Goal: Information Seeking & Learning: Learn about a topic

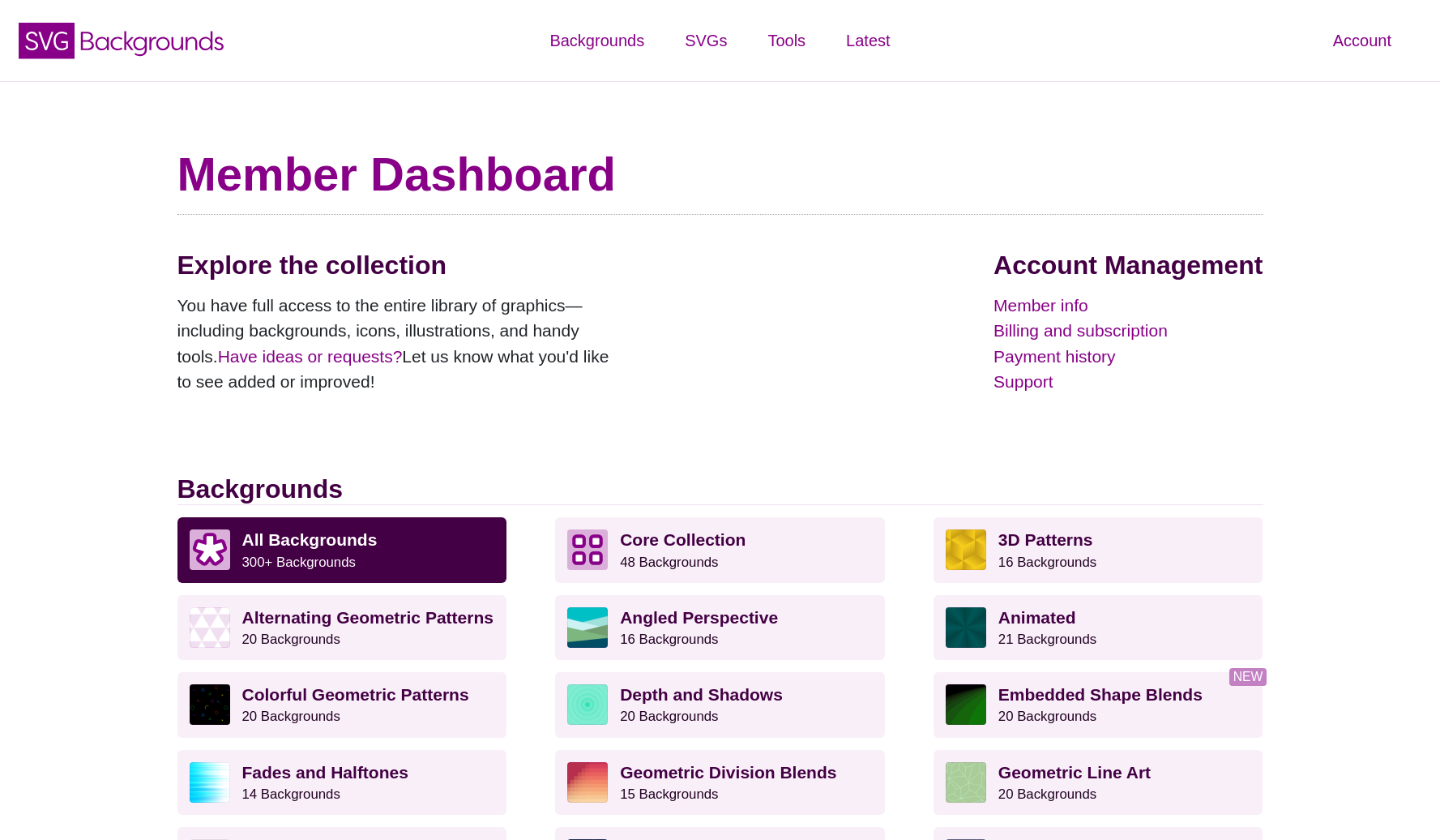
drag, startPoint x: 799, startPoint y: 155, endPoint x: 667, endPoint y: 68, distance: 158.1
click at [791, 152] on h1 "Member Dashboard" at bounding box center [720, 174] width 1086 height 57
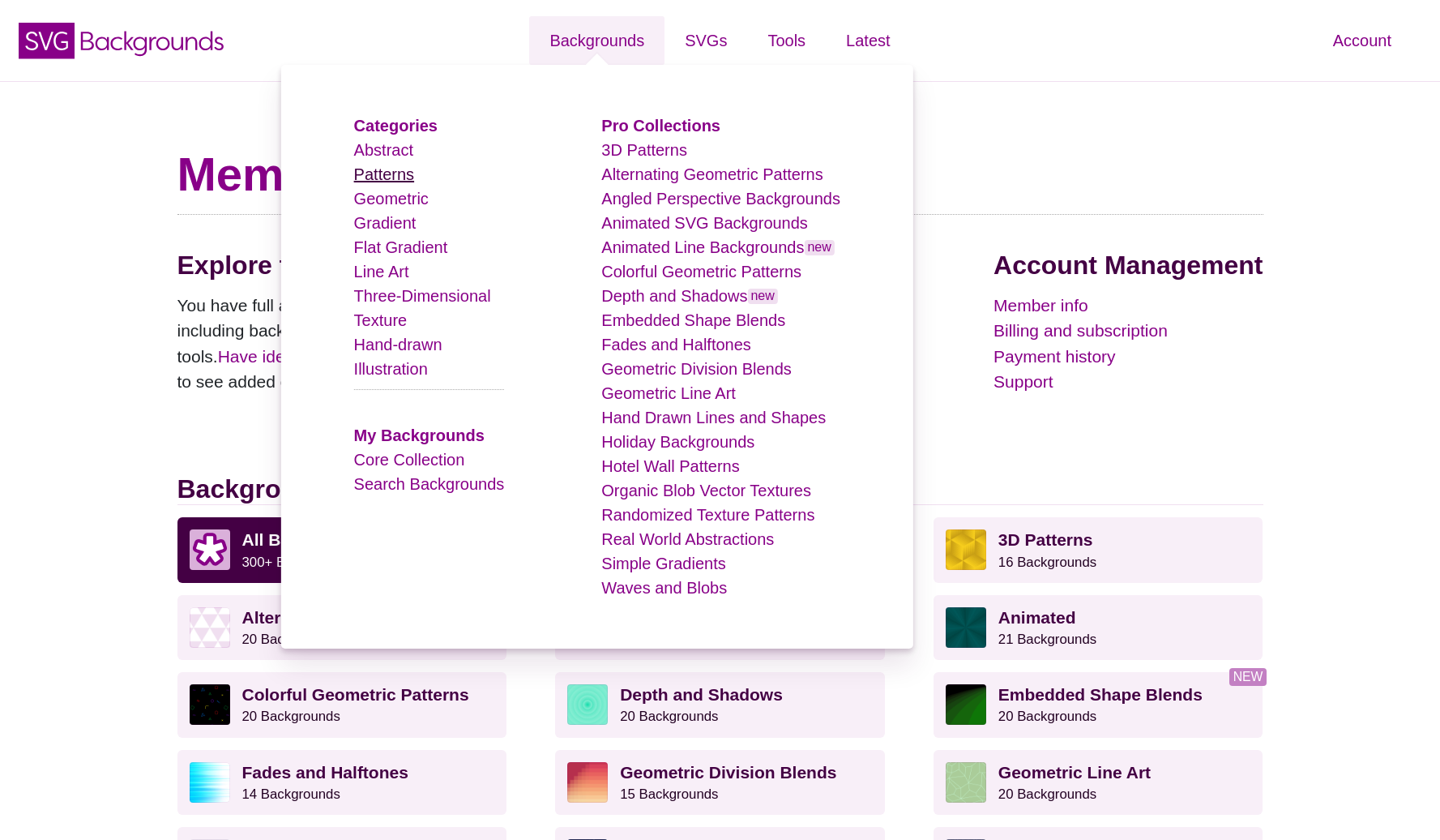
click at [401, 175] on link "Patterns" at bounding box center [384, 174] width 60 height 18
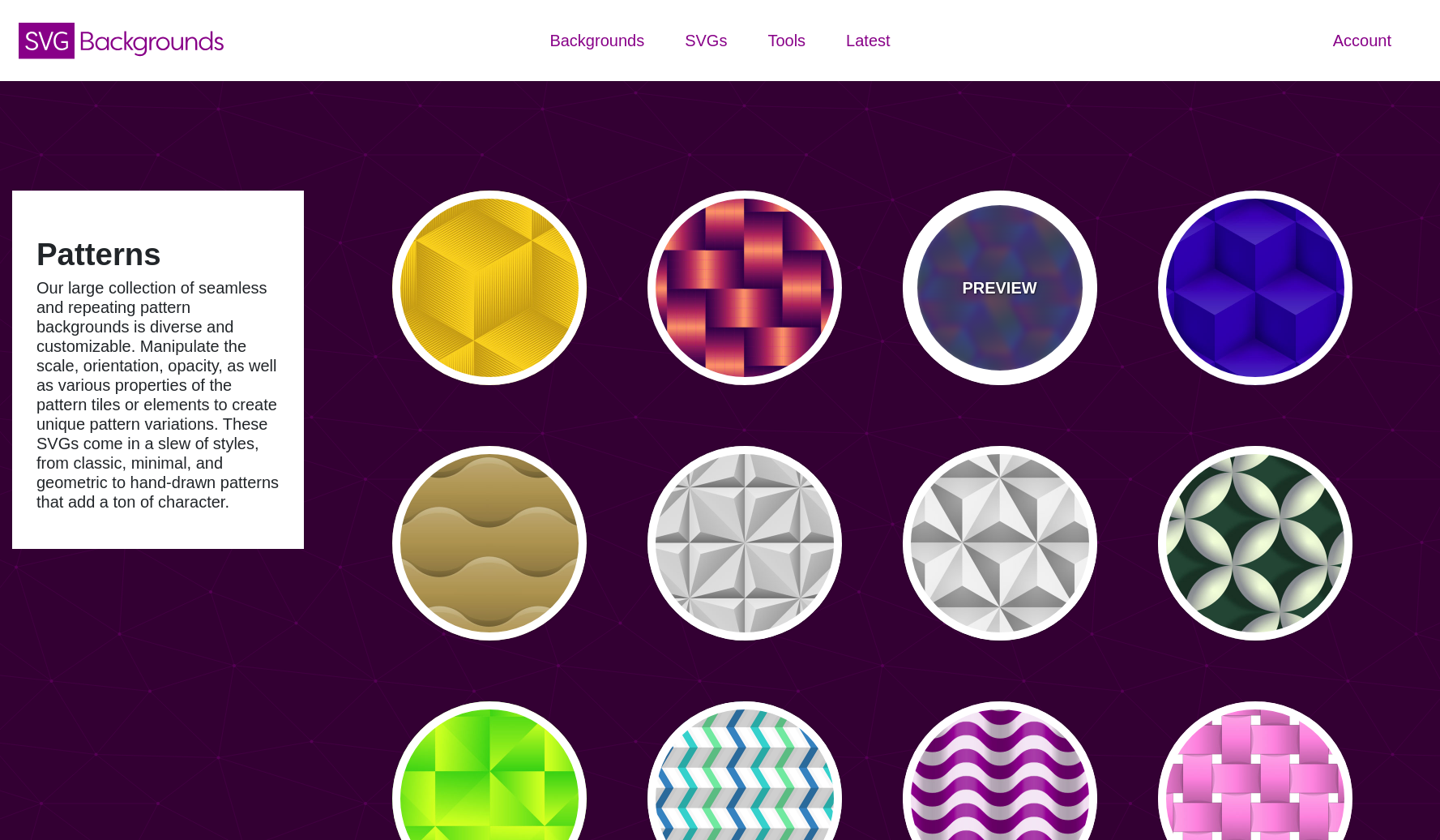
click at [981, 254] on div "PREVIEW" at bounding box center [1000, 287] width 194 height 194
type input "#440088"
type input "#FFFF00"
type input "#00FF00"
type input "#00FFFF"
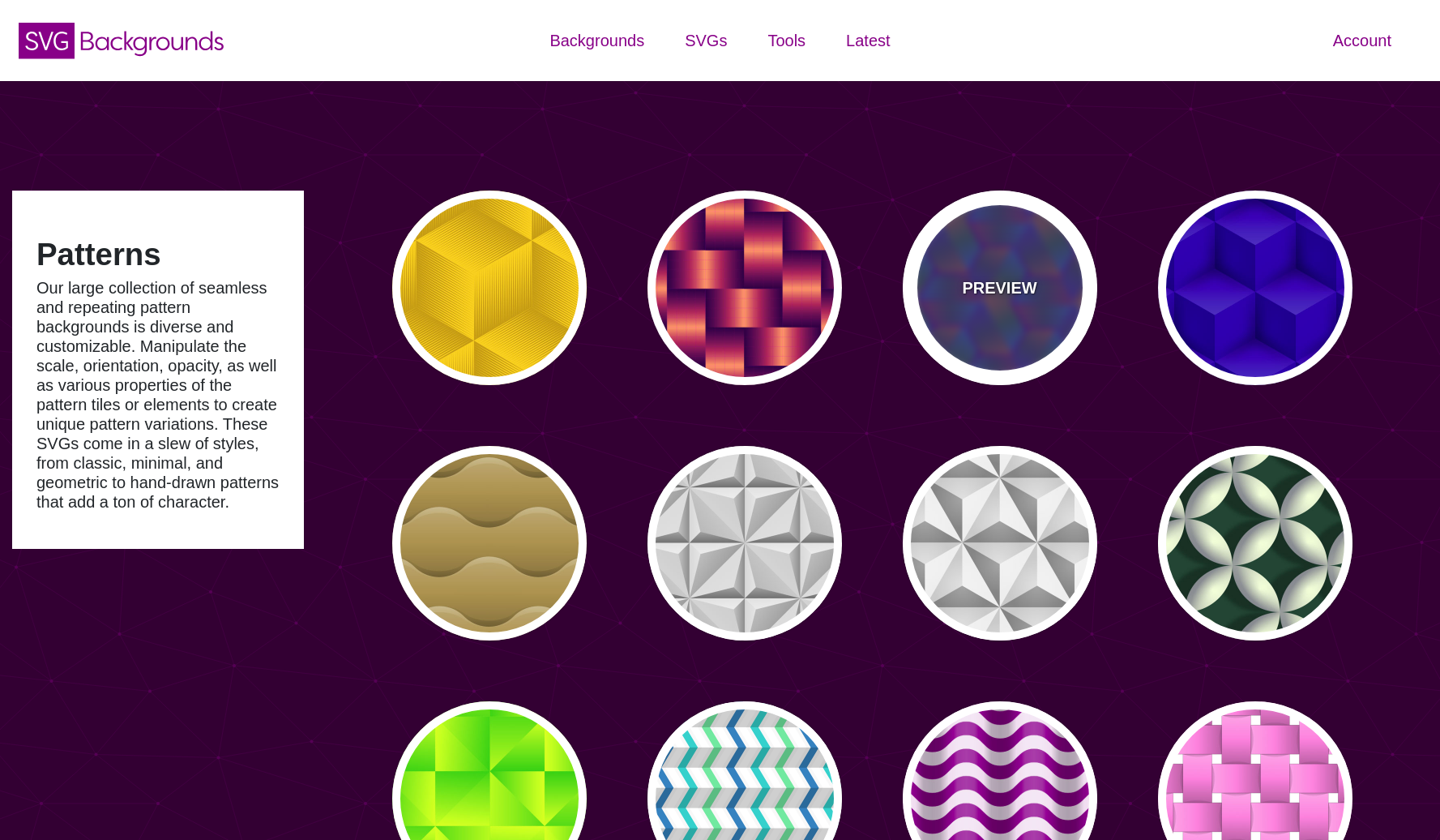
type input "0"
type input "0.5"
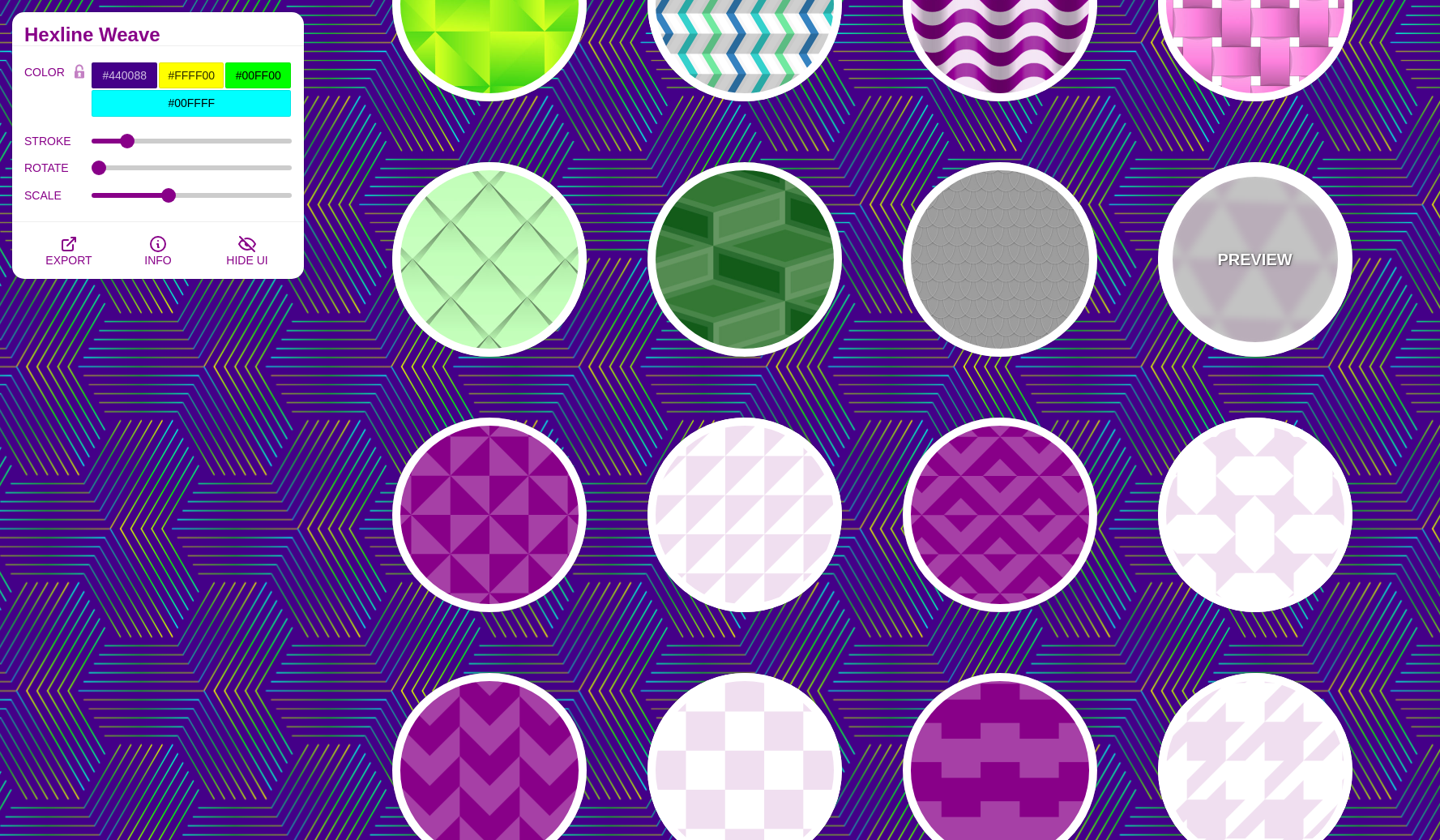
scroll to position [805, 0]
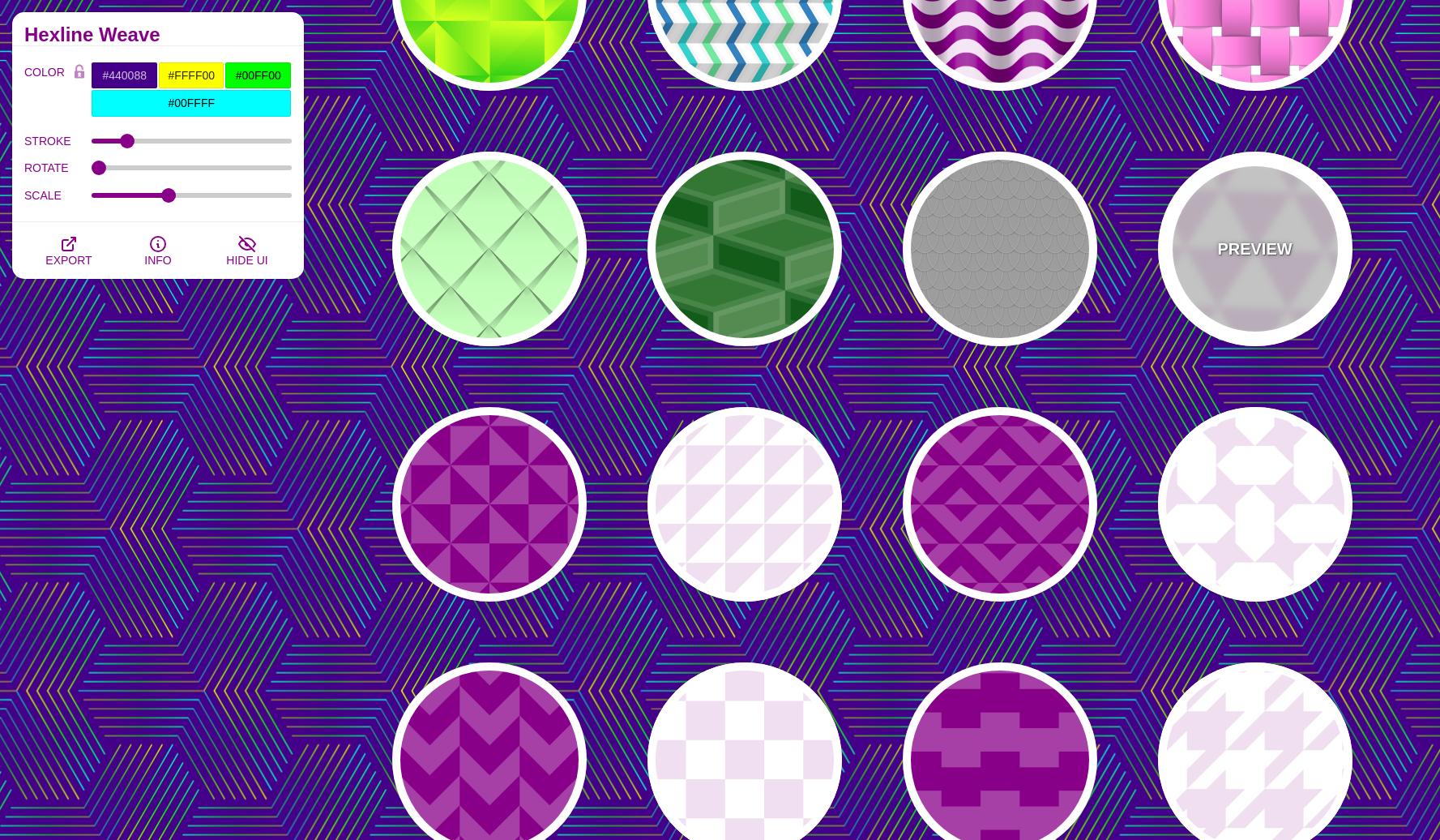
click at [1256, 235] on div "PREVIEW" at bounding box center [1255, 249] width 194 height 194
type input "#FFFFFF"
type input "#F0DFF0"
type input "#880088"
type input "0"
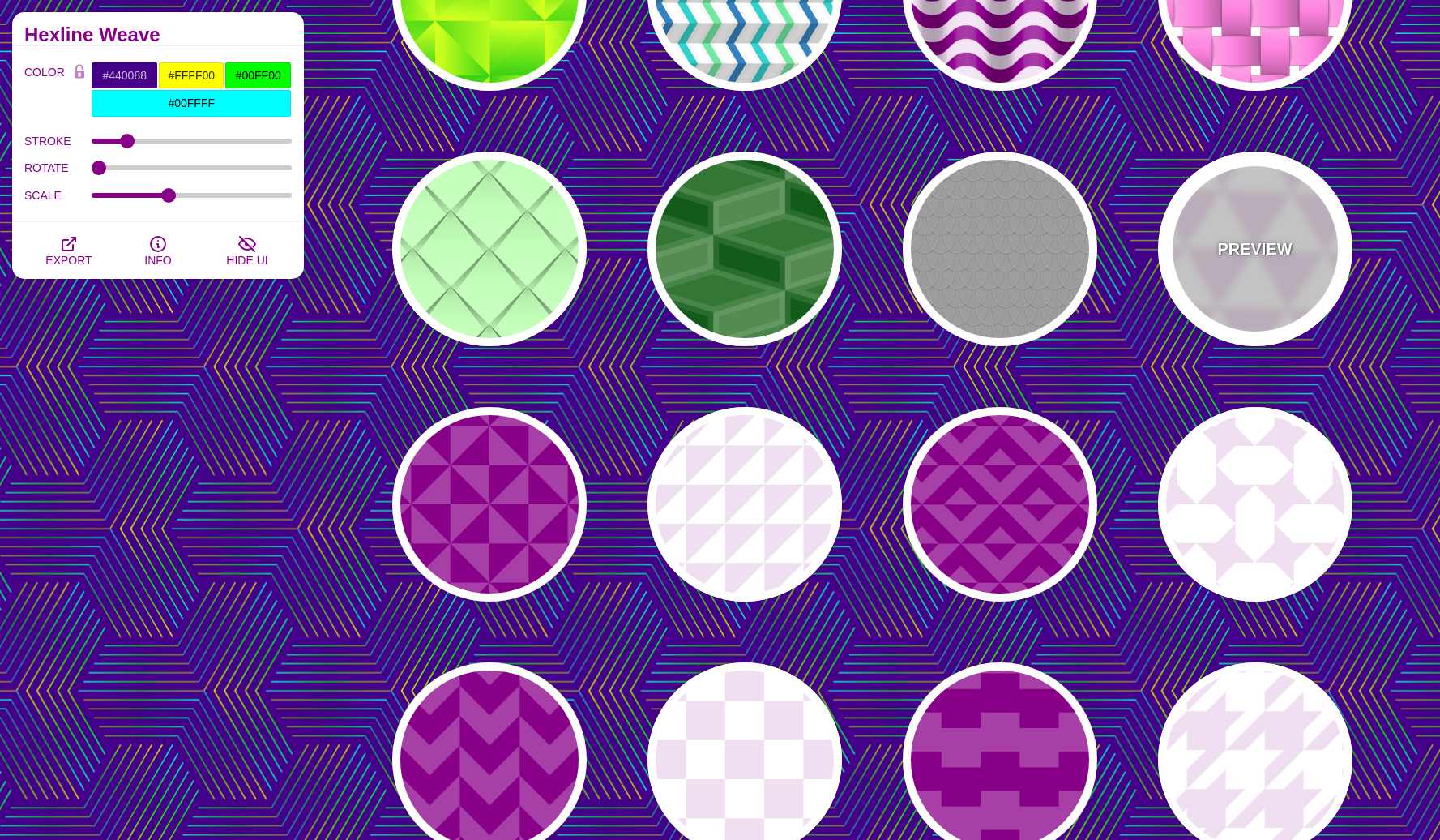
type input "0.2"
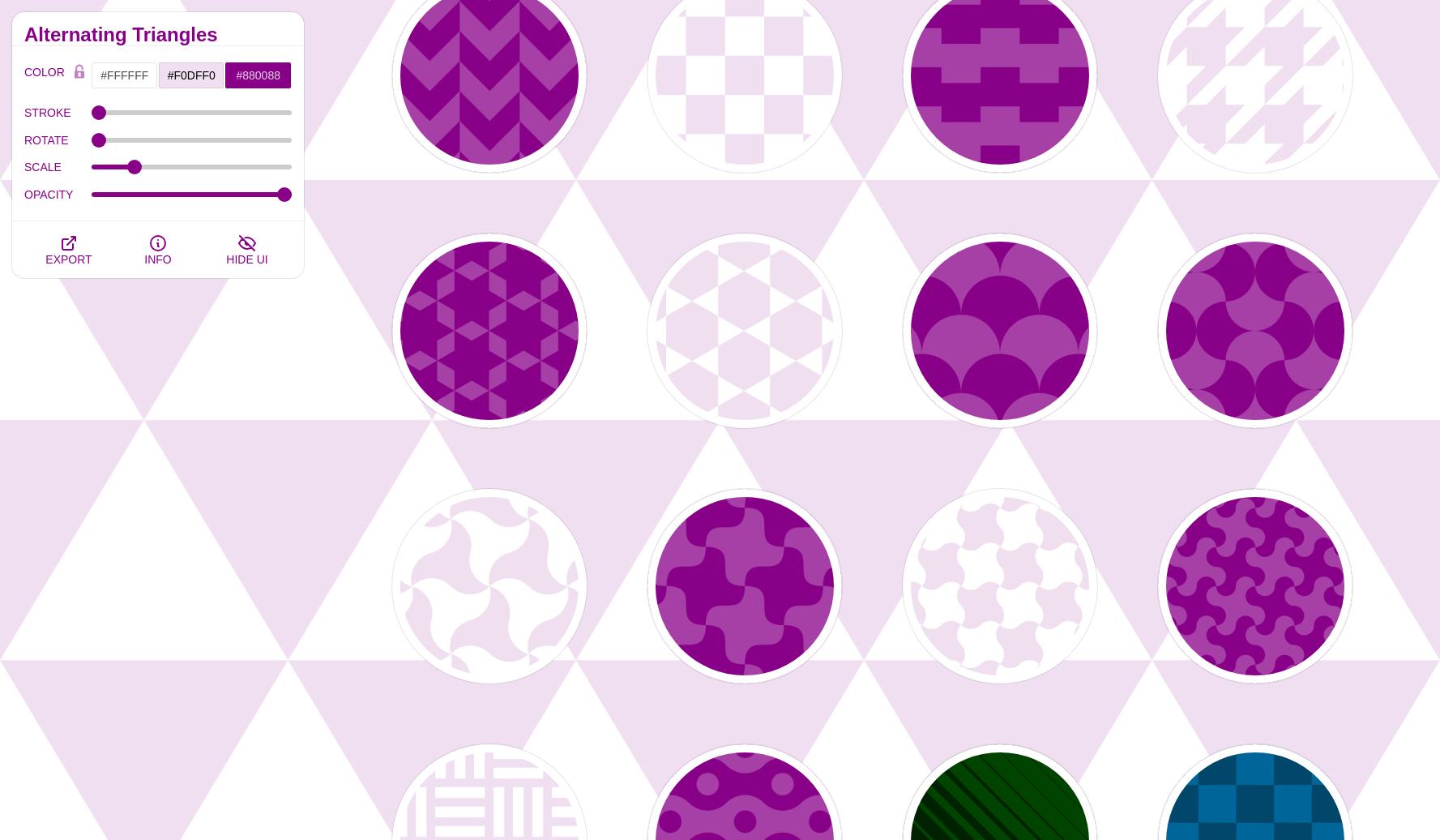
scroll to position [1779, 0]
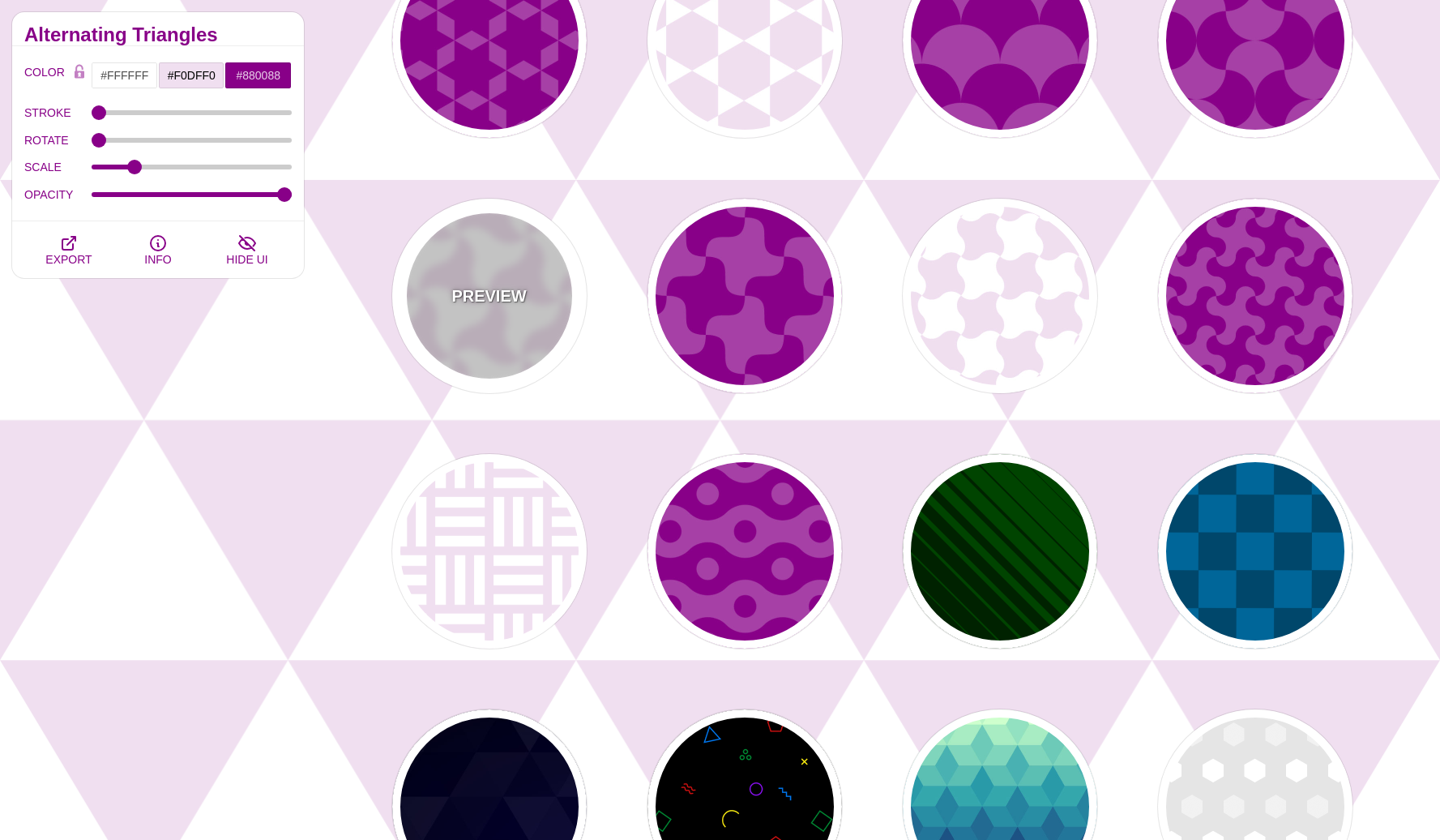
click at [477, 287] on p "PREVIEW" at bounding box center [488, 296] width 75 height 25
type input "#F0DFF0"
type input "#FFFFFF"
type input "0.2"
type input "1"
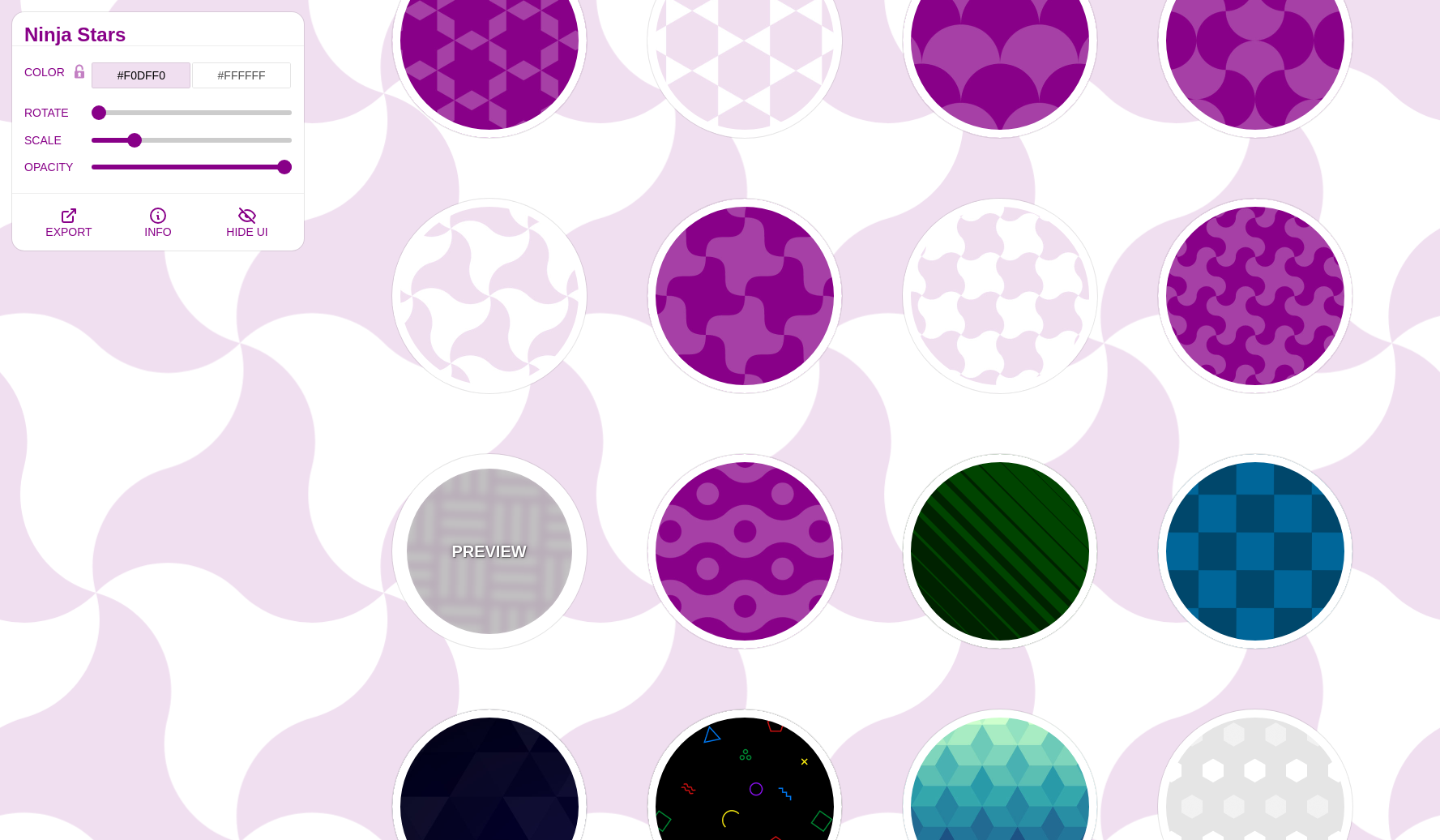
click at [539, 497] on div "PREVIEW" at bounding box center [489, 551] width 194 height 194
type input "60"
type input "0"
type input "0.2"
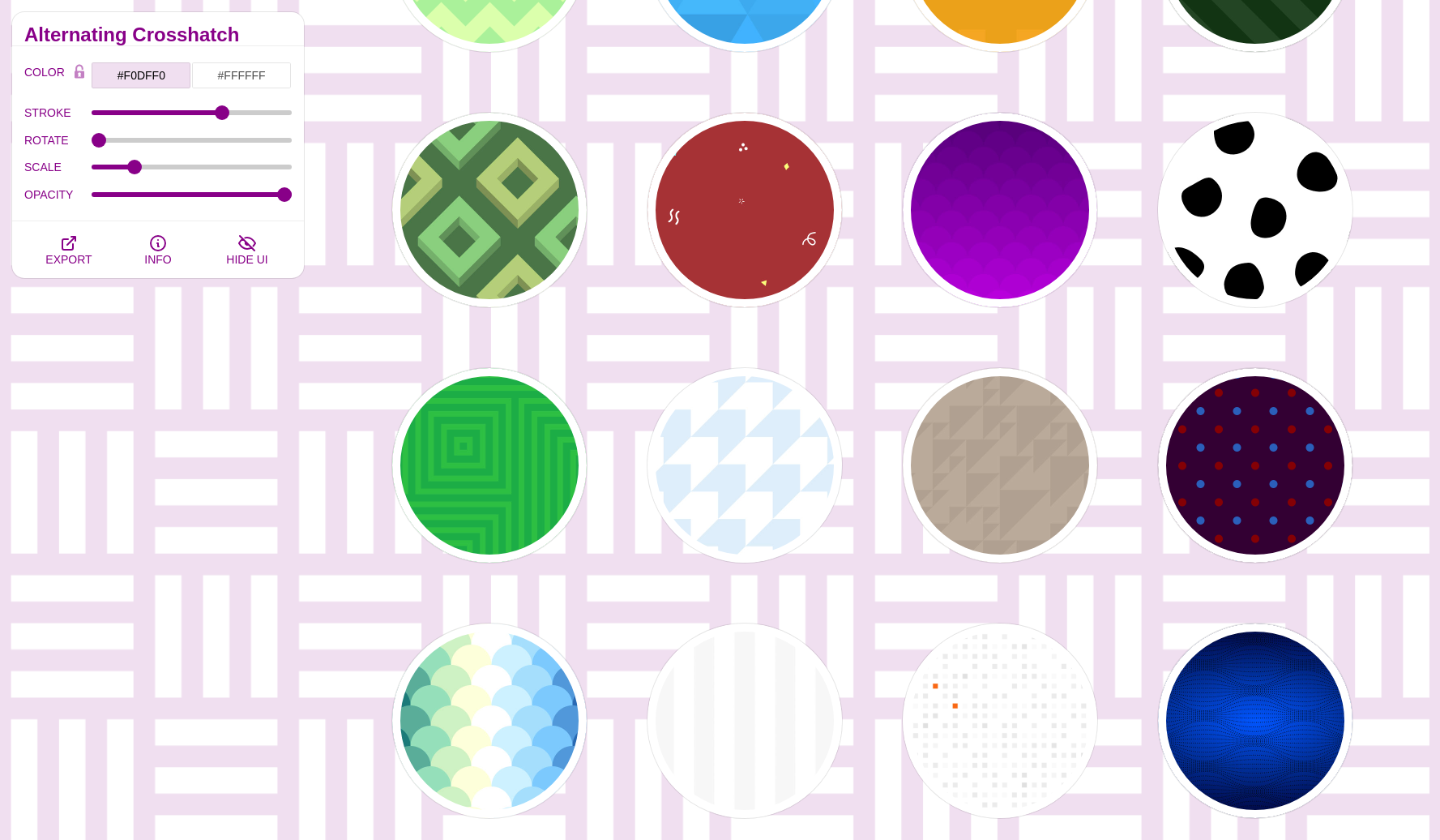
scroll to position [4684, 0]
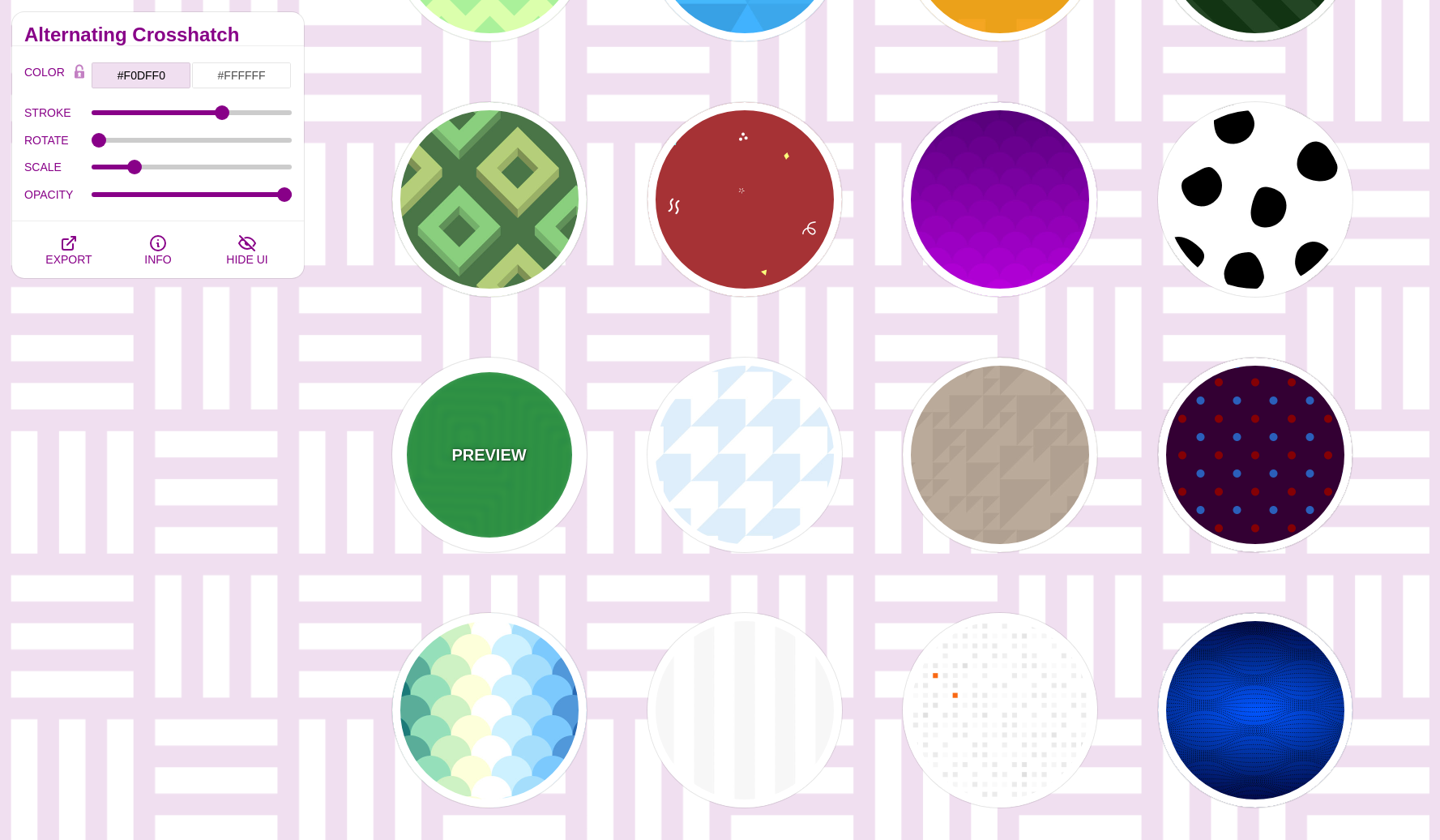
click at [506, 476] on div "PREVIEW" at bounding box center [489, 454] width 194 height 194
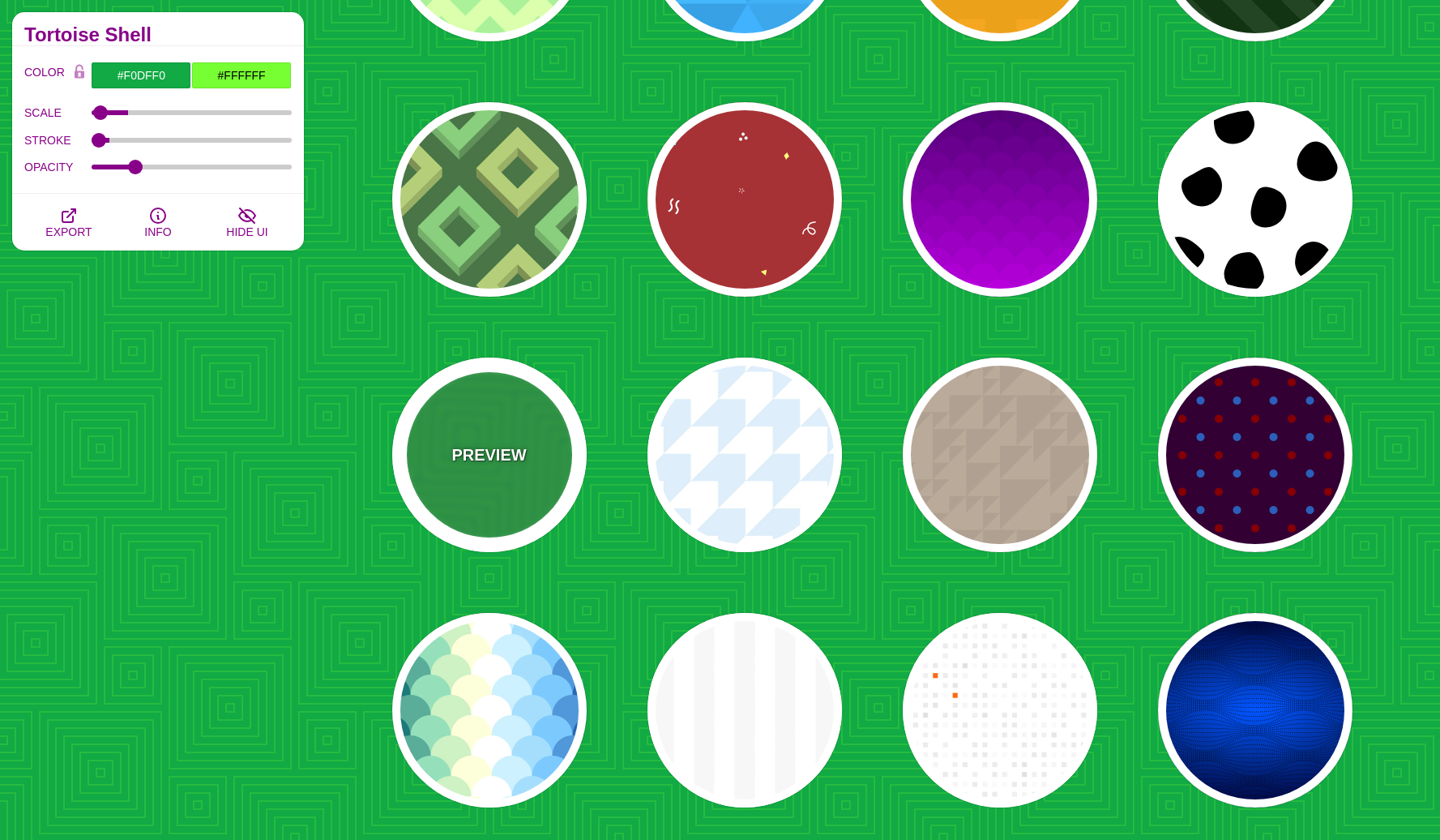
type input "#11AA44"
type input "#77FF33"
type input "400"
type input "1"
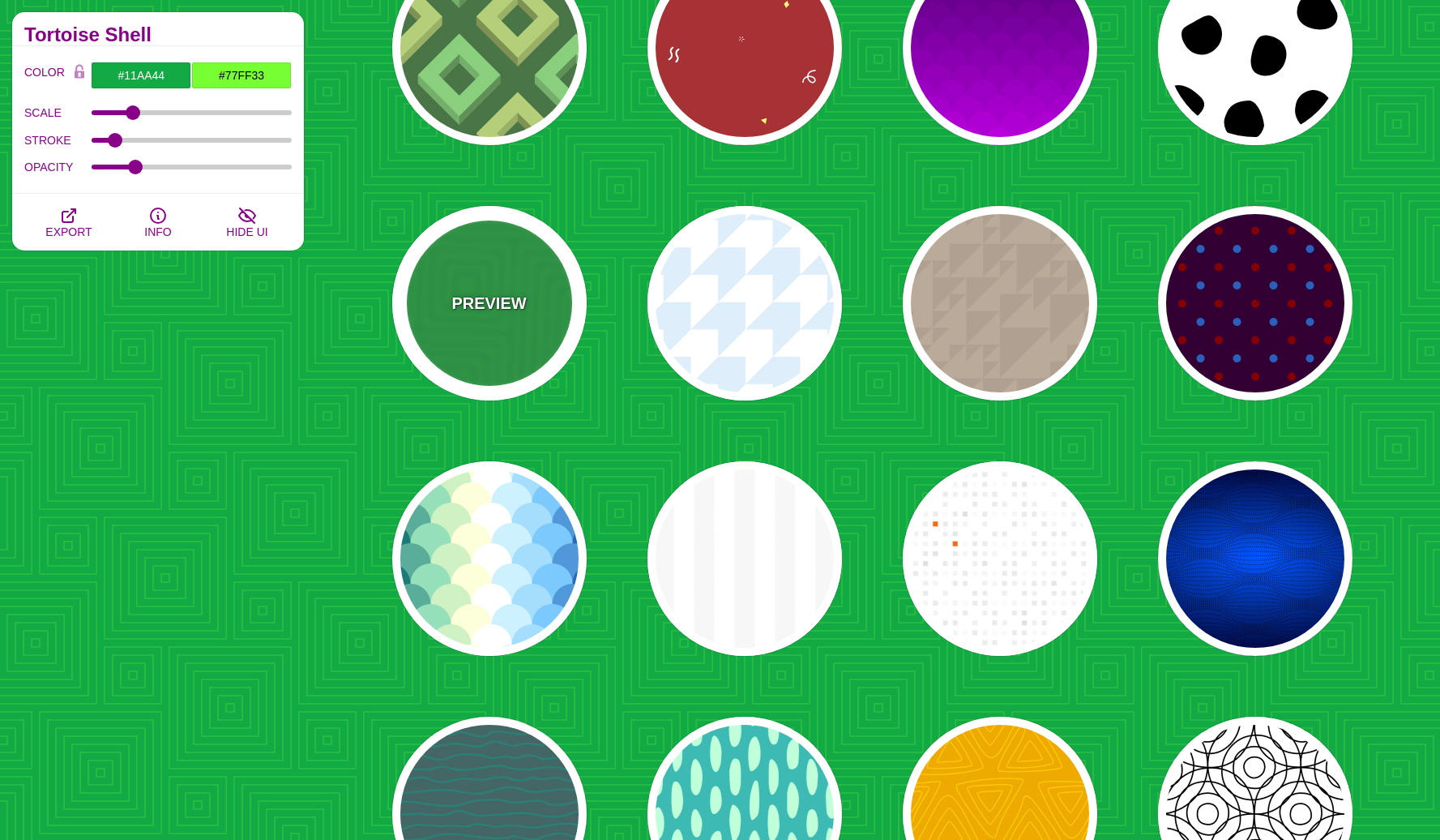
scroll to position [4906, 0]
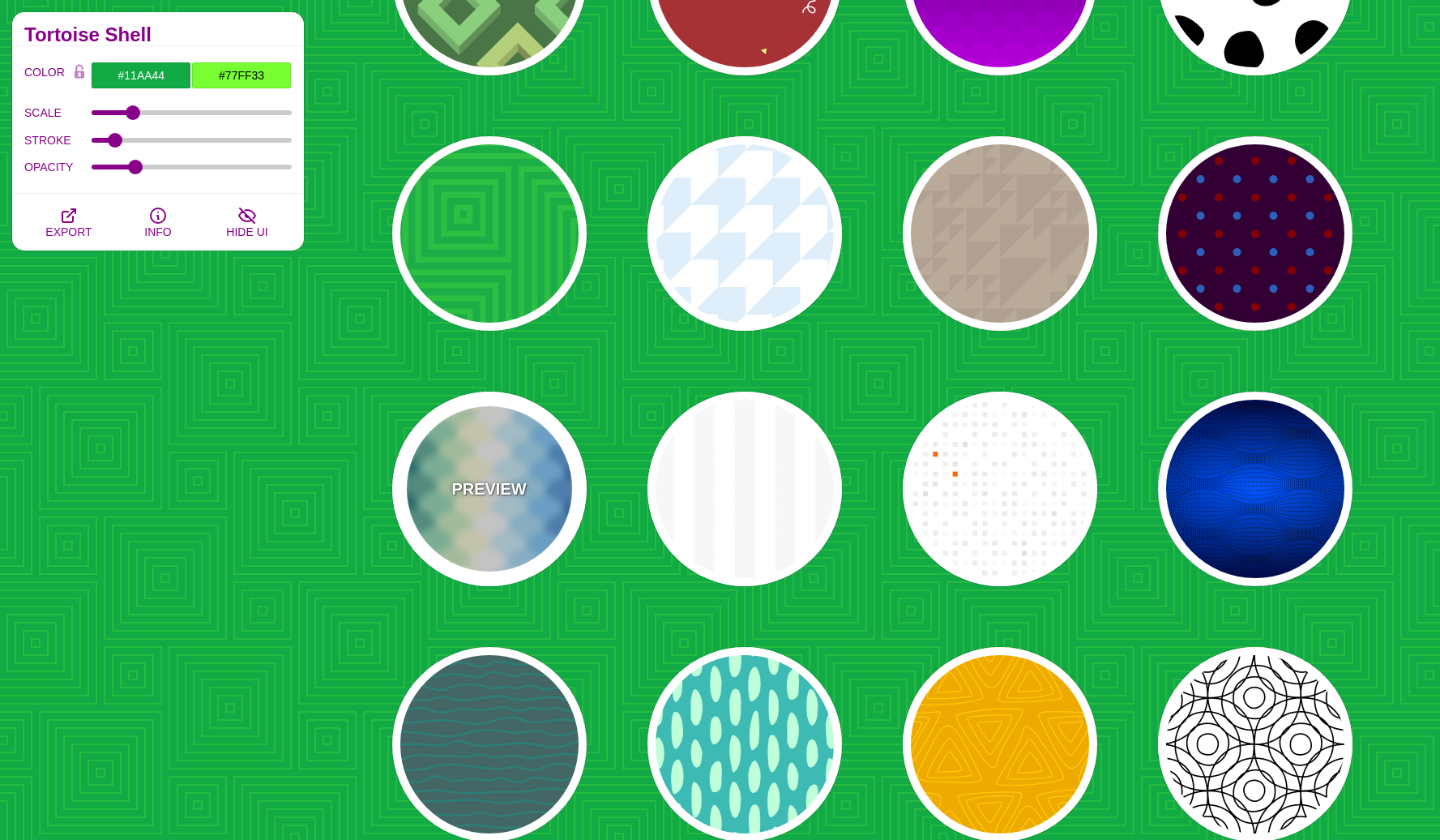
click at [513, 476] on div "PREVIEW" at bounding box center [489, 489] width 194 height 194
type input "#FFFFFF"
type input "#037B79"
type input "#92DEBA"
type input "#FFFFD8"
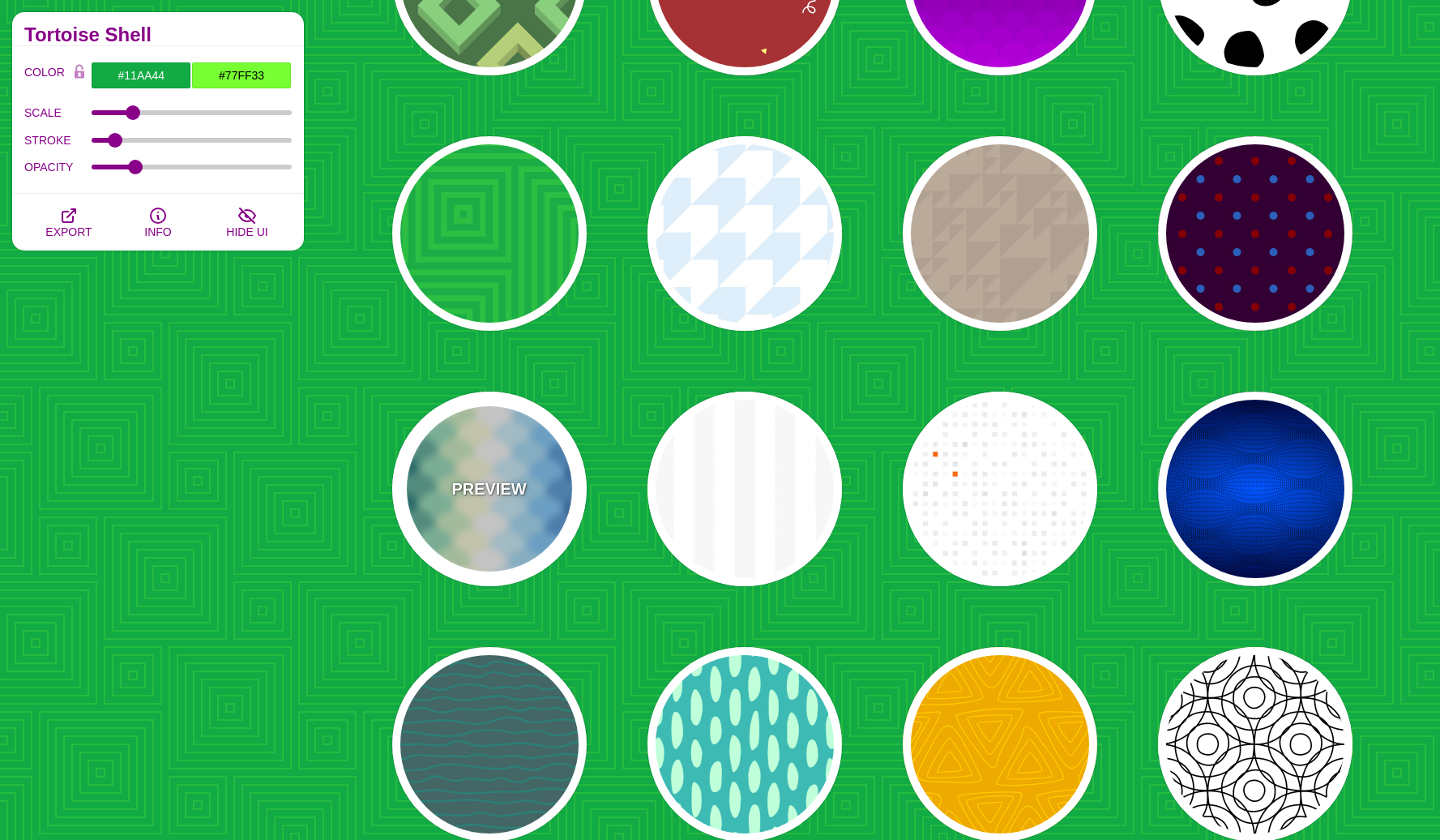
type input "#CAF2FF"
type input "#6FCCFF"
type input "#006EB4"
type input "#FFFFFF"
type input "600"
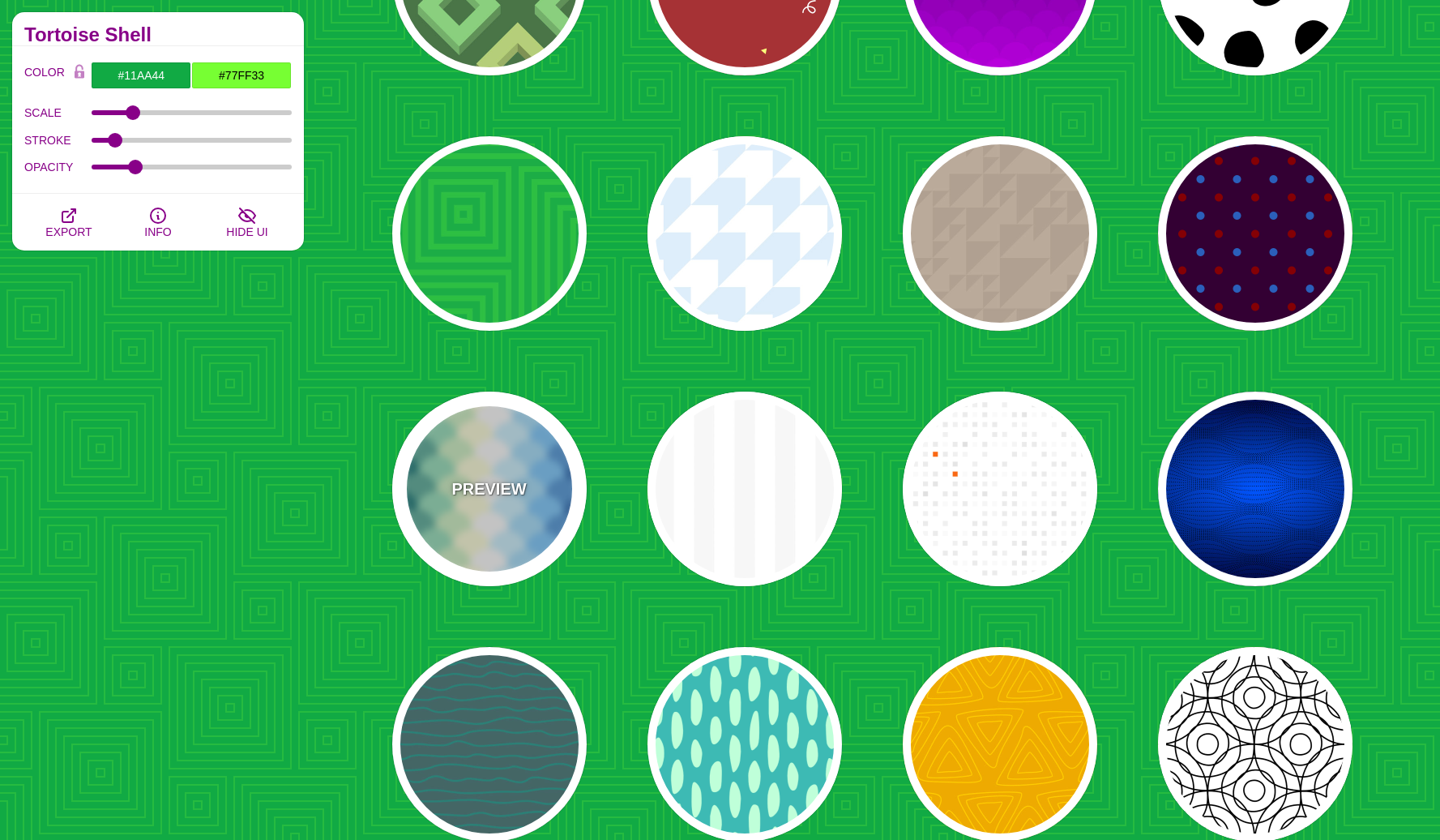
type input "0"
type input "1"
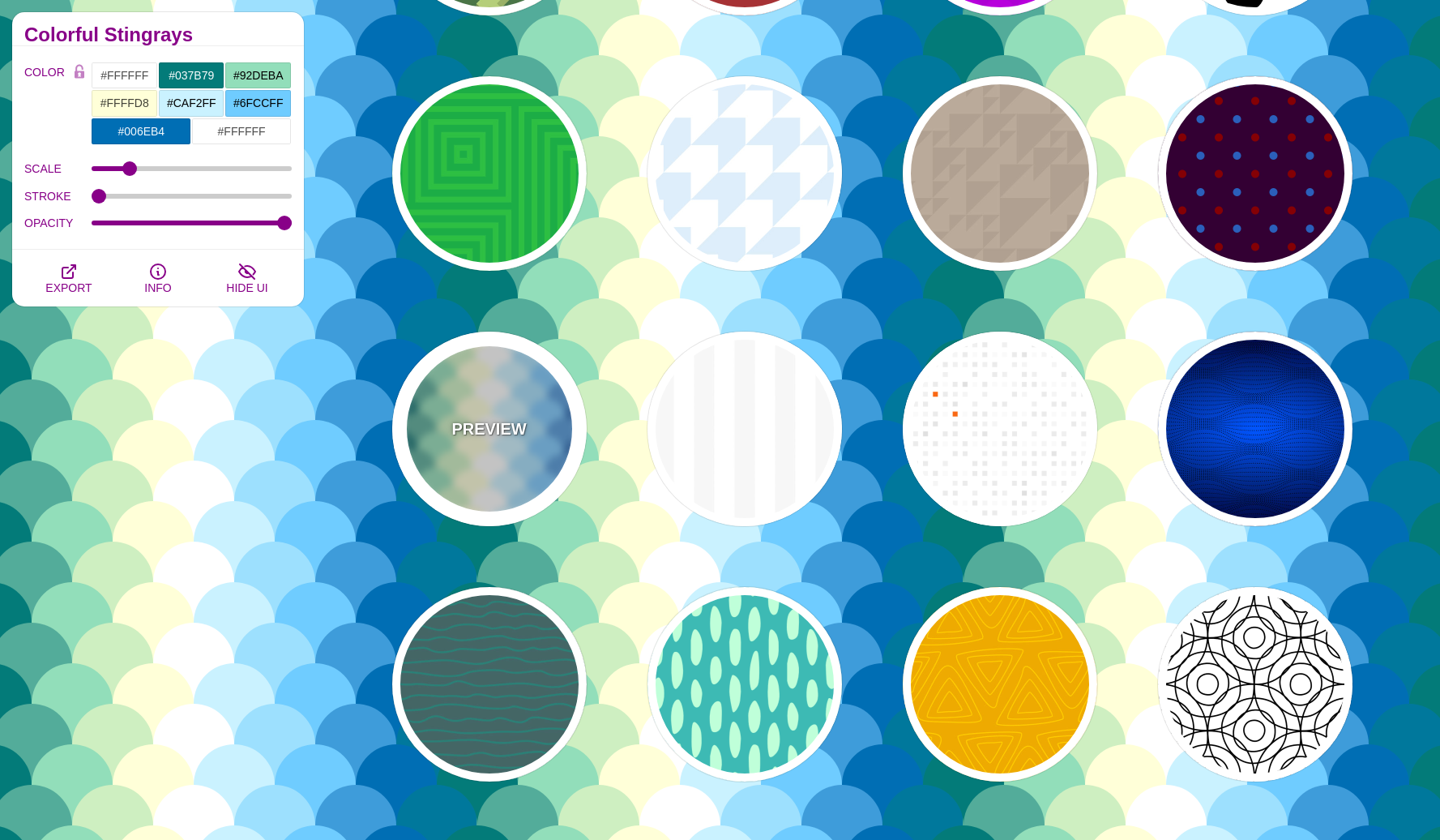
scroll to position [5036, 0]
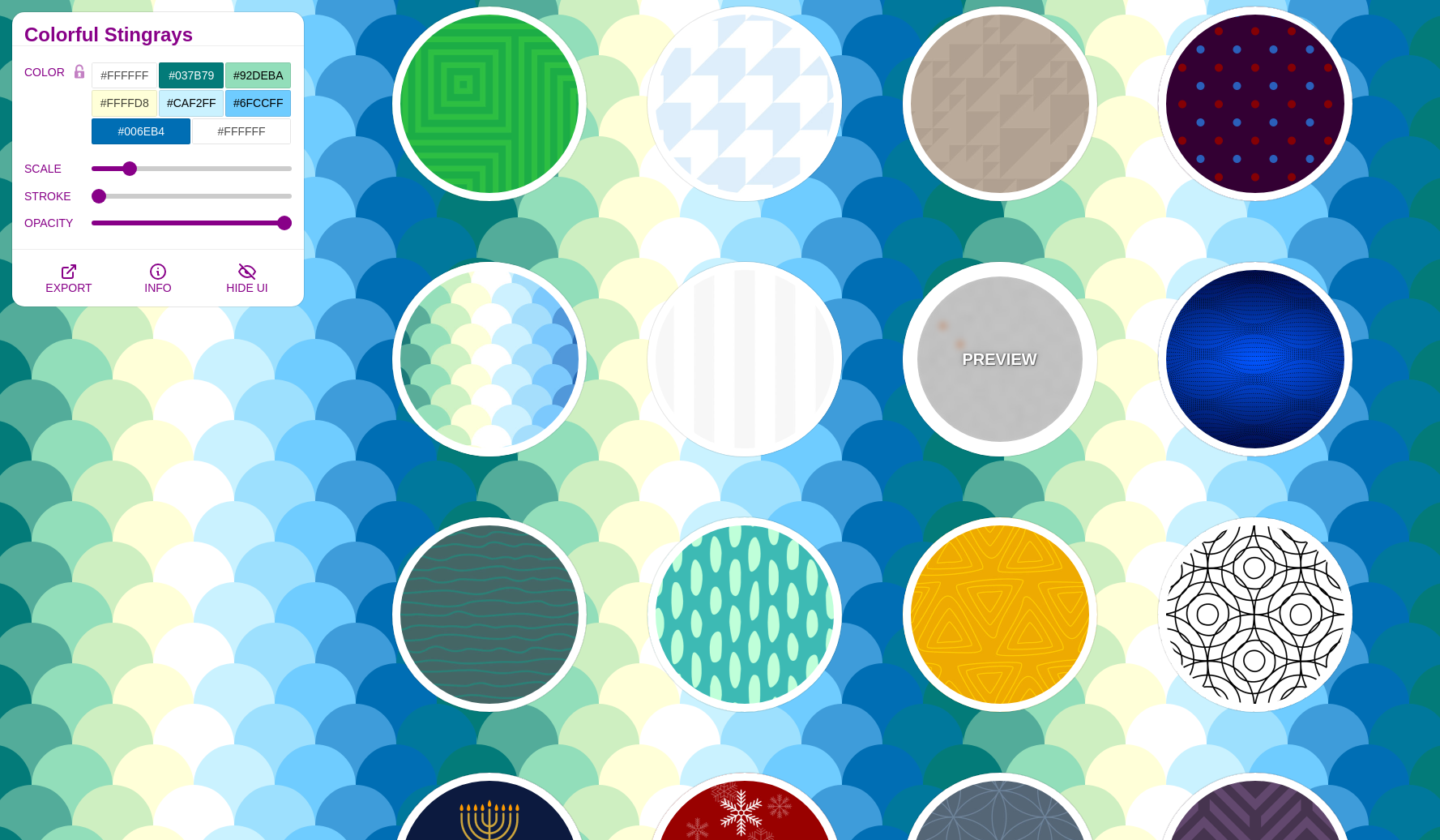
click at [953, 403] on div "PREVIEW" at bounding box center [1000, 358] width 194 height 194
type input "#FF6600"
type input "0"
type input "50"
type input "0.5"
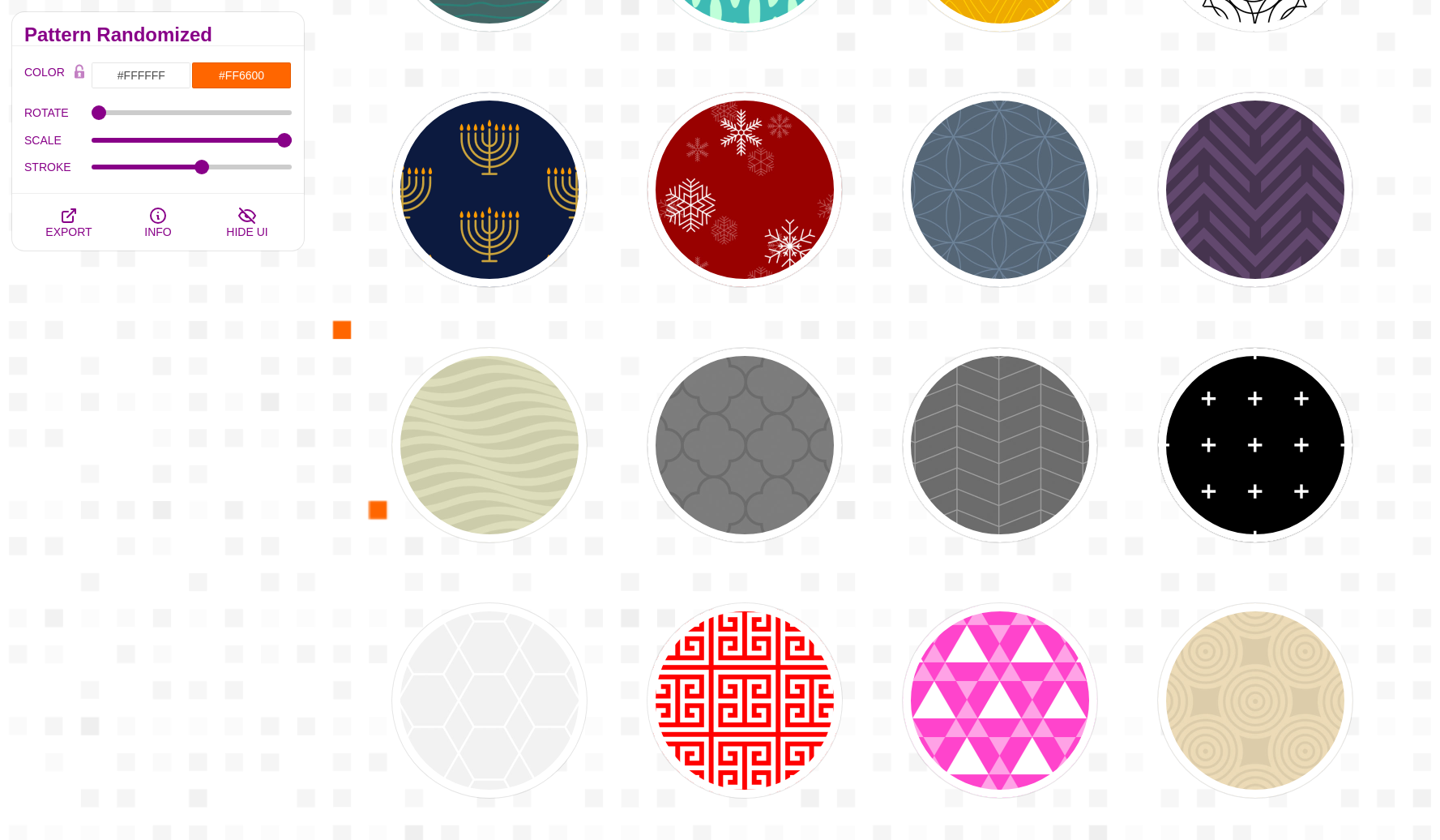
scroll to position [5811, 0]
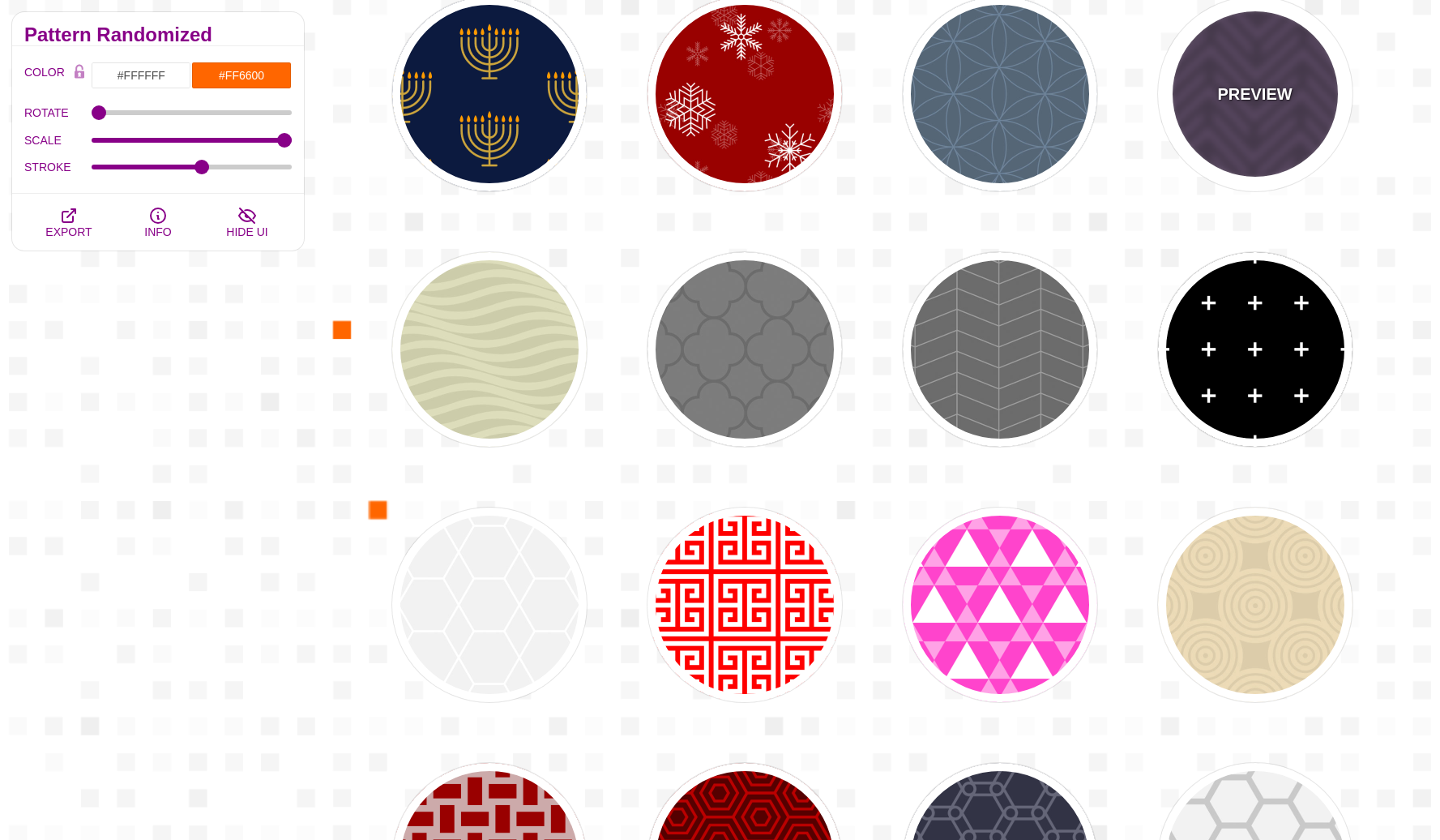
click at [1219, 125] on div "PREVIEW" at bounding box center [1255, 93] width 194 height 194
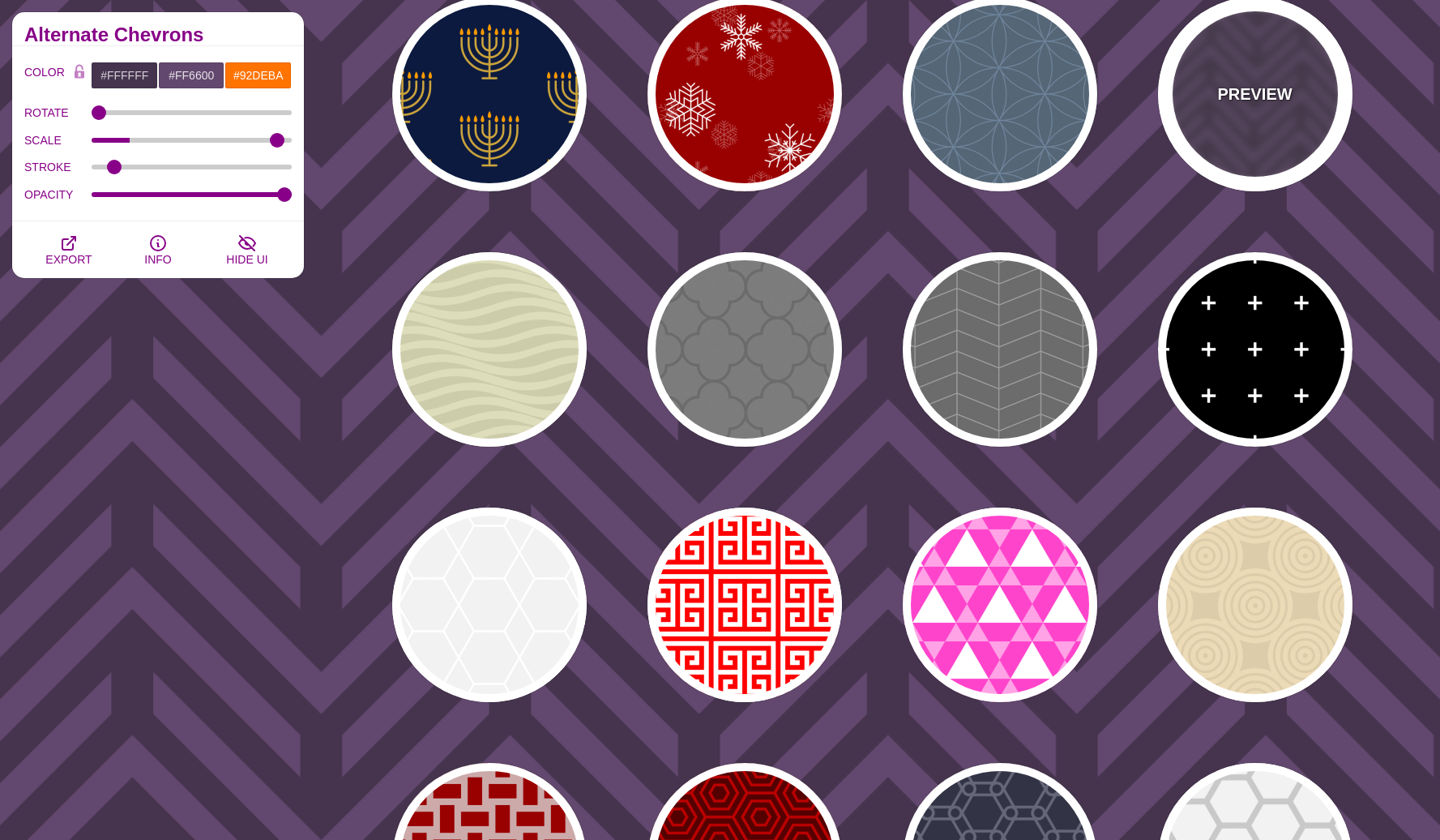
type input "#46344F"
type input "#62486E"
type input "#FF7300"
type input "0.2"
type input "0"
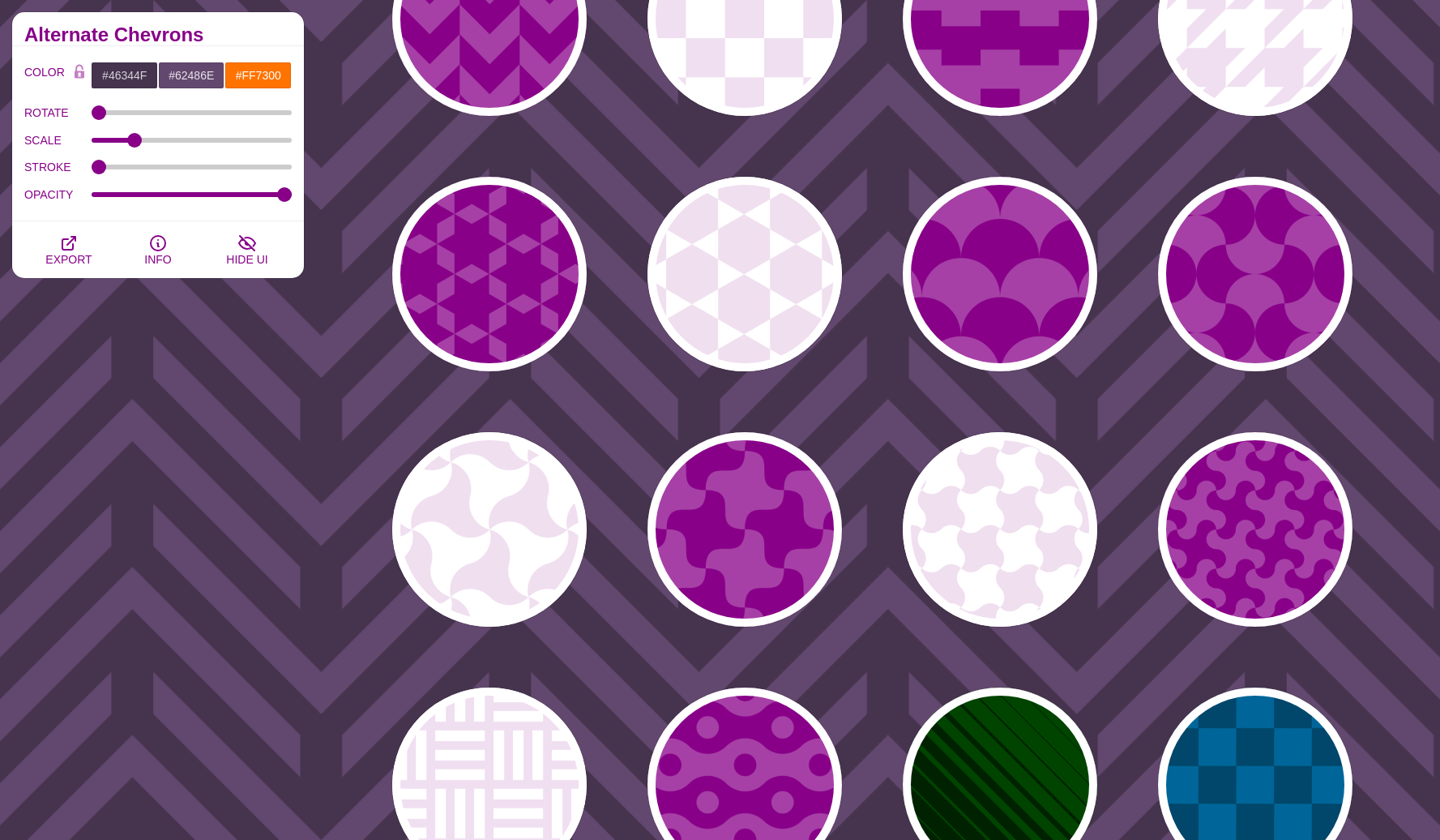
scroll to position [1453, 0]
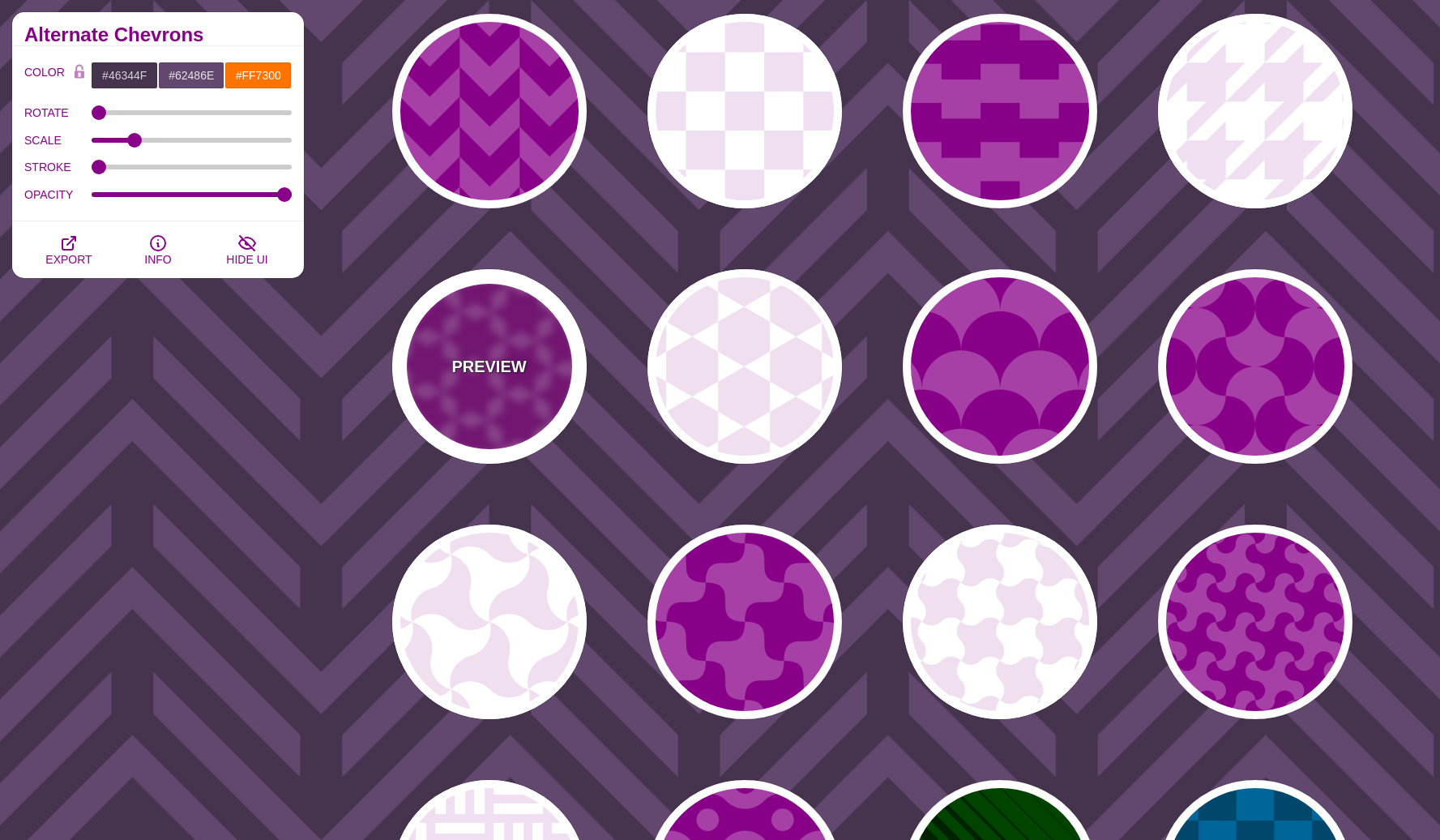
click at [530, 324] on div "PREVIEW" at bounding box center [489, 366] width 194 height 194
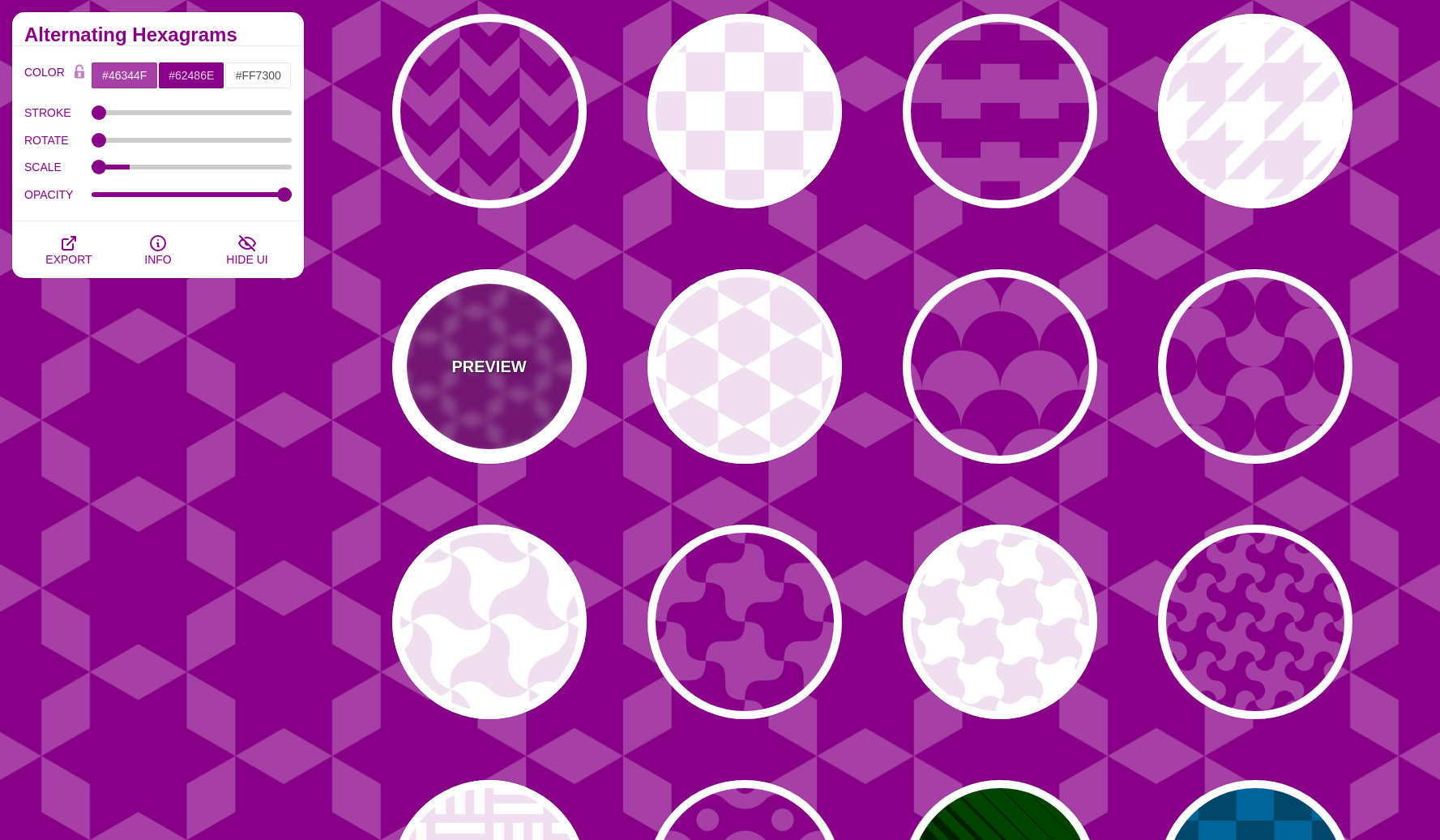
type input "#A640A6"
type input "#880088"
type input "#FFFFFF"
type input "0"
type input "0.2"
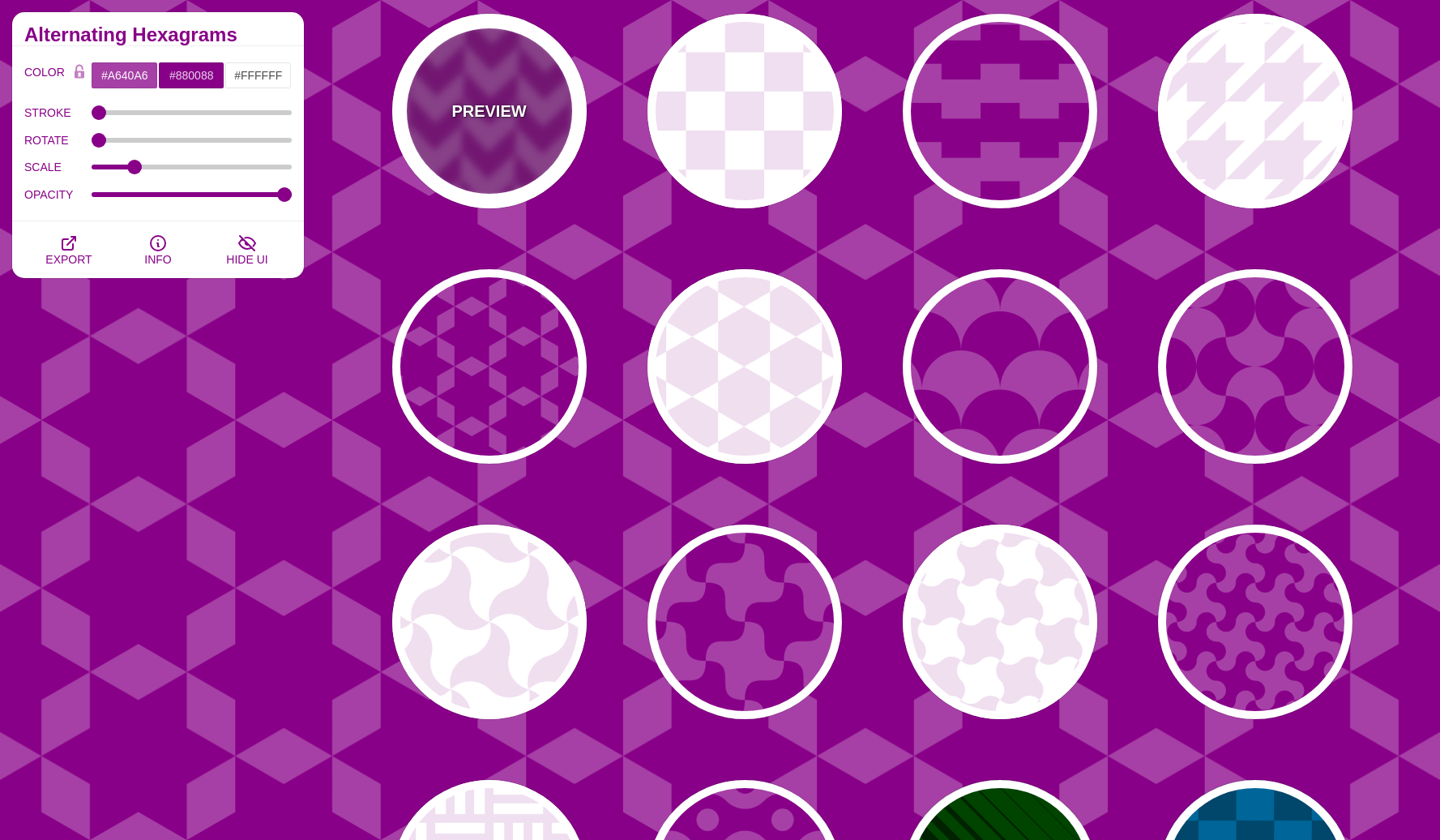
click at [496, 141] on div "PREVIEW" at bounding box center [489, 111] width 194 height 194
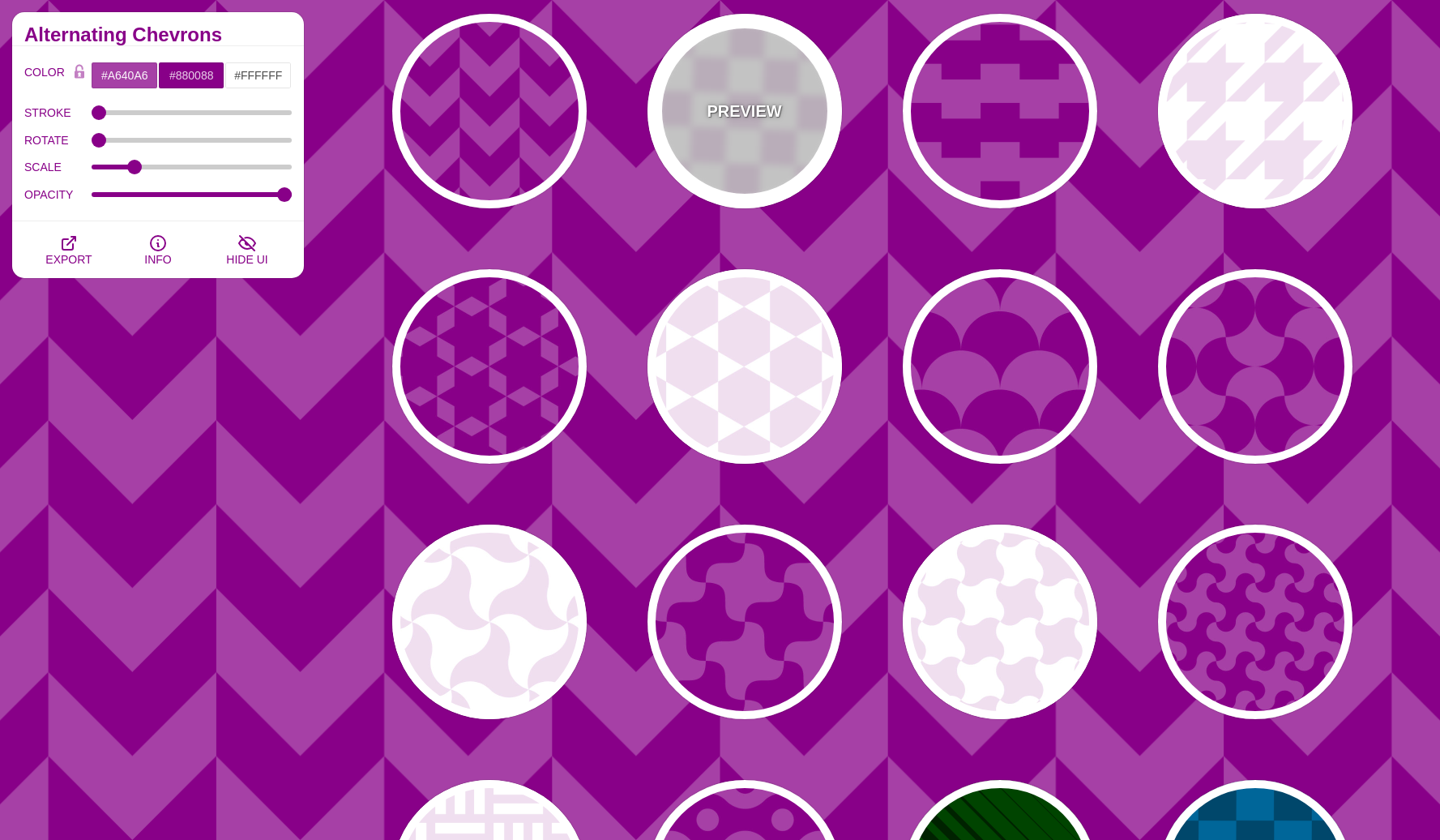
click at [749, 149] on div "PREVIEW" at bounding box center [744, 111] width 194 height 194
type input "#FFFFFF"
type input "#F0DFF0"
type input "#880088"
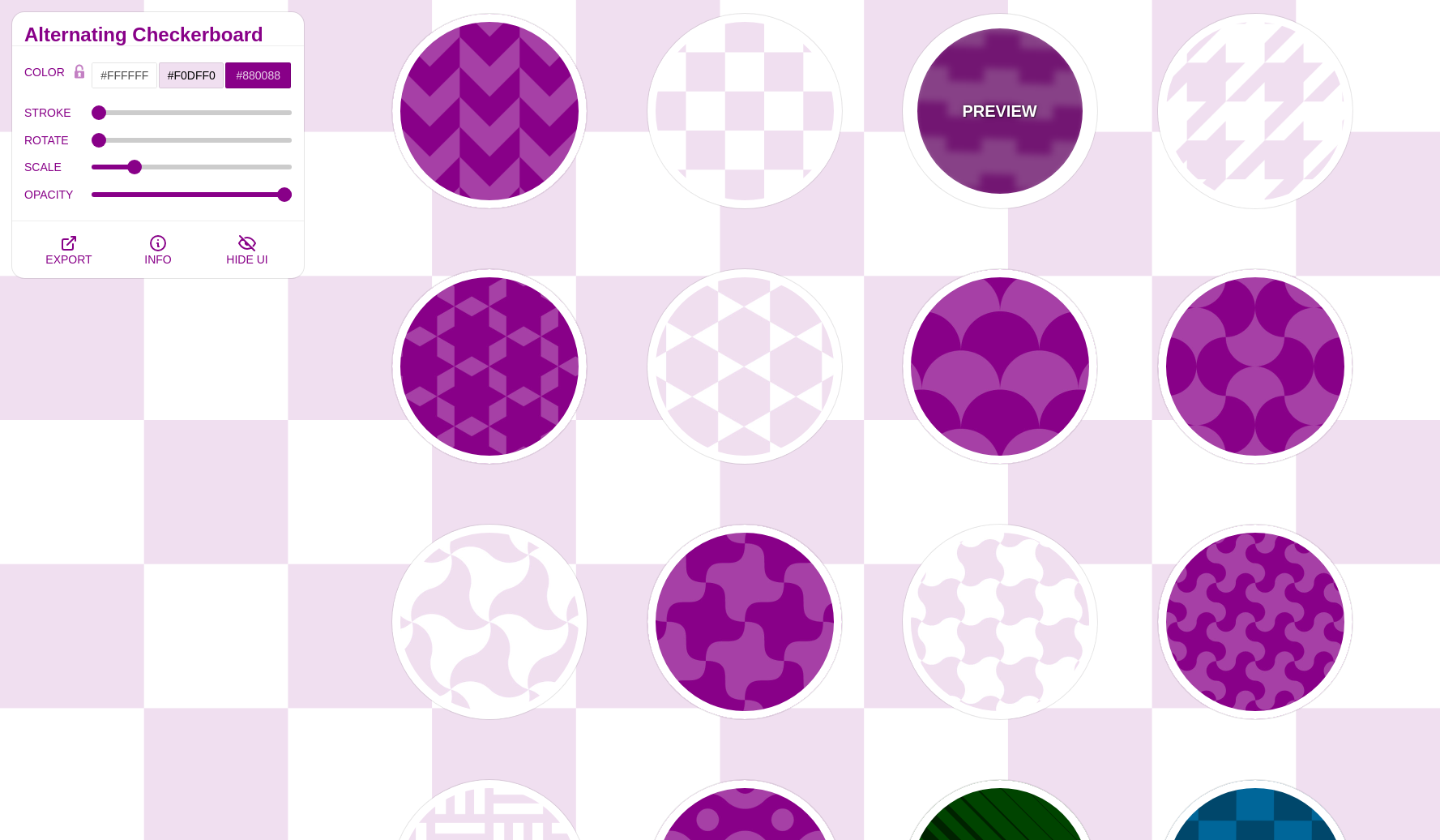
click at [1004, 169] on div "PREVIEW" at bounding box center [1000, 111] width 194 height 194
type input "#A640A6"
type input "#880088"
type input "#FFFFFF"
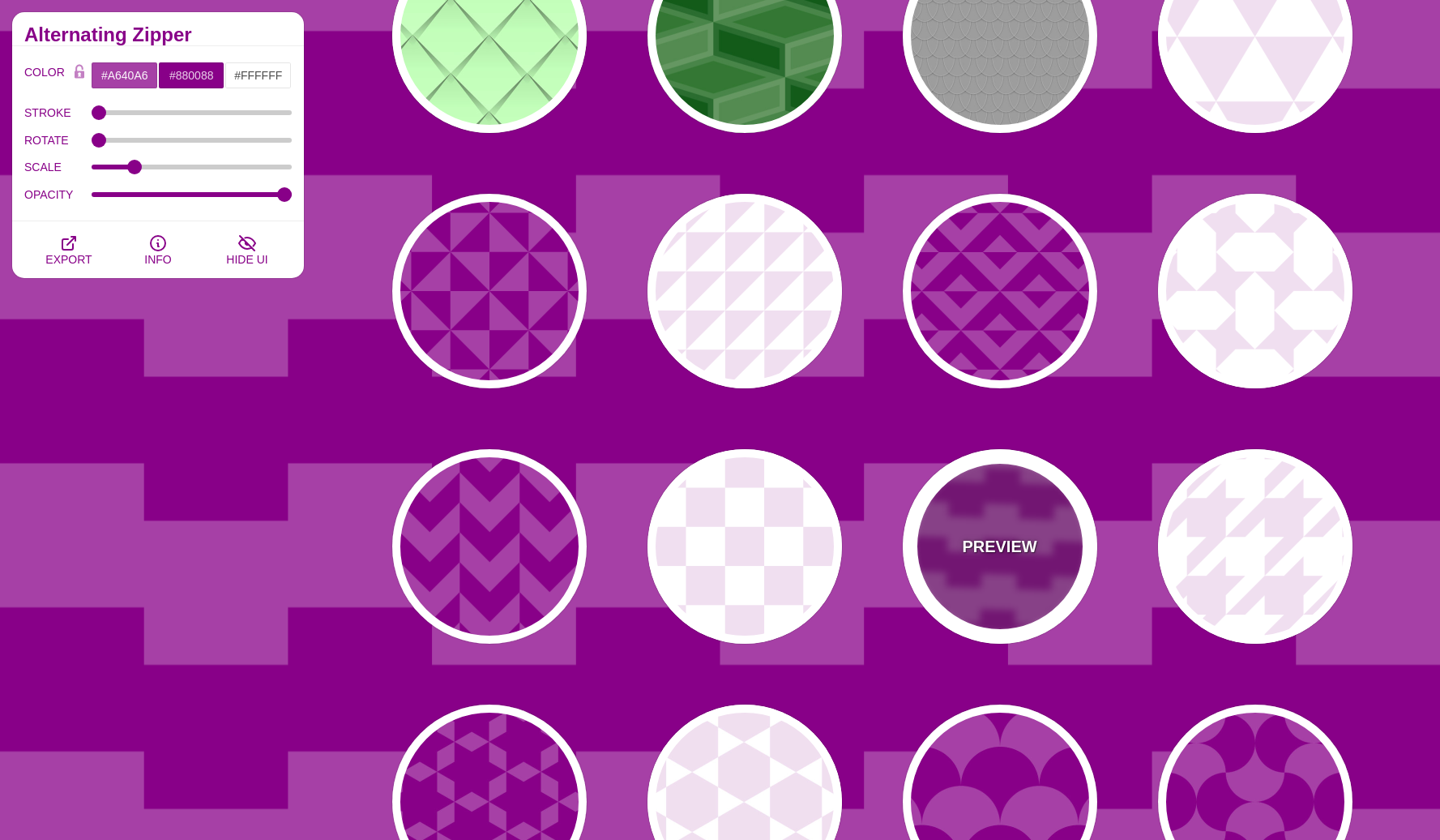
scroll to position [742, 0]
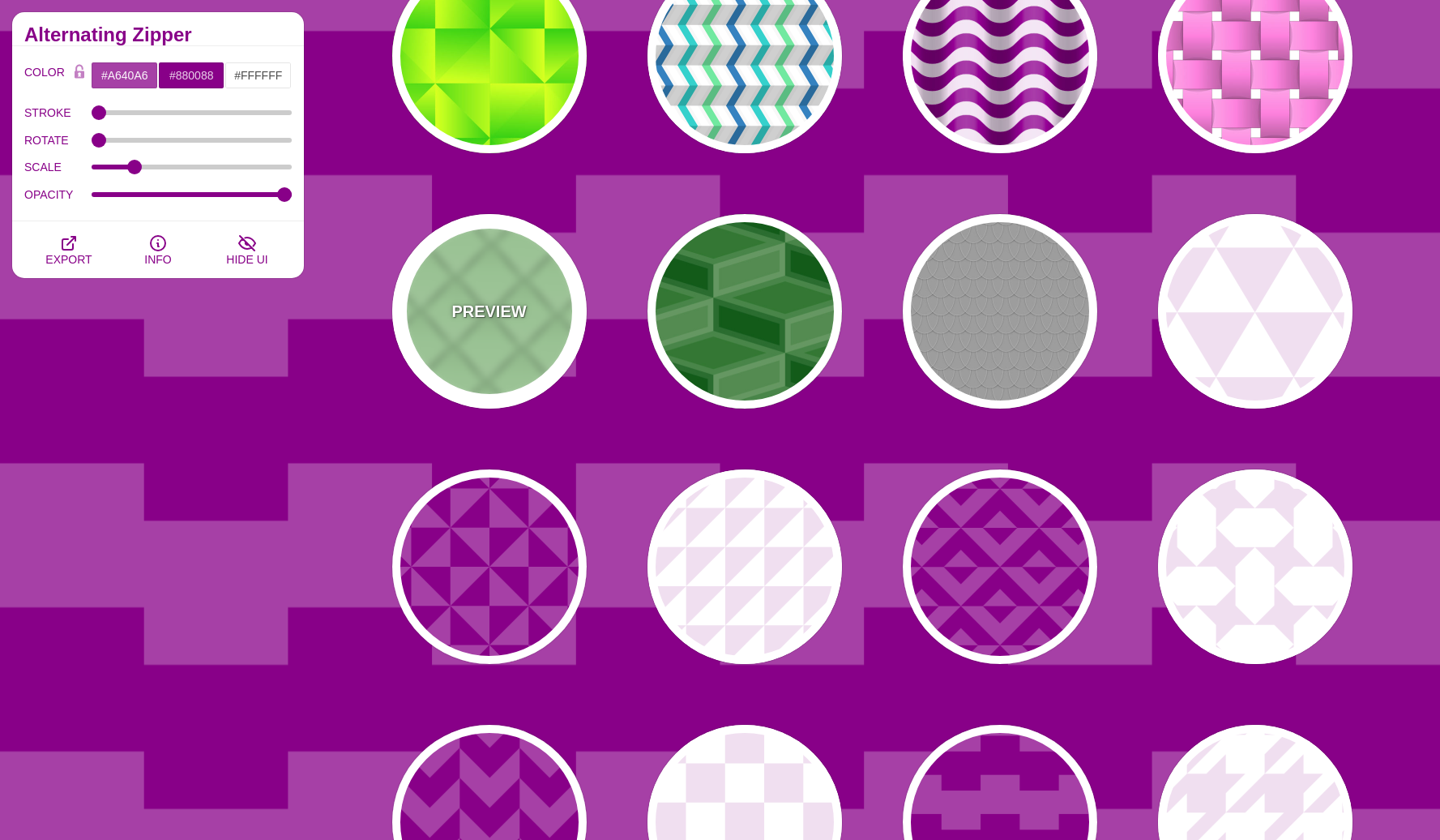
click at [483, 333] on div "PREVIEW" at bounding box center [489, 311] width 194 height 194
type input "#C3FFB9"
type input "100"
type input "1"
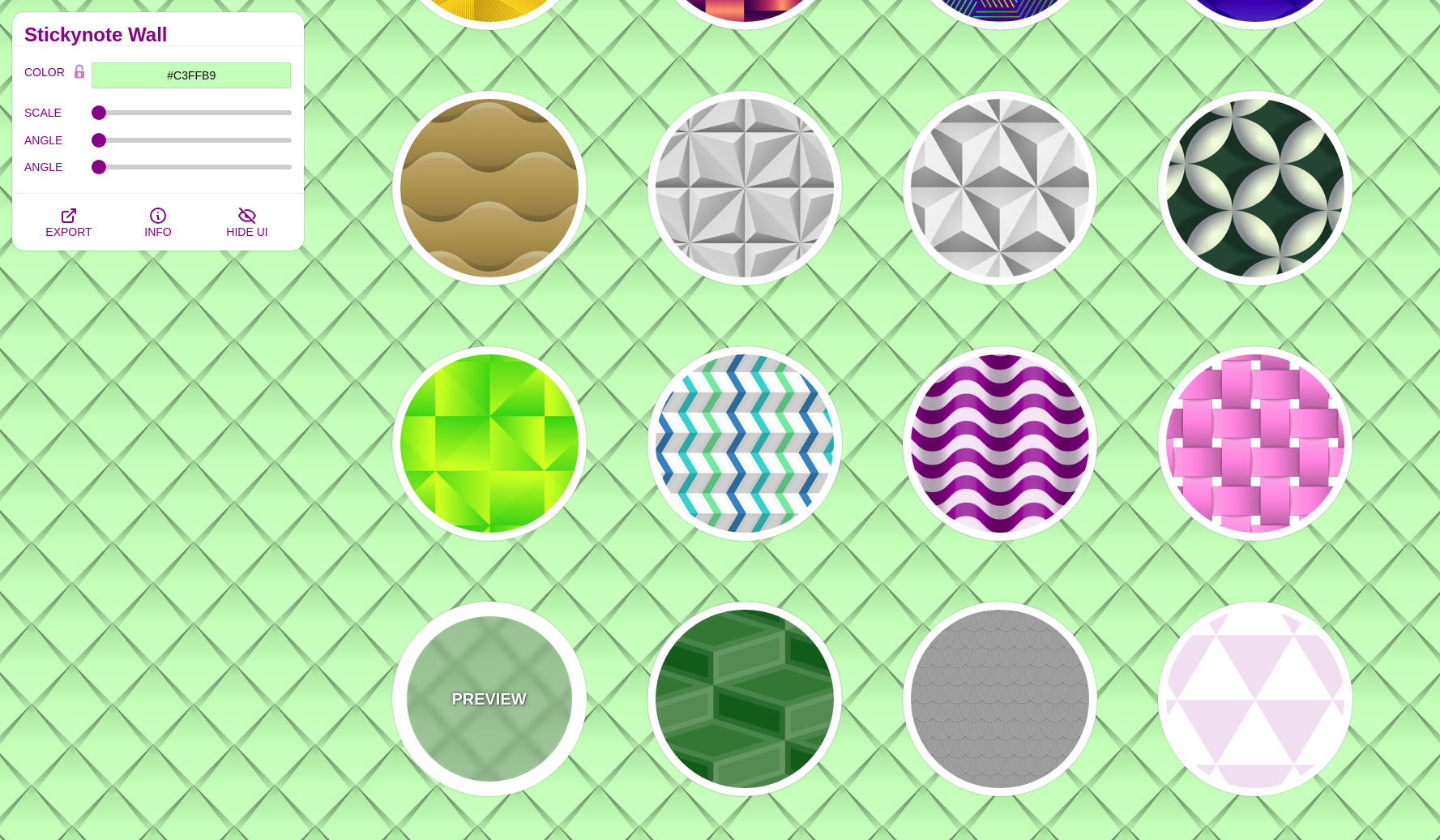
scroll to position [263, 0]
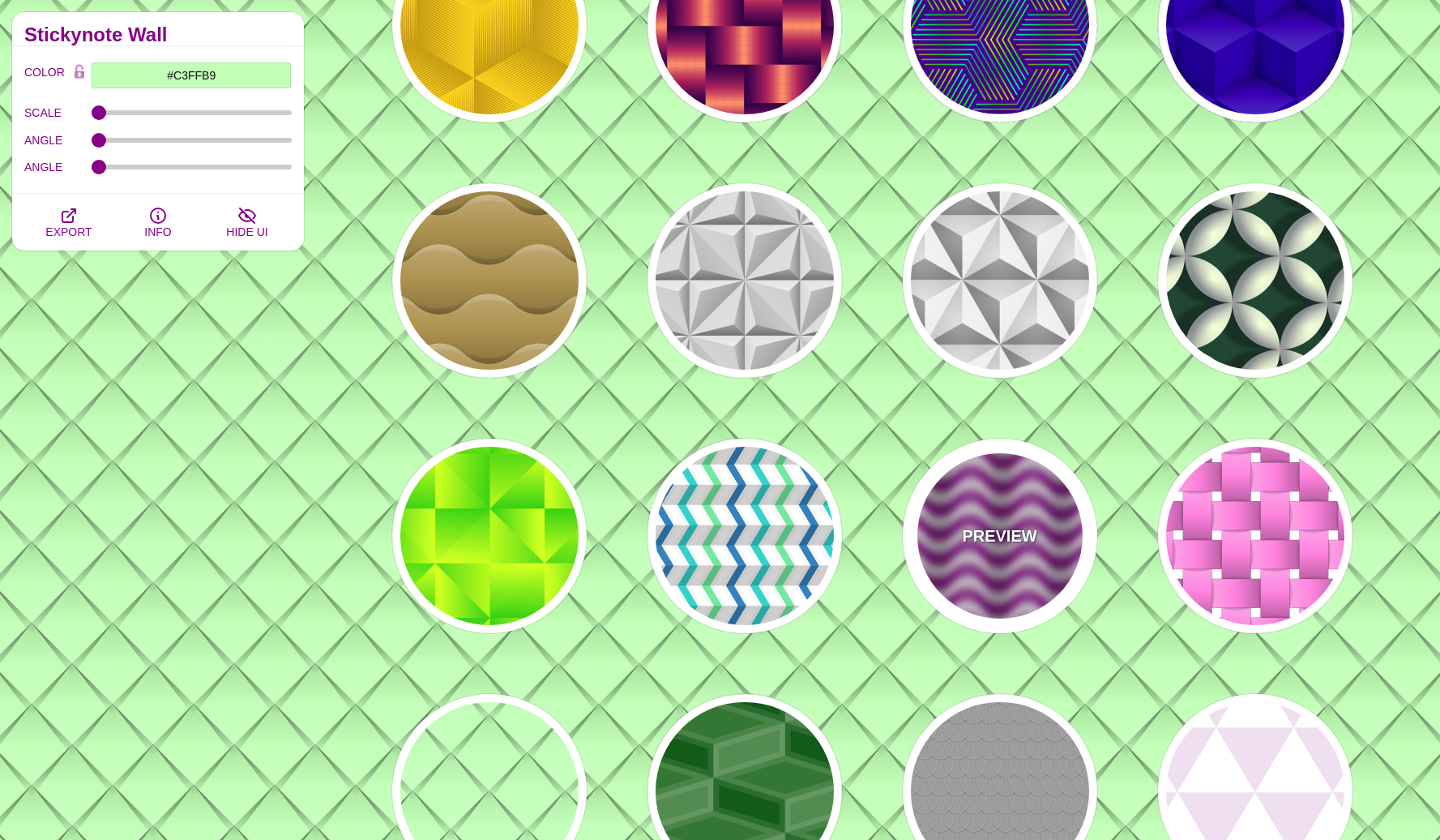
click at [1045, 516] on div "PREVIEW" at bounding box center [1000, 535] width 194 height 194
type input "#880088"
type input "#F0DFF0"
type input "#880088"
type input "0"
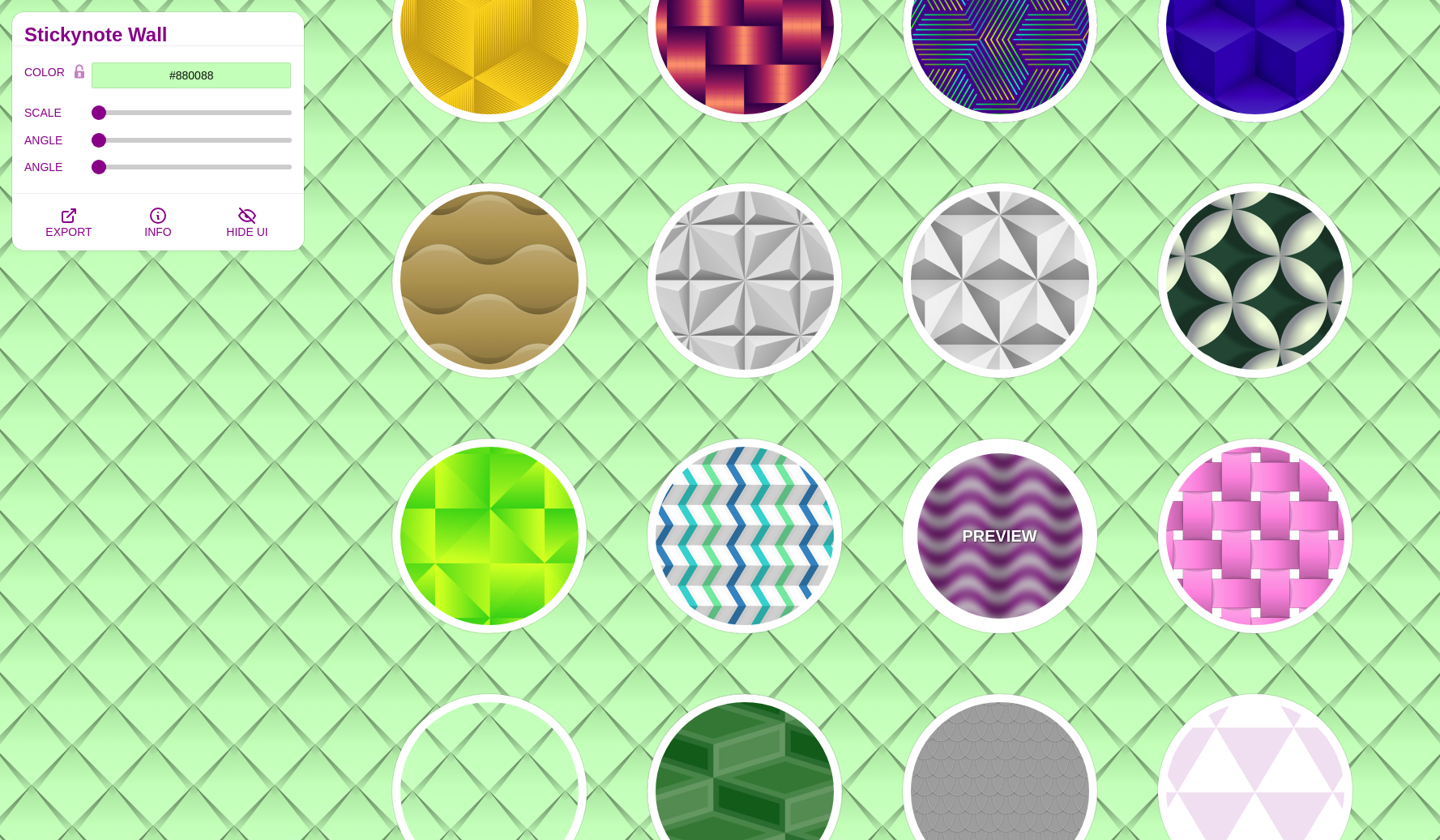
type input "0"
type input "0.2"
type input "0.4"
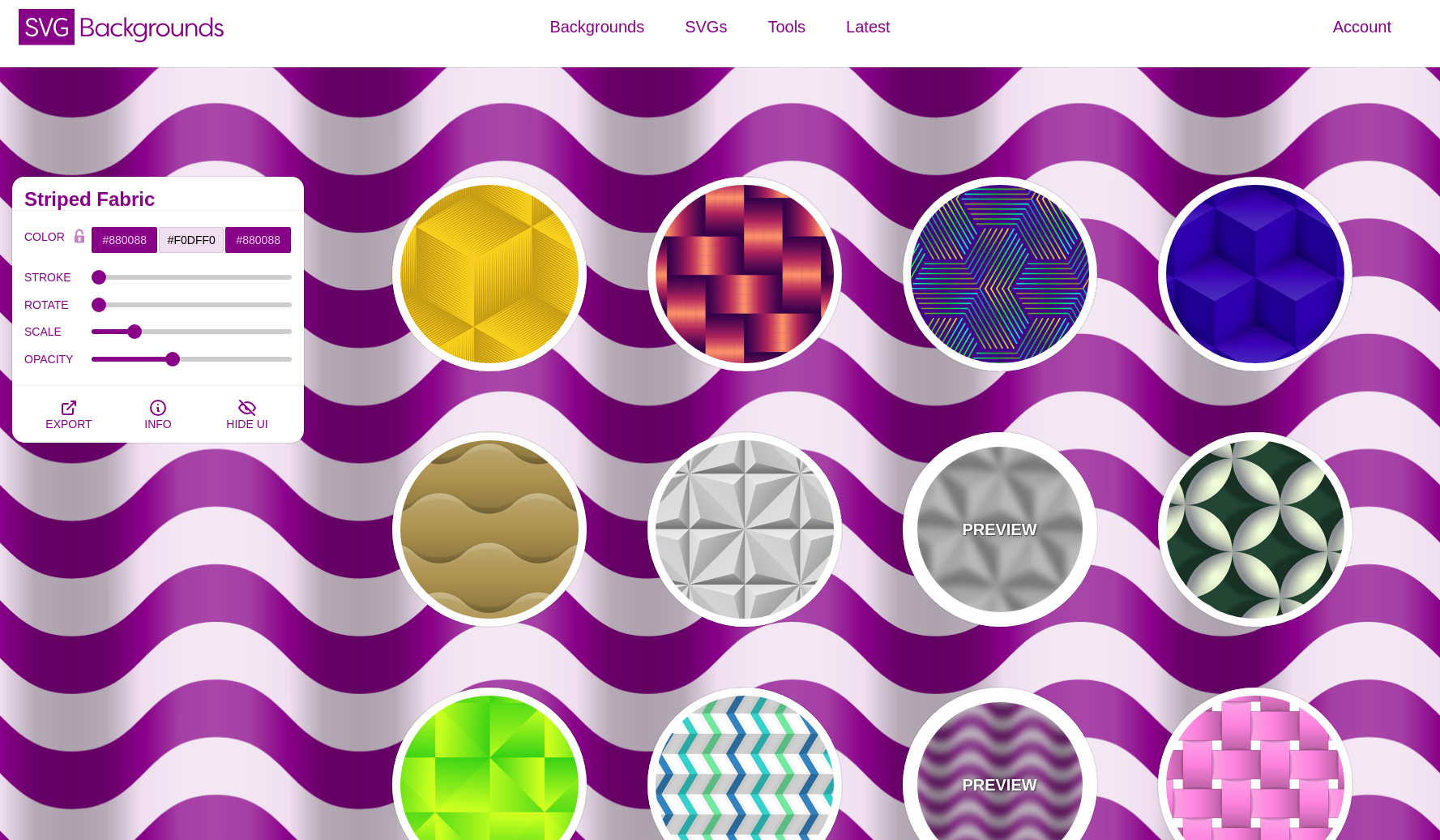
scroll to position [0, 0]
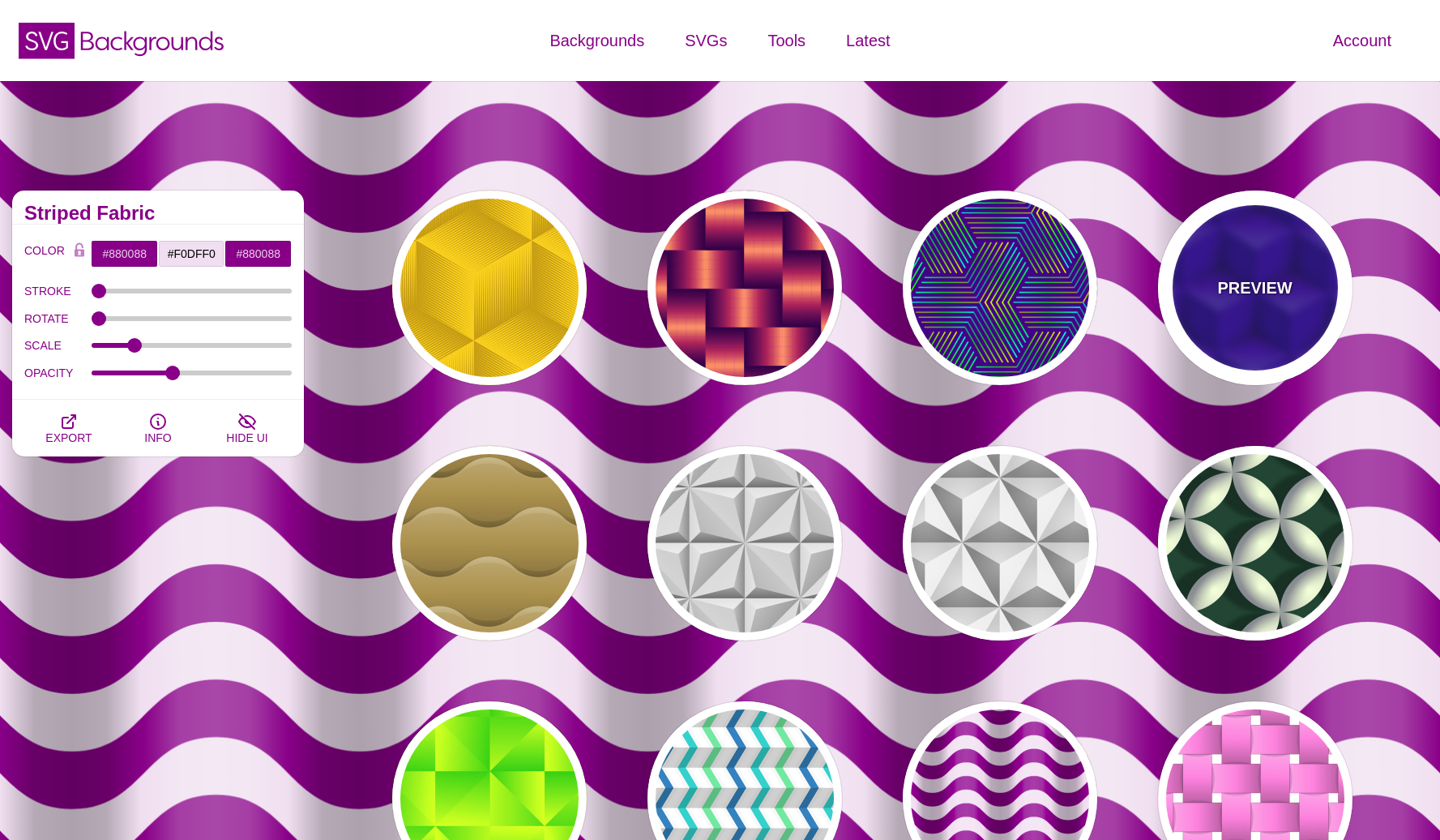
click at [1278, 329] on div "PREVIEW" at bounding box center [1255, 287] width 194 height 194
type input "#0000AA"
type input "345"
type input "0.4"
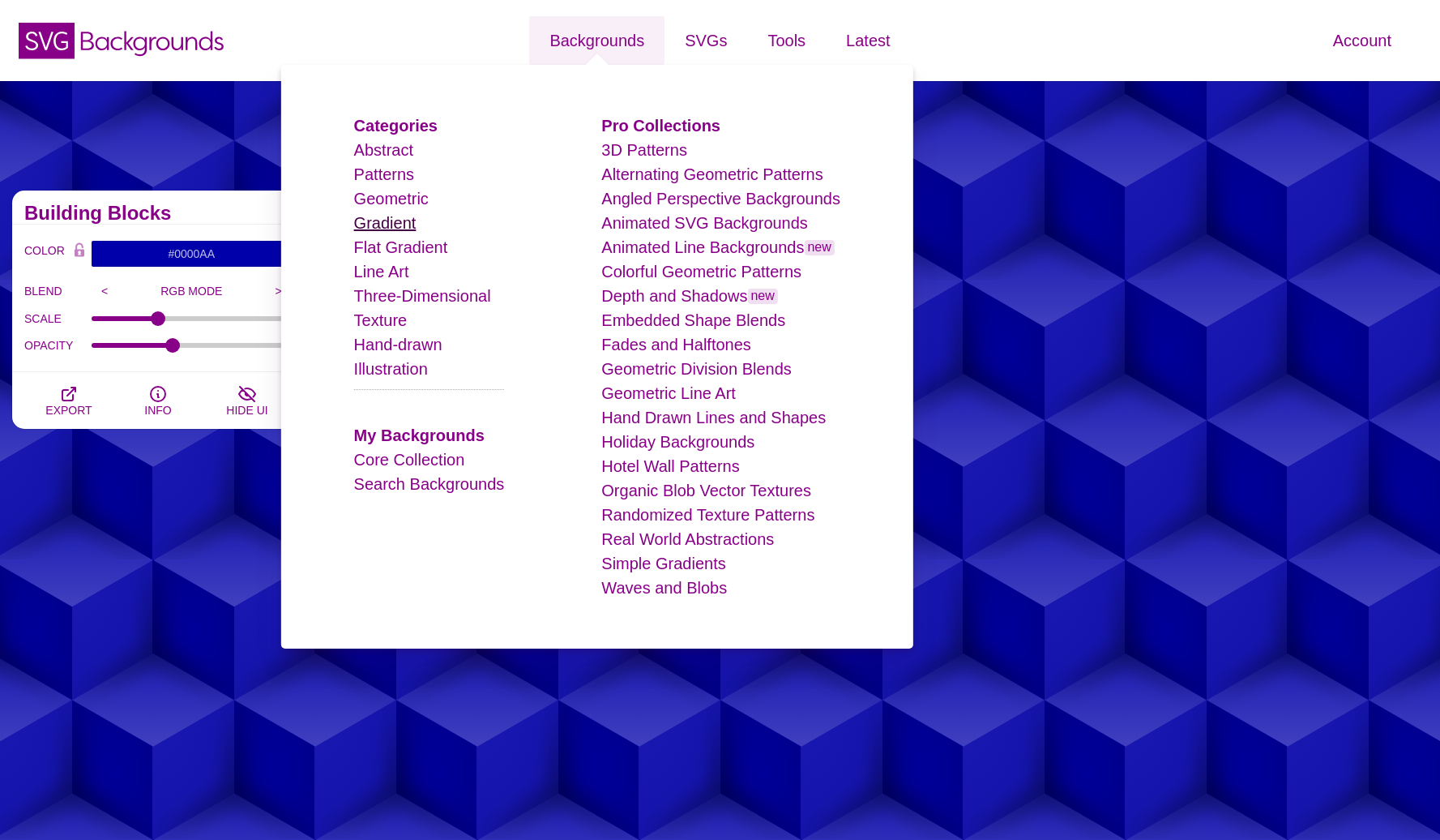
click at [410, 222] on link "Gradient" at bounding box center [385, 223] width 62 height 18
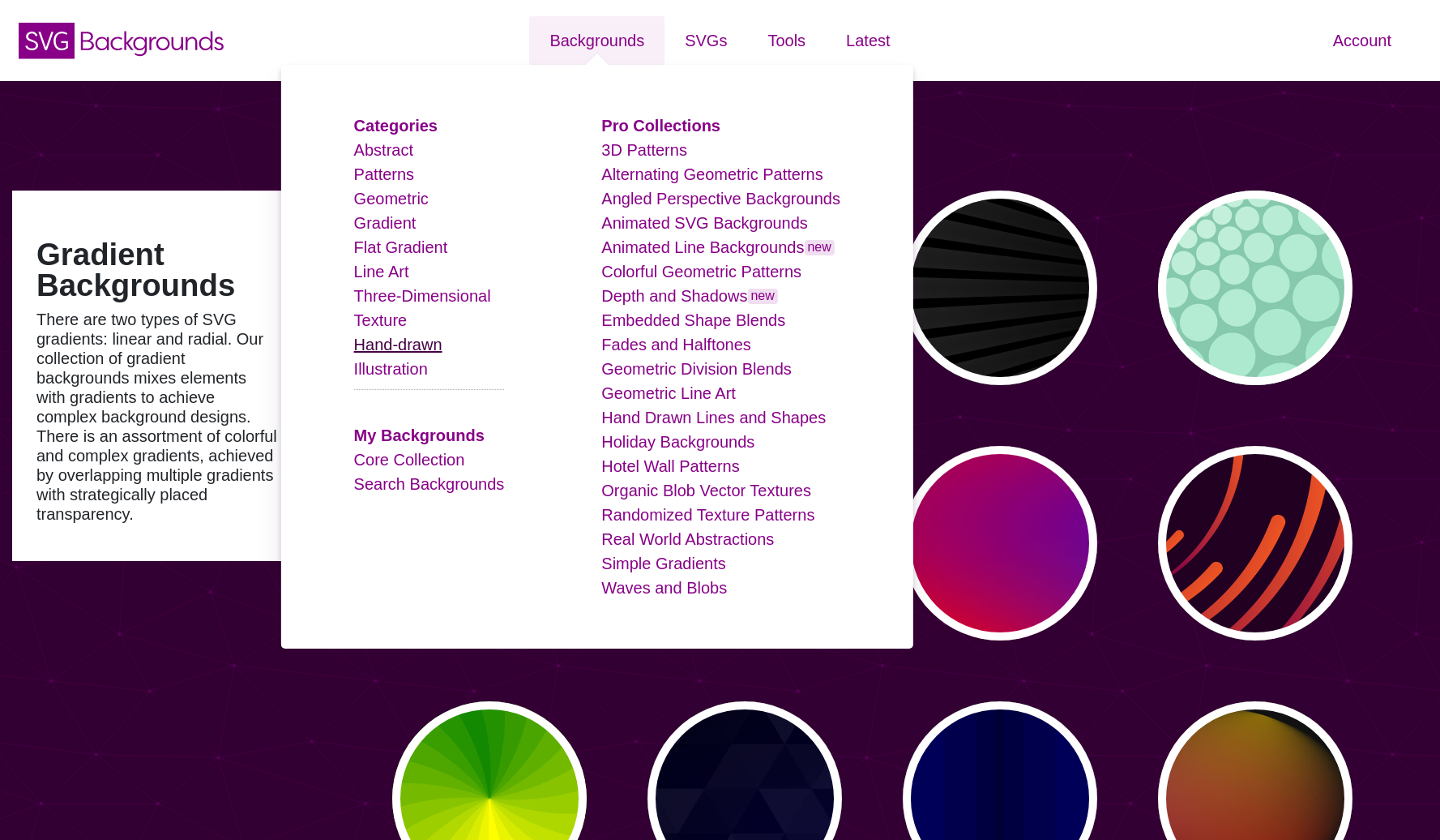
click at [407, 348] on link "Hand-drawn" at bounding box center [398, 344] width 89 height 18
click at [670, 441] on link "Holiday Backgrounds" at bounding box center [678, 442] width 153 height 18
click at [708, 466] on link "Hotel Wall Patterns" at bounding box center [670, 466] width 138 height 18
click at [717, 393] on link "Geometric Line Art" at bounding box center [669, 393] width 134 height 18
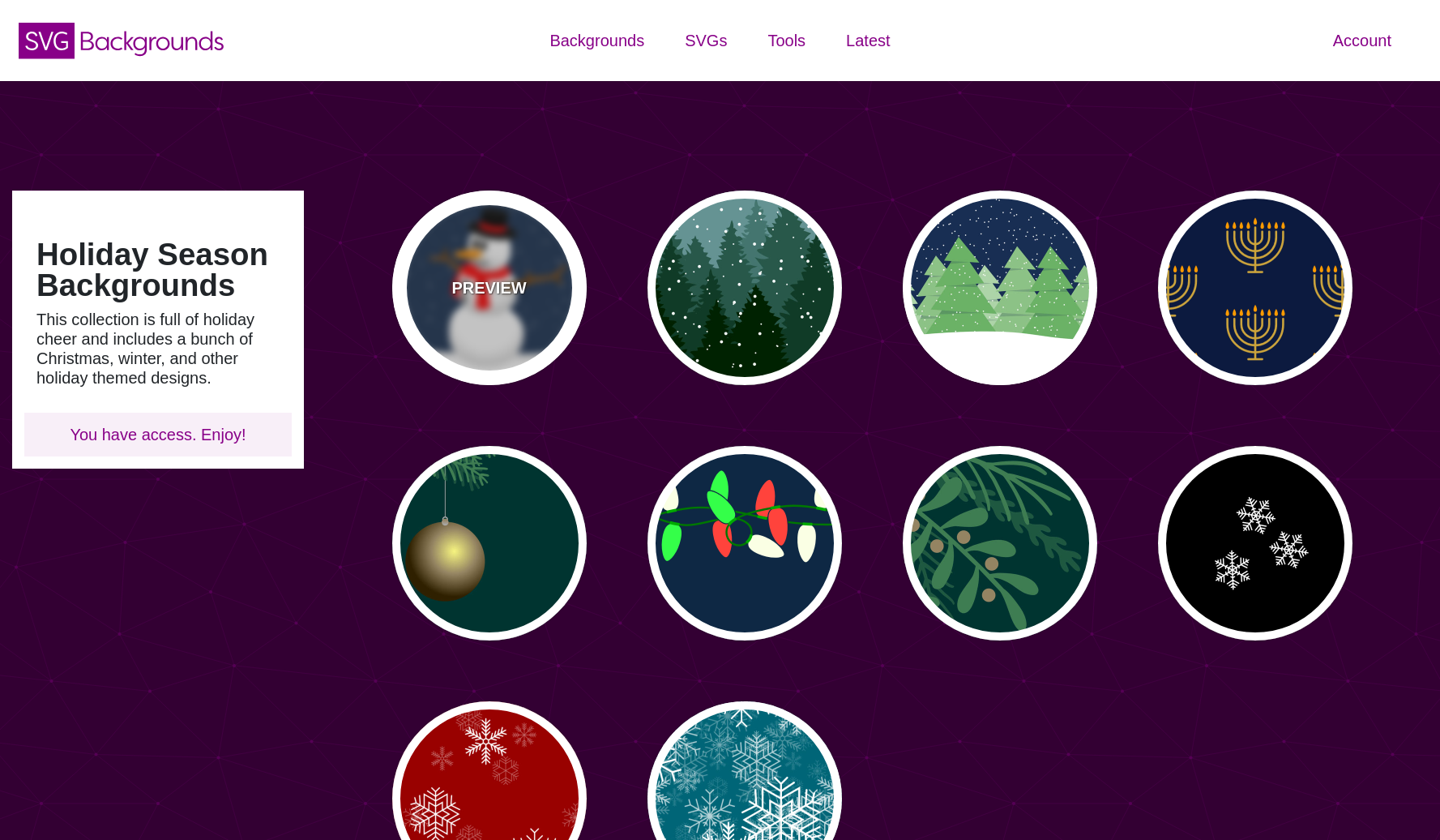
click at [555, 331] on div "PREVIEW" at bounding box center [489, 287] width 194 height 194
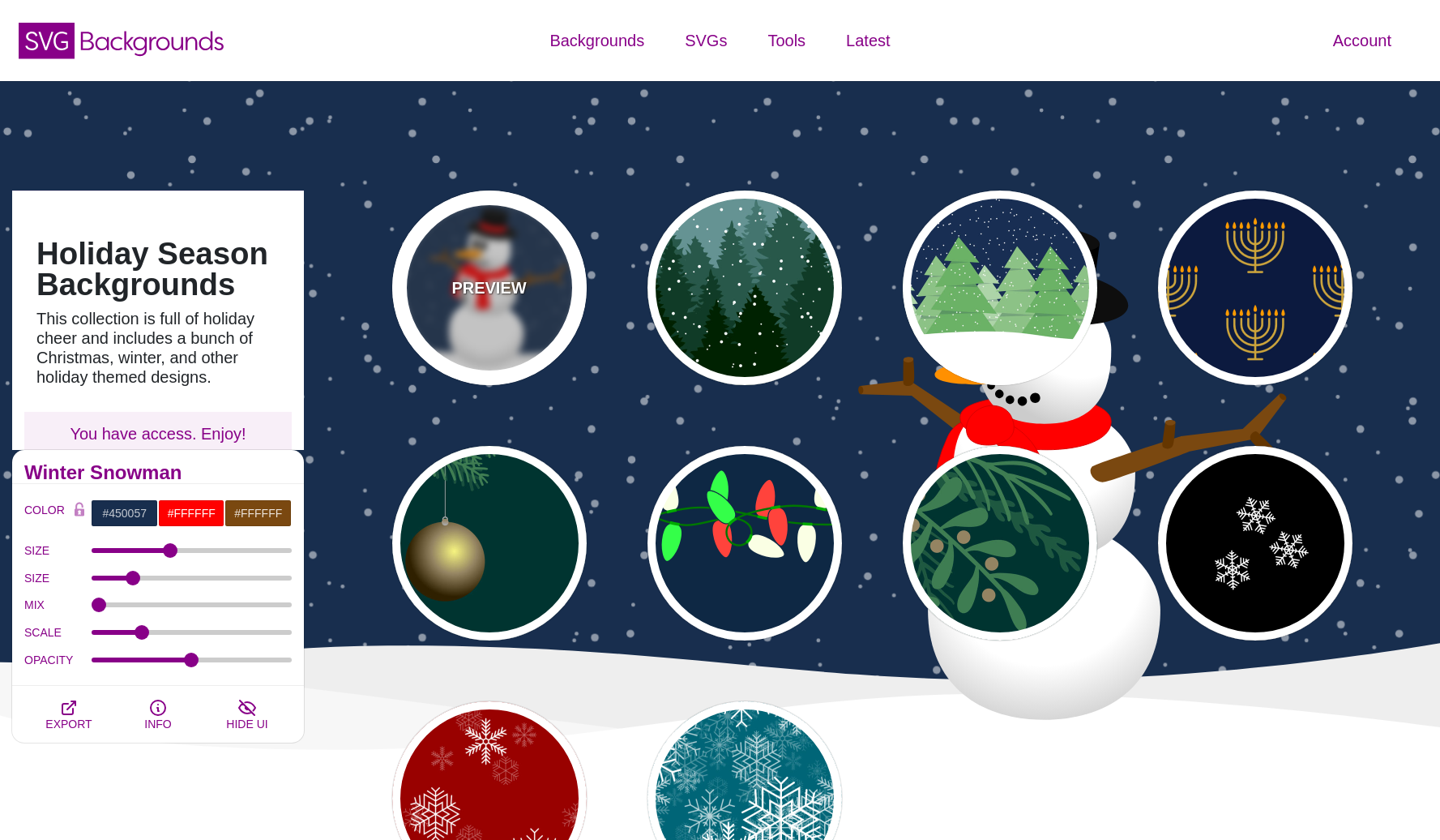
type input "#182E4E"
type input "#FF0000"
type input "#7A4810"
type input "20"
type input "10"
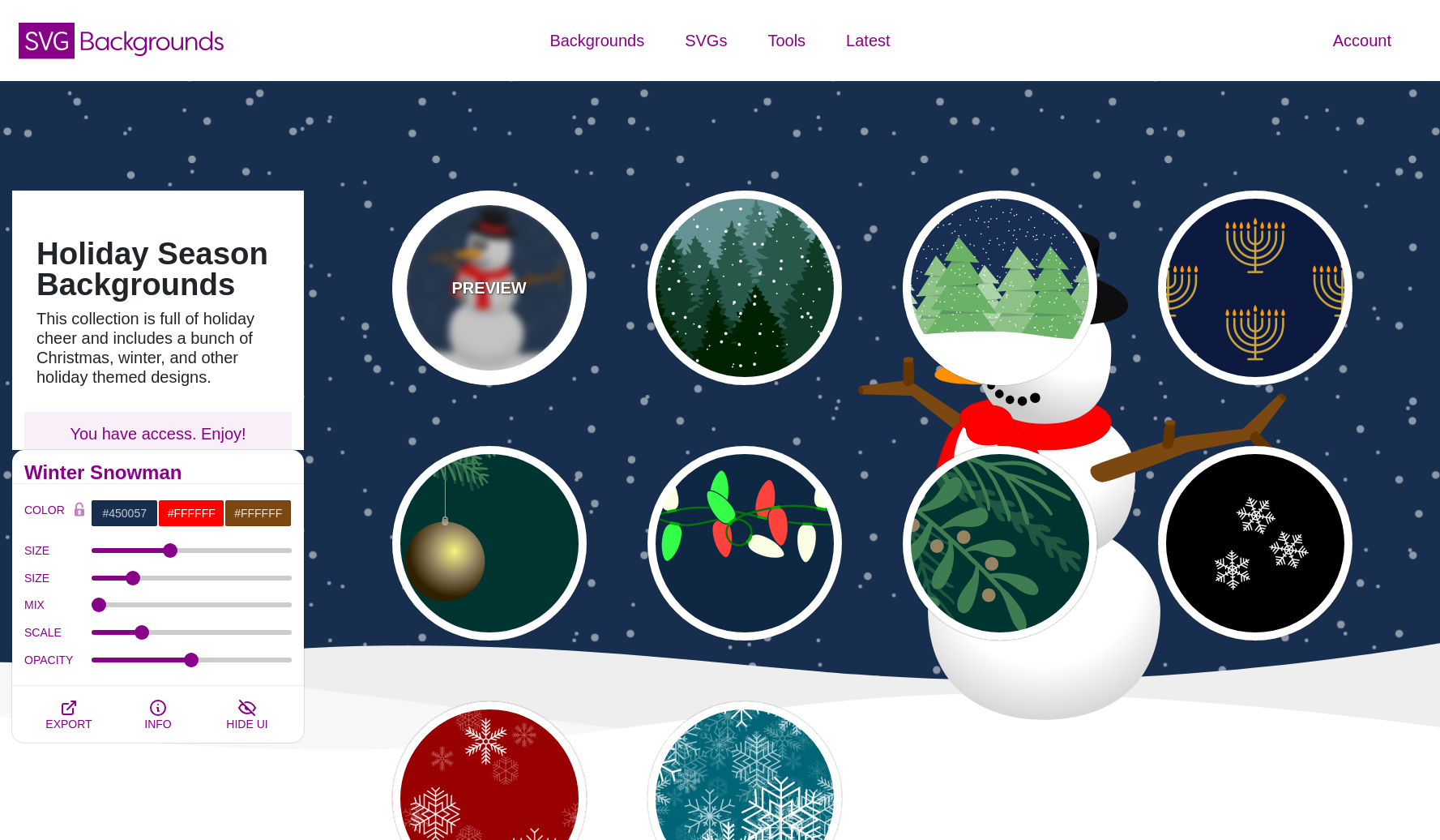
type input "0"
type input "0.25"
type input "0.5"
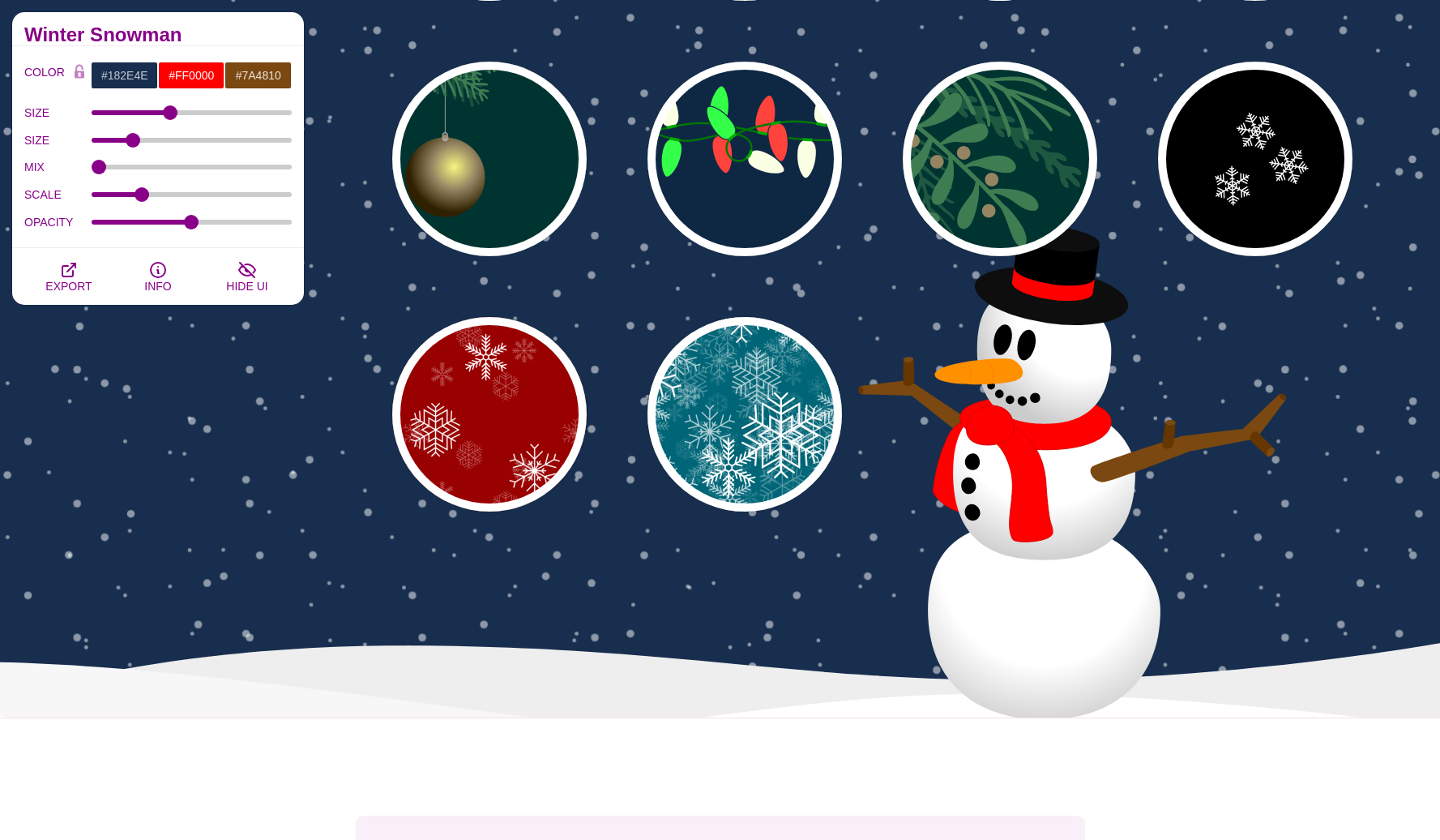
scroll to position [41, 0]
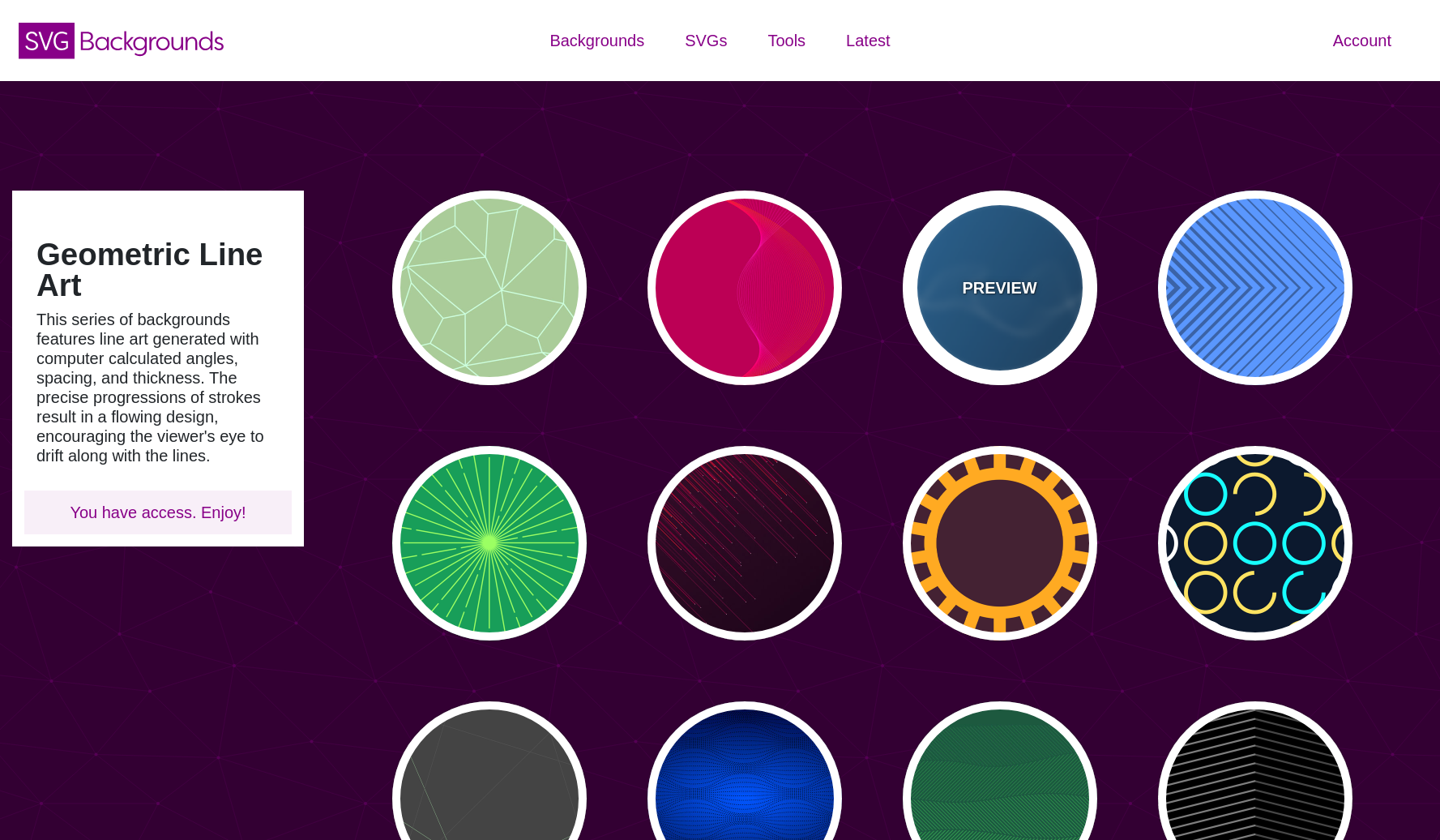
click at [1046, 282] on div "PREVIEW" at bounding box center [1000, 287] width 194 height 194
type input "#2277BB"
type input "#002244"
type input "0.5"
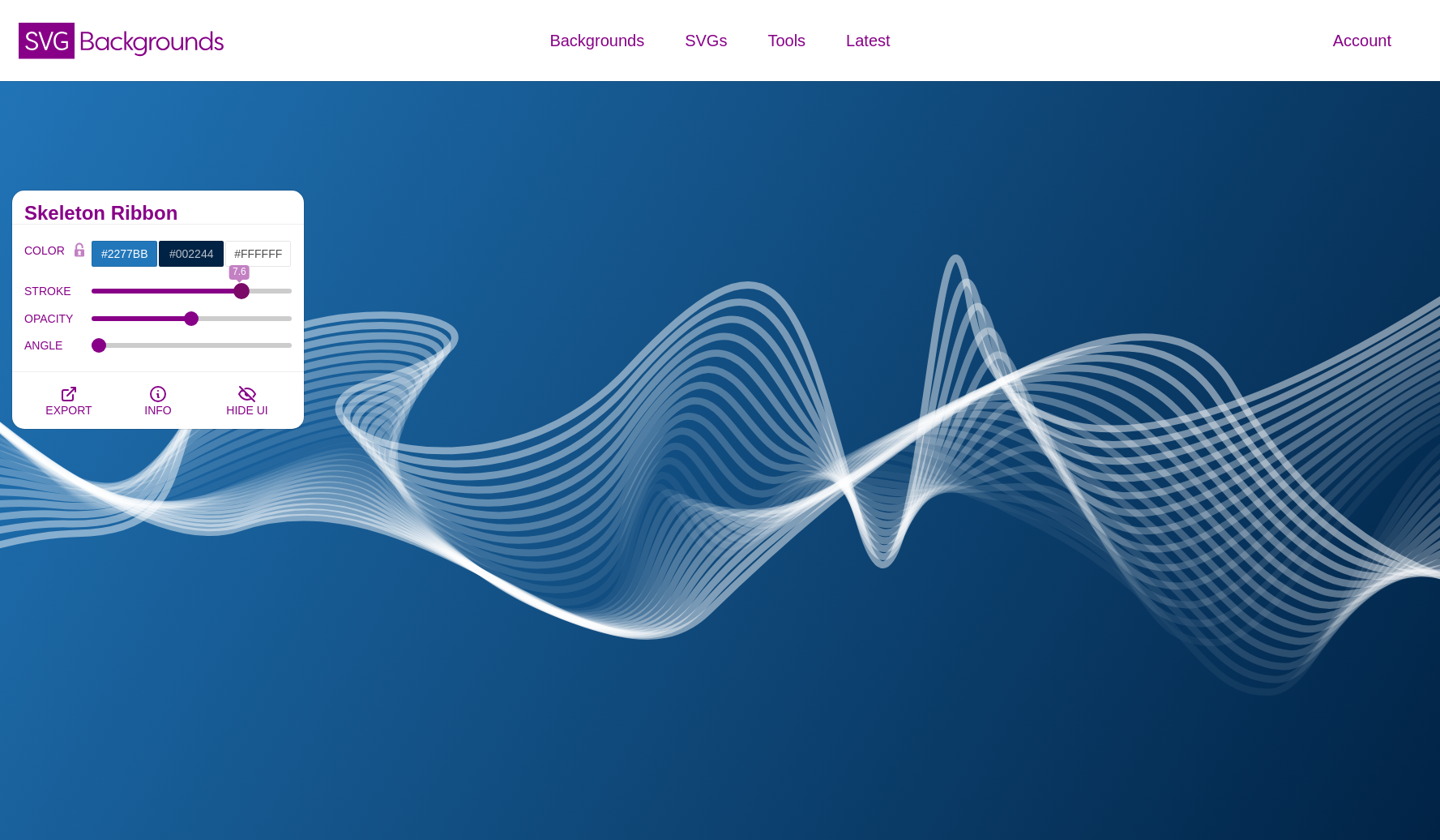
drag, startPoint x: 119, startPoint y: 288, endPoint x: 241, endPoint y: 293, distance: 122.1
type input "7.7"
click at [241, 293] on input "STROKE" at bounding box center [192, 291] width 201 height 6
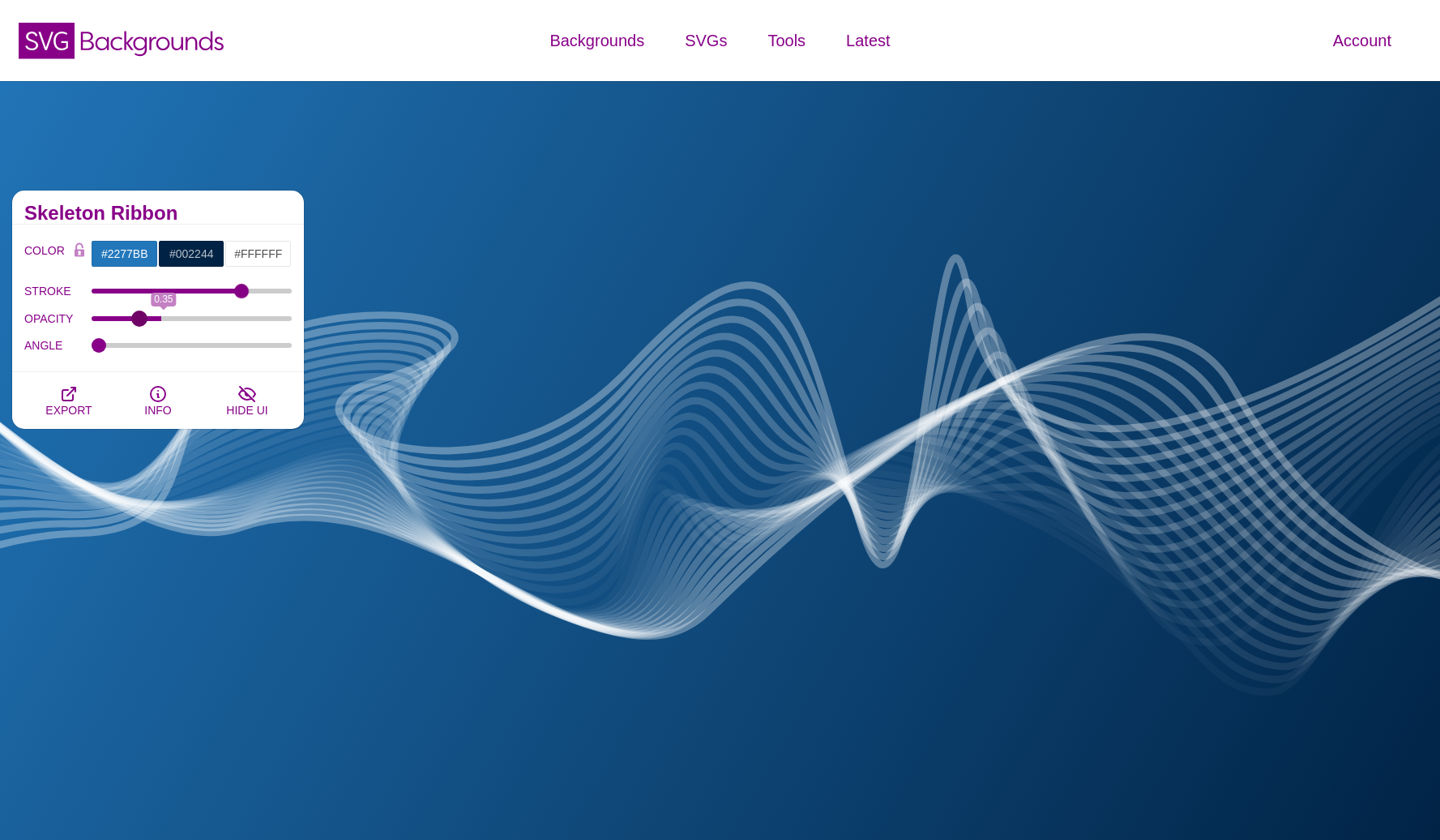
drag, startPoint x: 192, startPoint y: 323, endPoint x: 138, endPoint y: 319, distance: 54.1
type input "0.22"
click at [141, 319] on input "OPACITY" at bounding box center [192, 318] width 201 height 6
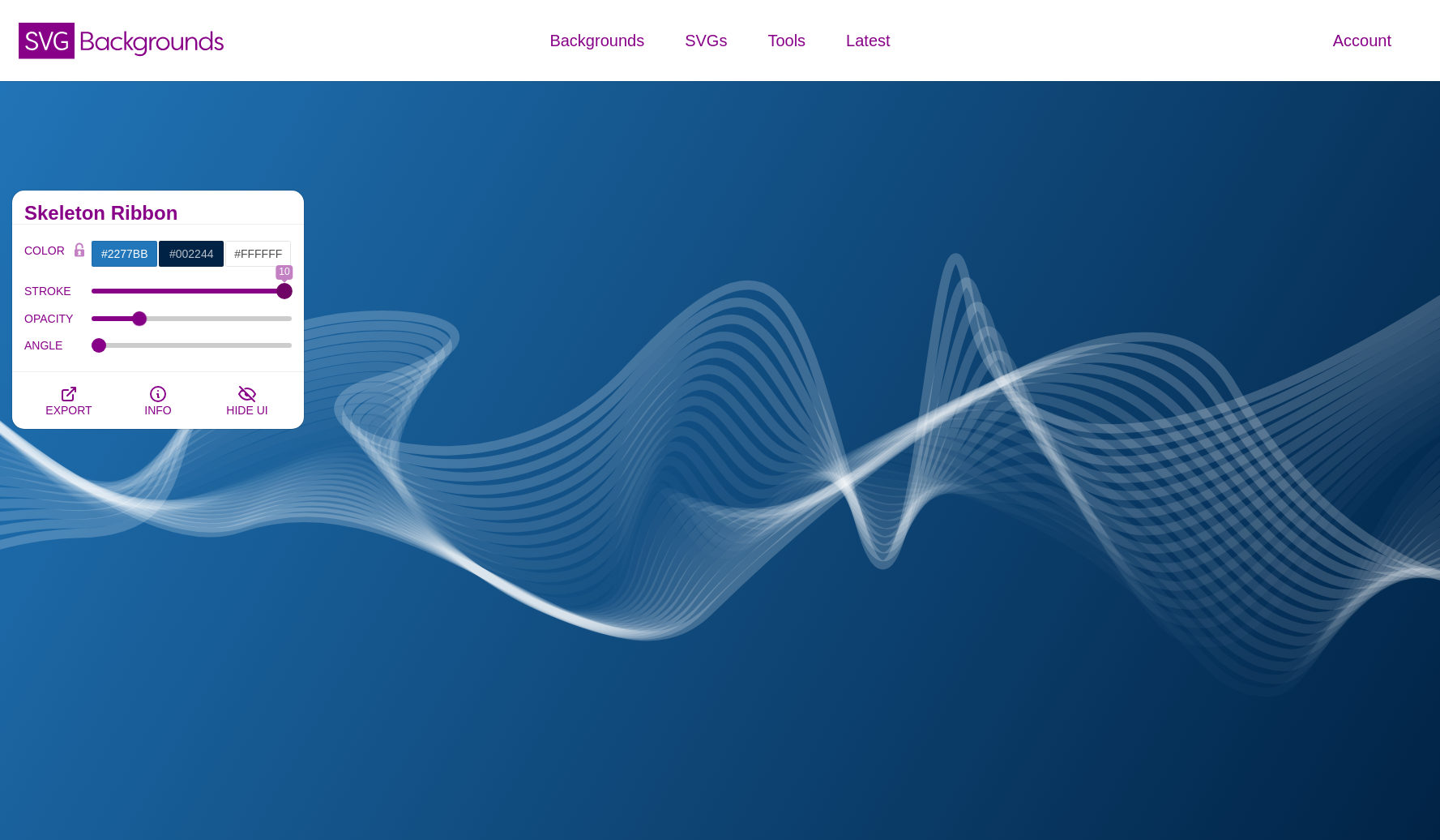
drag, startPoint x: 248, startPoint y: 290, endPoint x: 485, endPoint y: 321, distance: 239.0
type input "10"
click at [293, 294] on input "STROKE" at bounding box center [192, 291] width 201 height 6
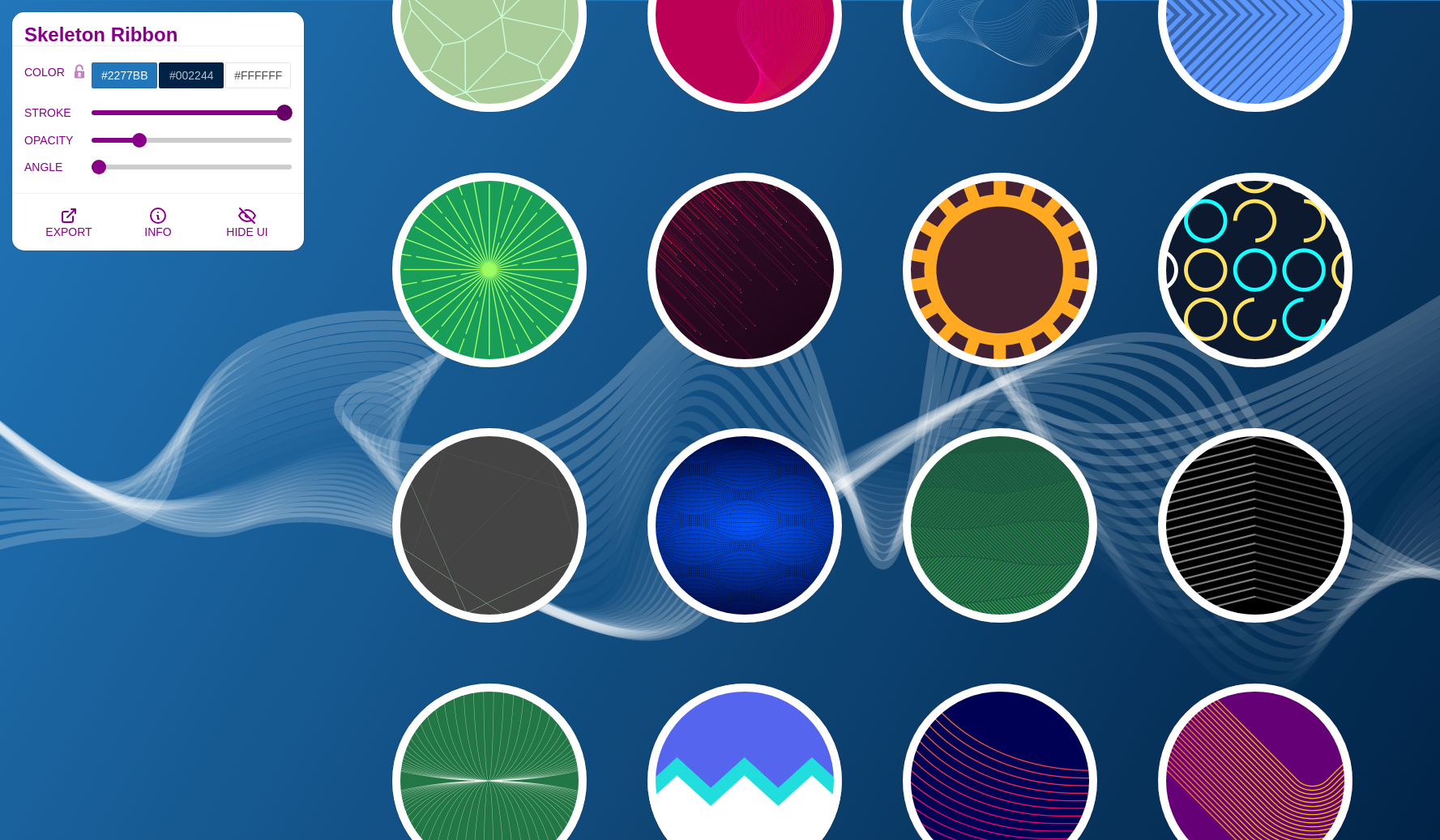
scroll to position [549, 0]
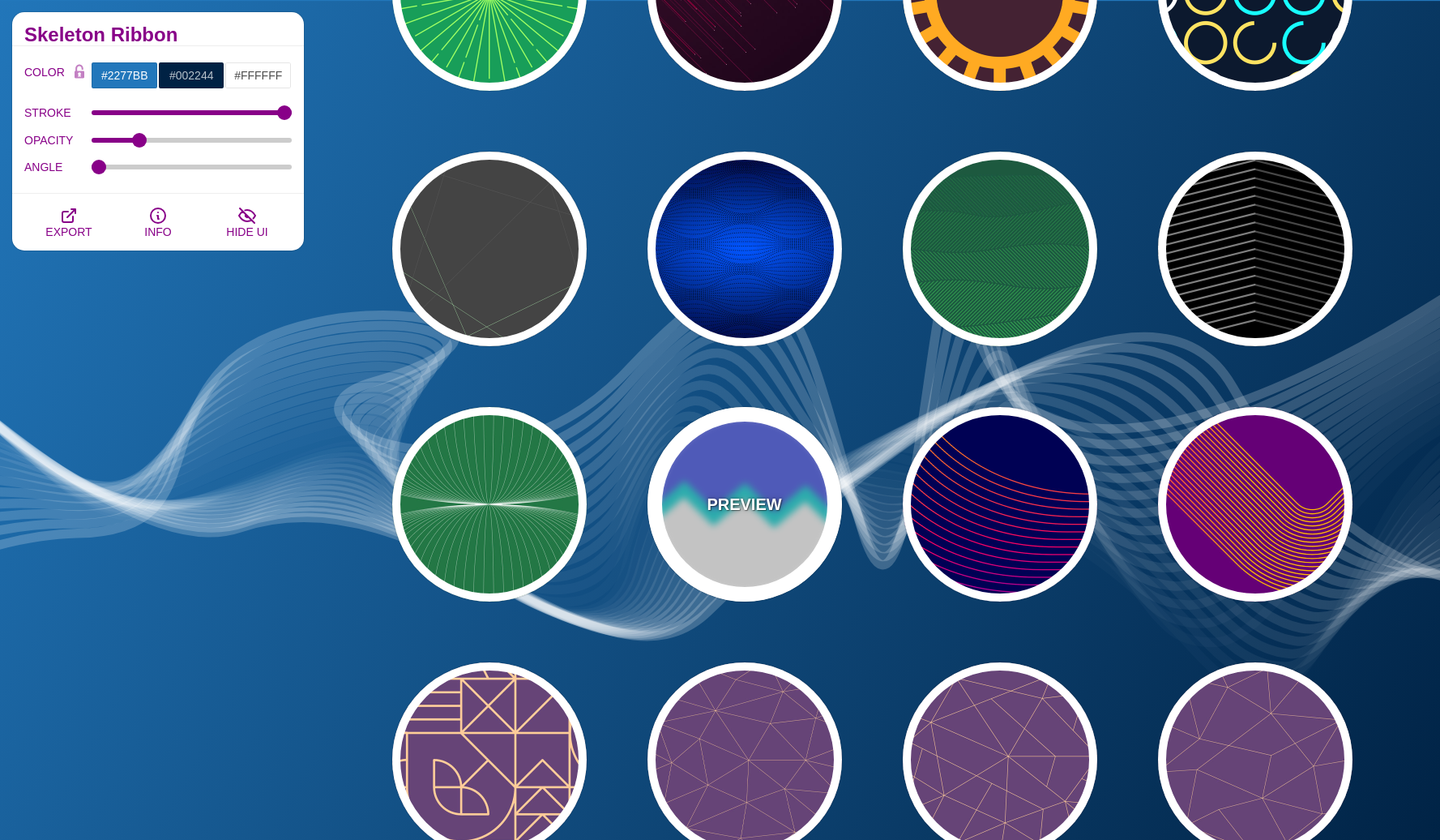
click at [804, 496] on div "PREVIEW" at bounding box center [744, 503] width 194 height 194
type input "#FFFFFF"
type input "#5566EE"
type input "#22DDDD"
type input "300"
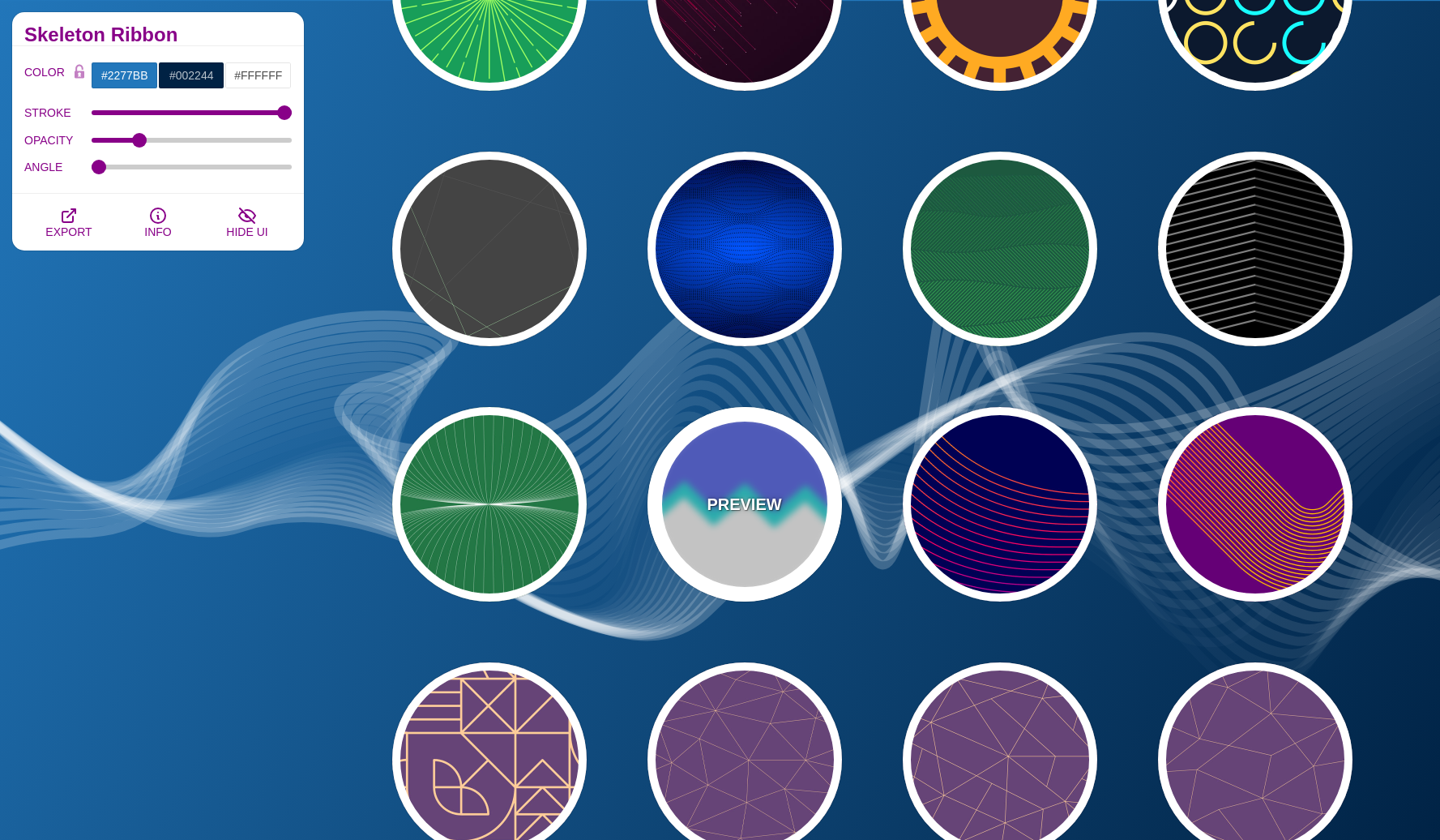
type input "10"
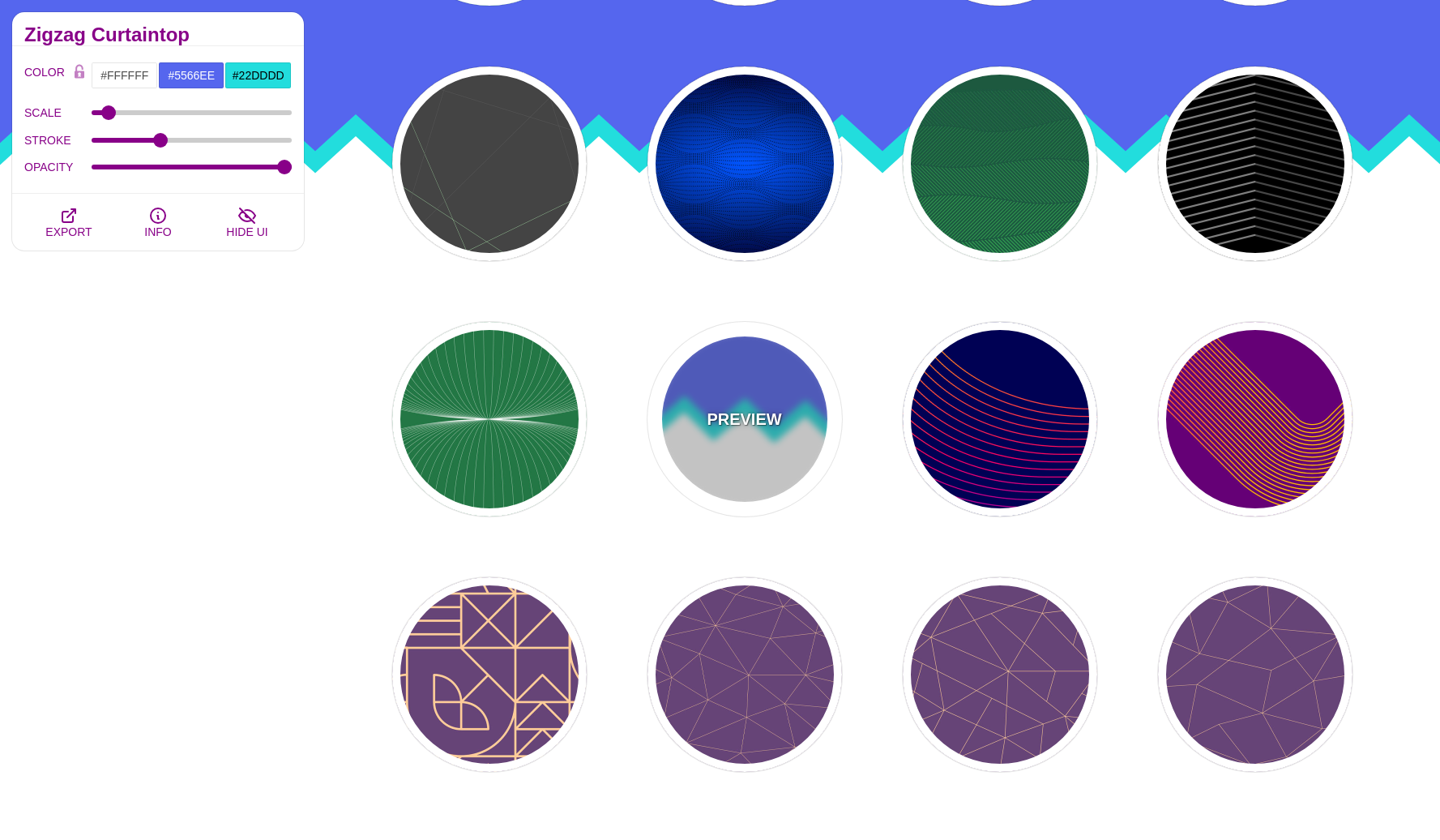
scroll to position [690, 0]
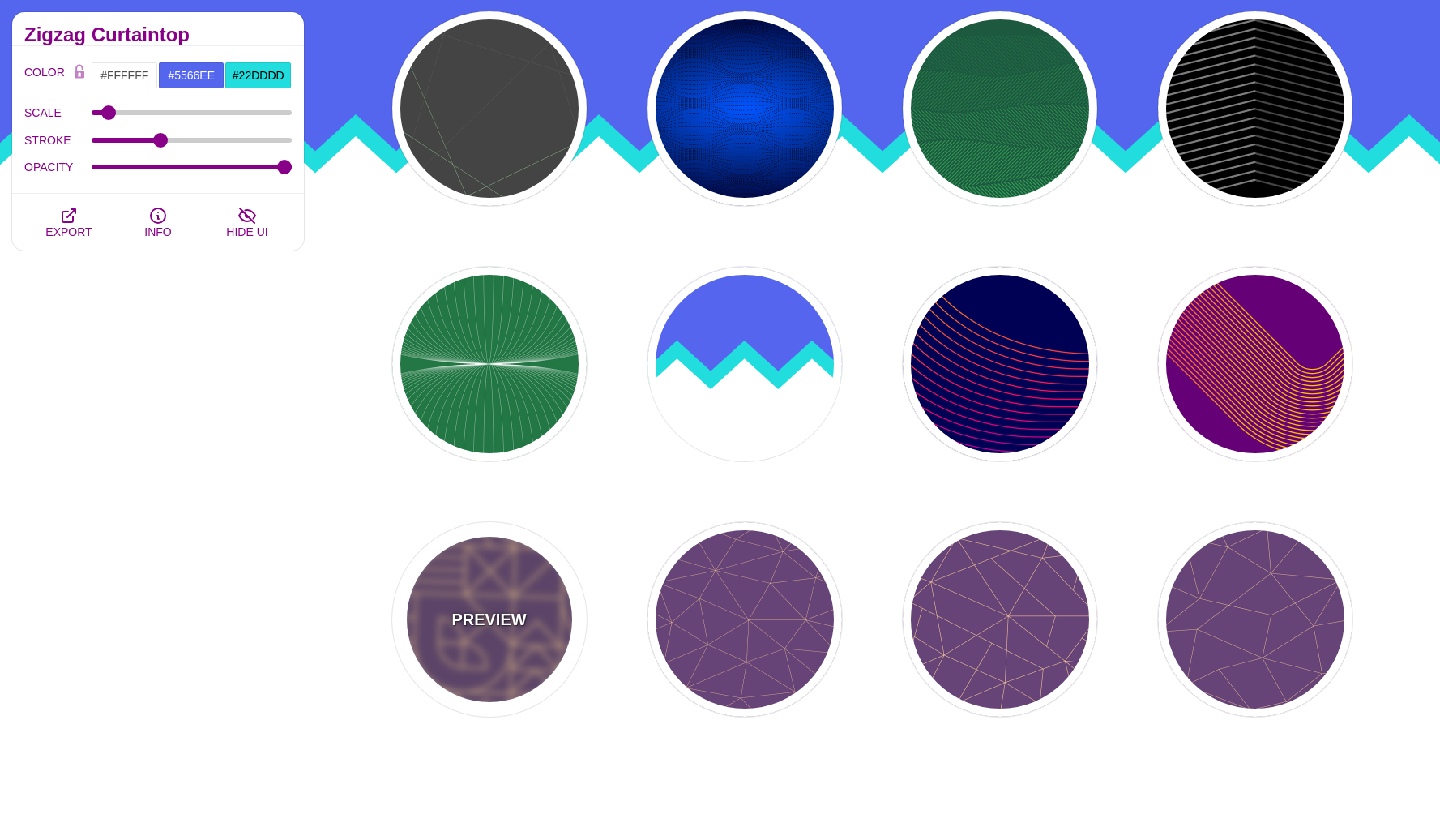
click at [545, 591] on div "PREVIEW" at bounding box center [489, 619] width 194 height 194
type input "#664477"
type input "#FFCC99"
type input "2"
type input "1"
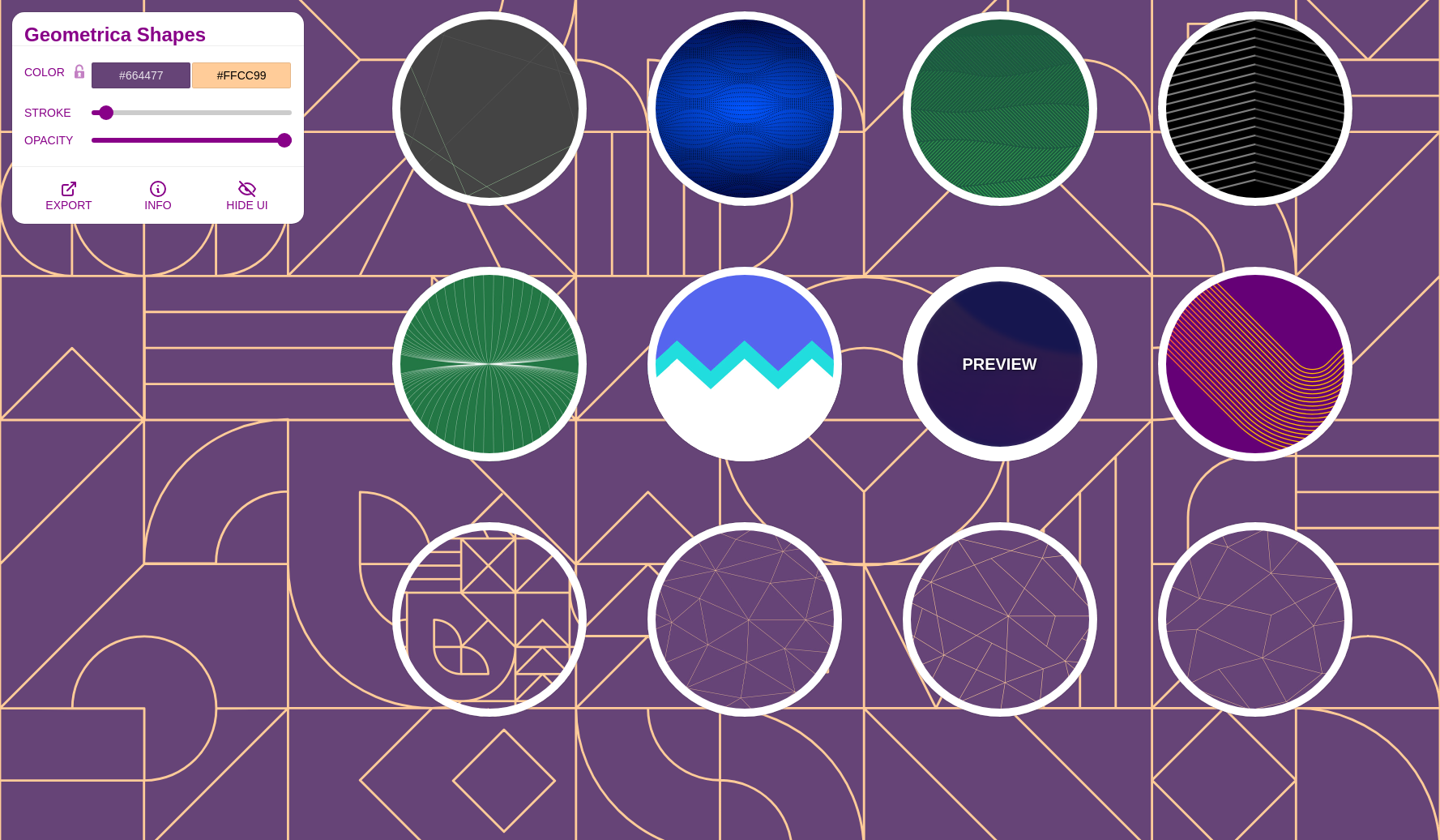
click at [984, 364] on p "PREVIEW" at bounding box center [999, 364] width 75 height 25
type input "#000055"
type input "#FFBB00"
type input "#0000FF"
type input "0"
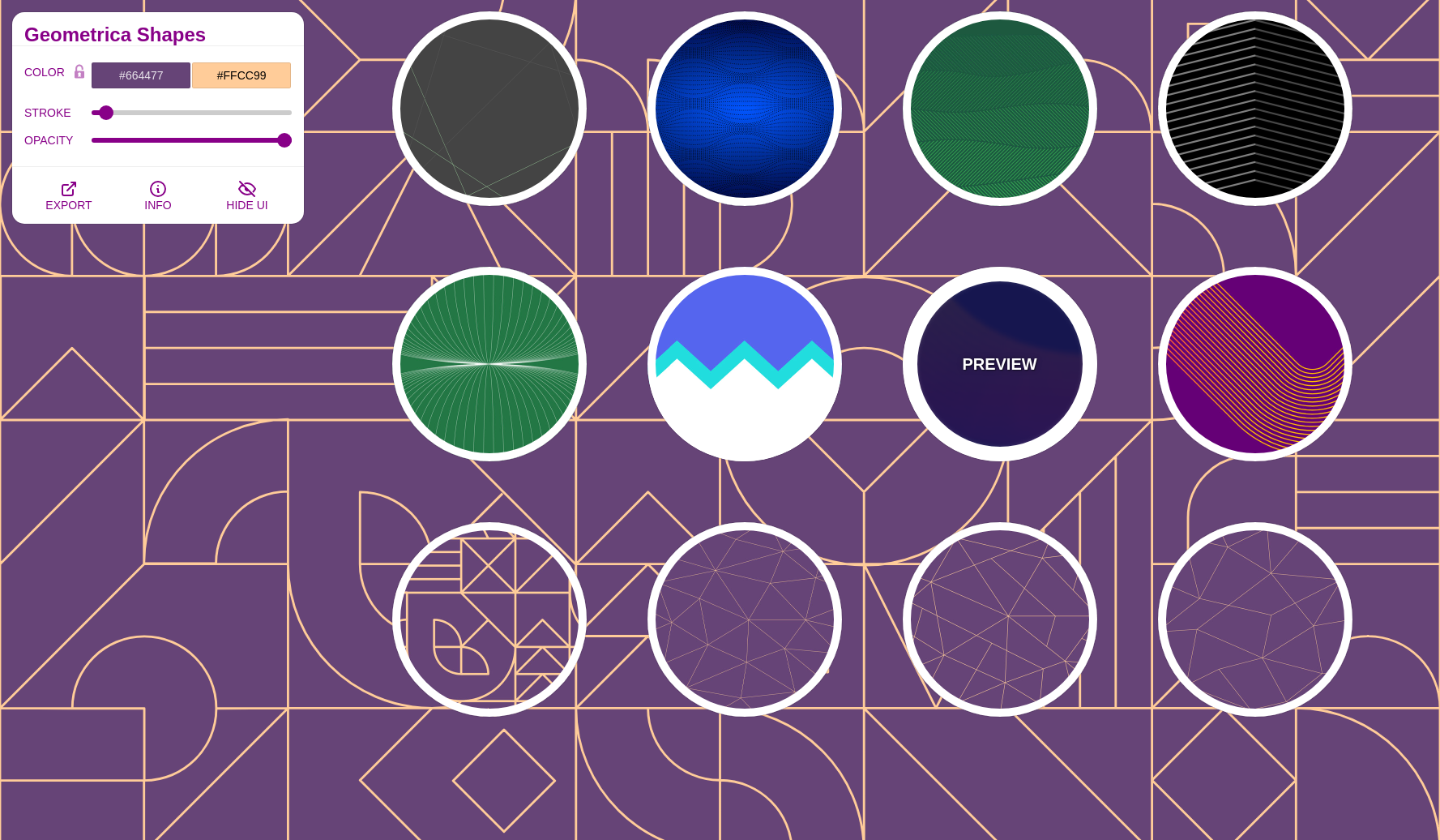
type input "4"
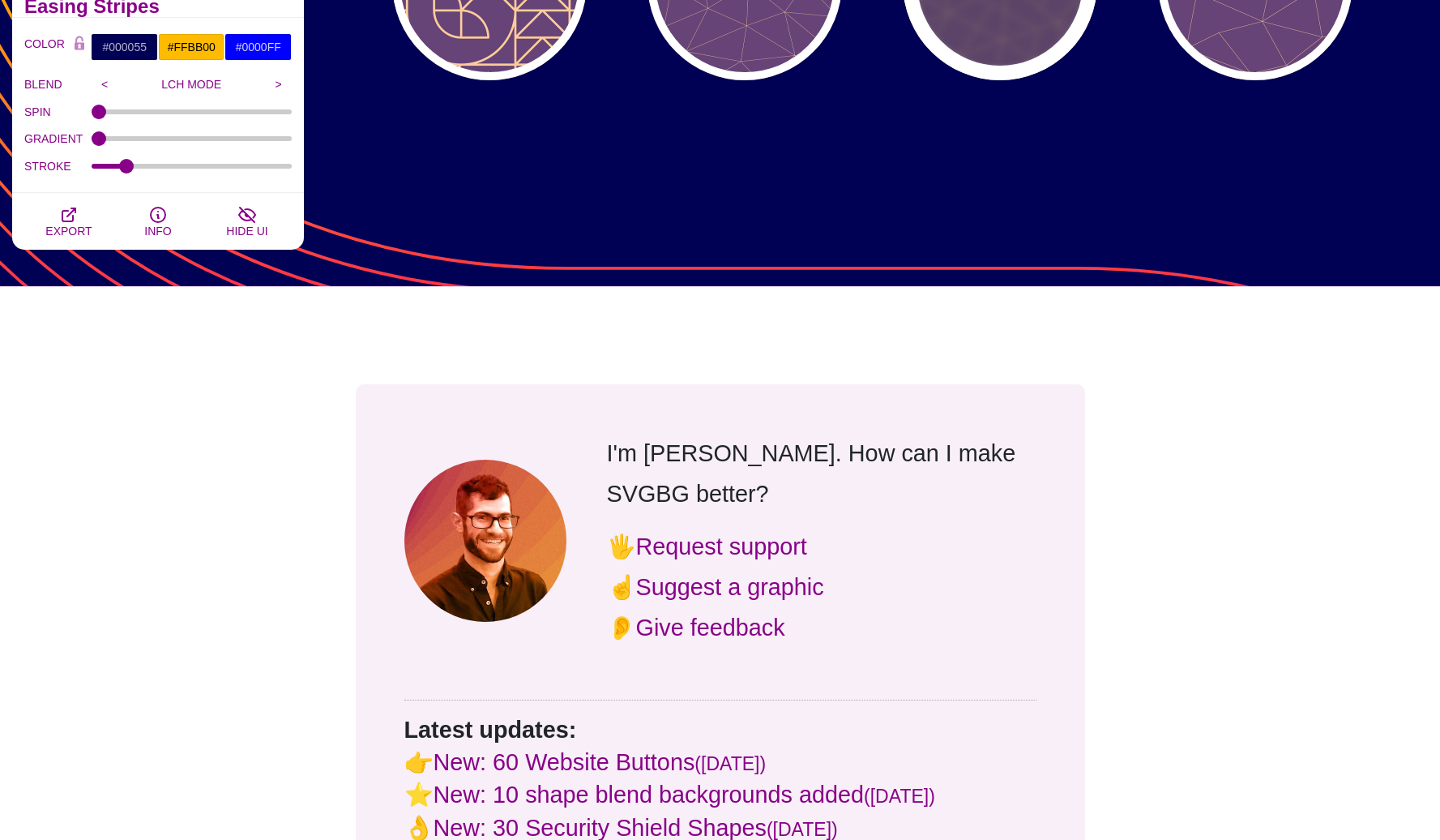
scroll to position [891, 0]
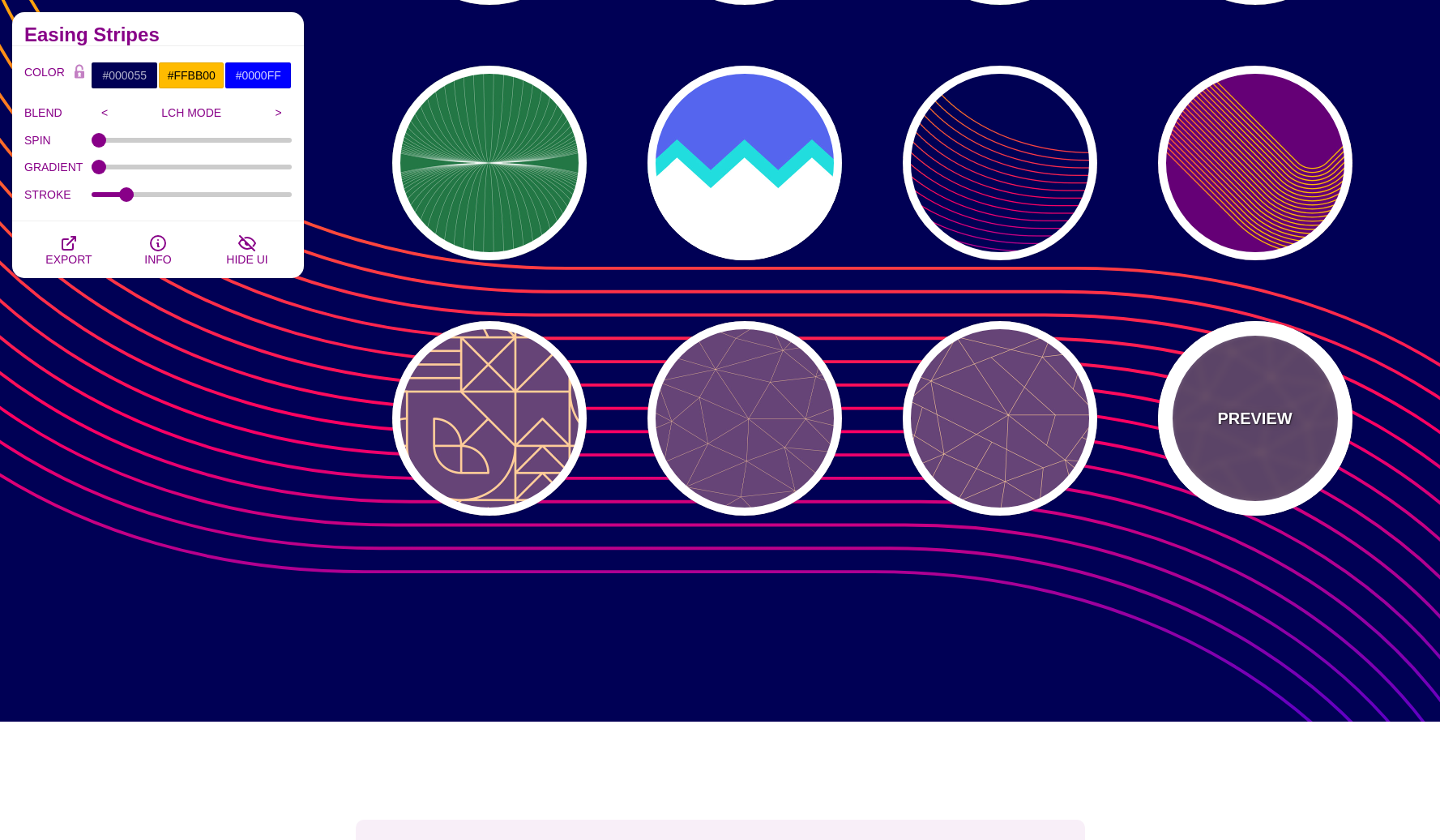
click at [1292, 470] on div "PREVIEW" at bounding box center [1255, 417] width 194 height 194
type input "#664477"
type input "#FFCC99"
type input "2"
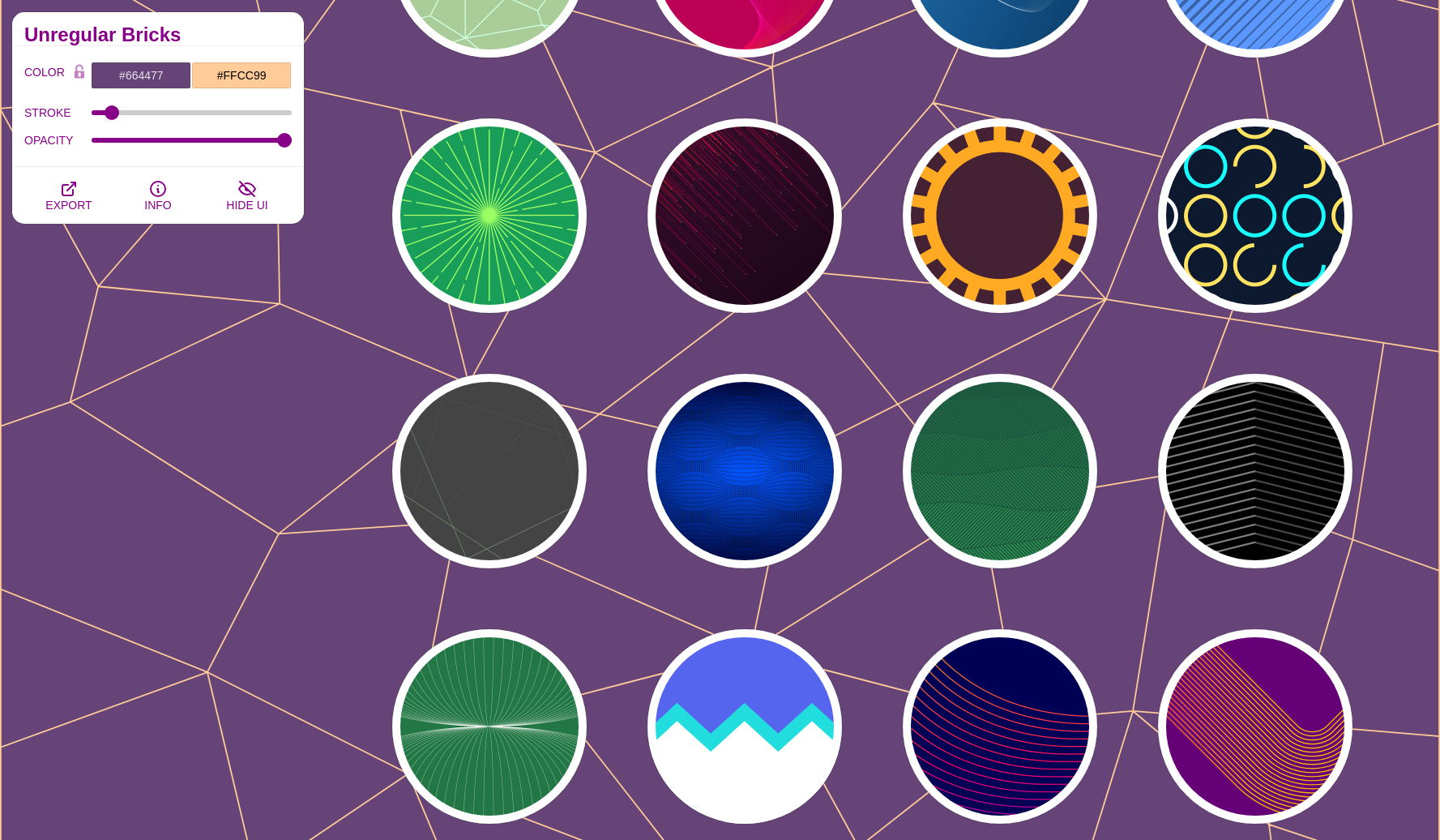
scroll to position [0, 0]
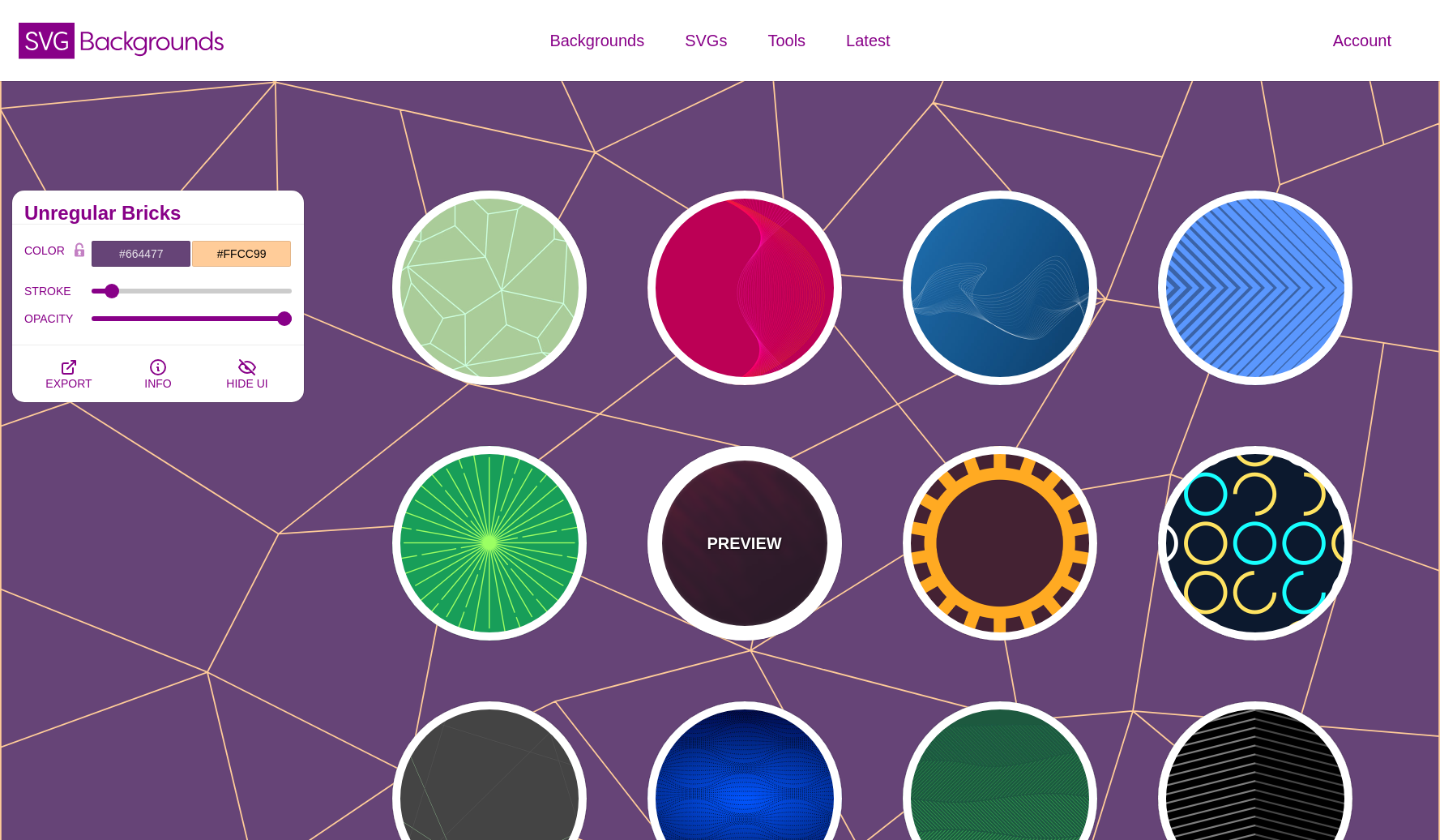
click at [803, 536] on div "PREVIEW" at bounding box center [744, 542] width 194 height 194
type input "#110011"
type input "#FF4400"
type input "#FFFFFF"
type input "2"
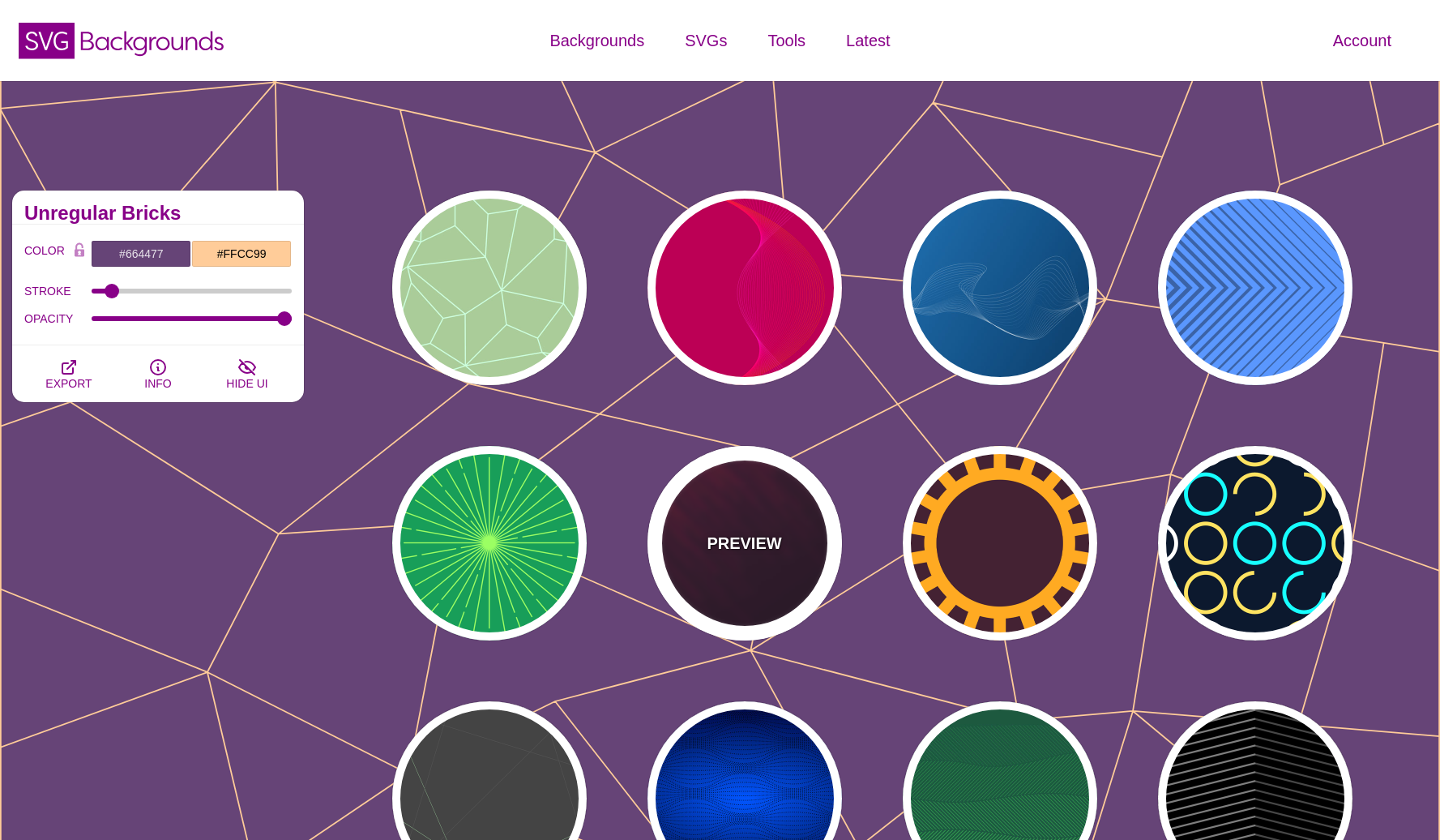
type input "5"
type input "1"
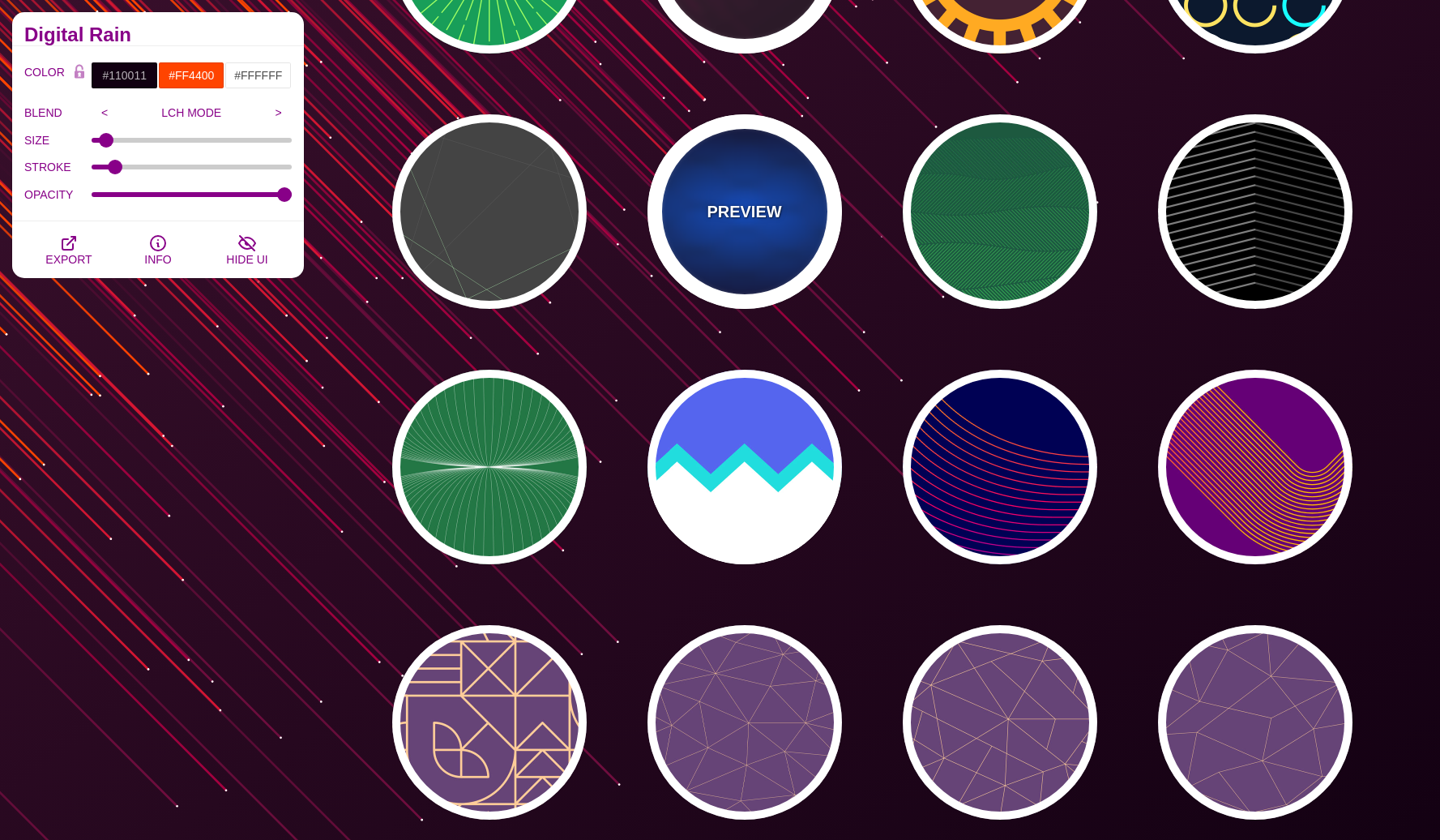
scroll to position [800, 0]
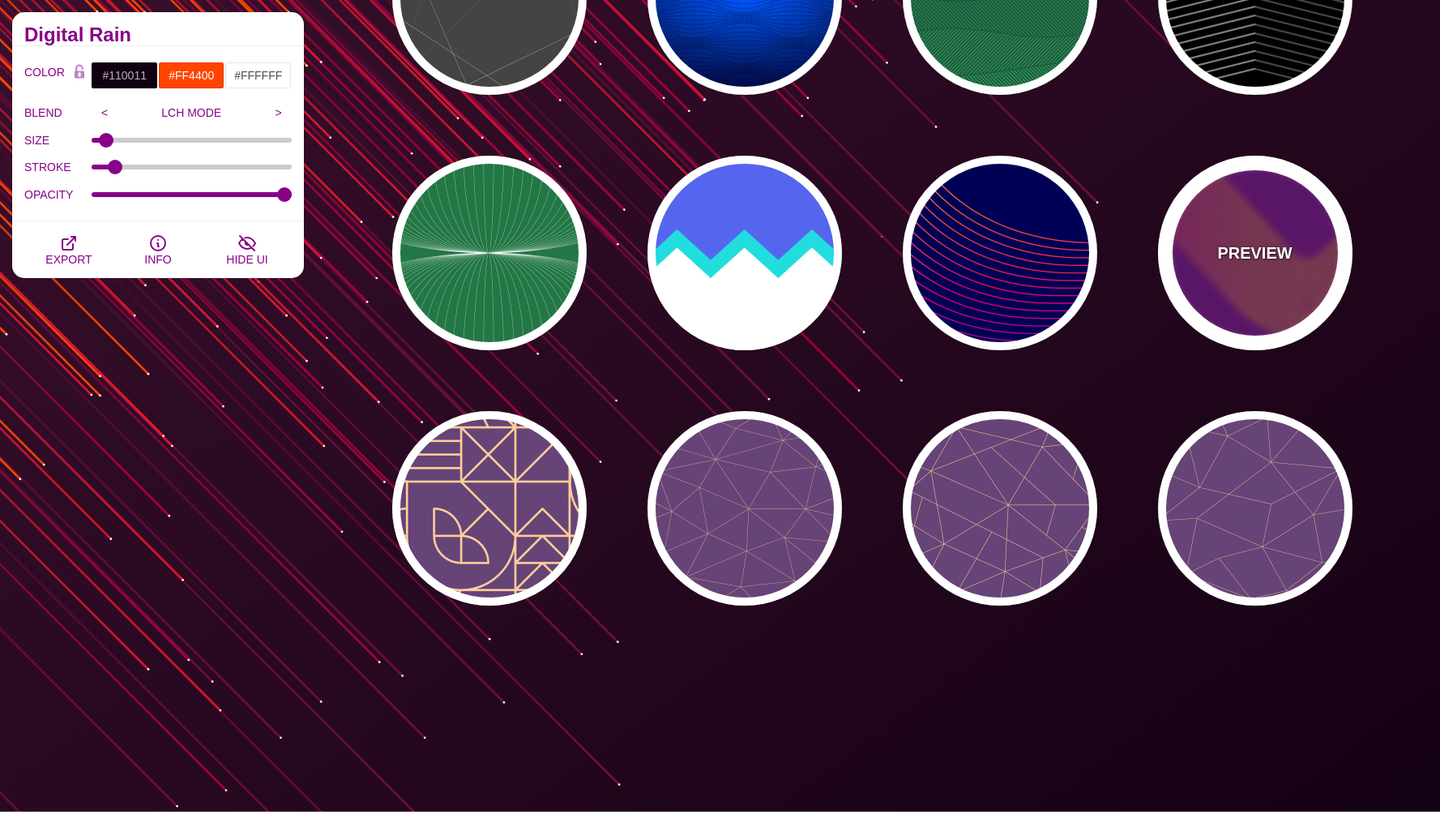
click at [1192, 296] on div "PREVIEW" at bounding box center [1255, 252] width 194 height 194
type input "#660077"
type input "#FFBB00"
type input "#0000FF"
type input "0"
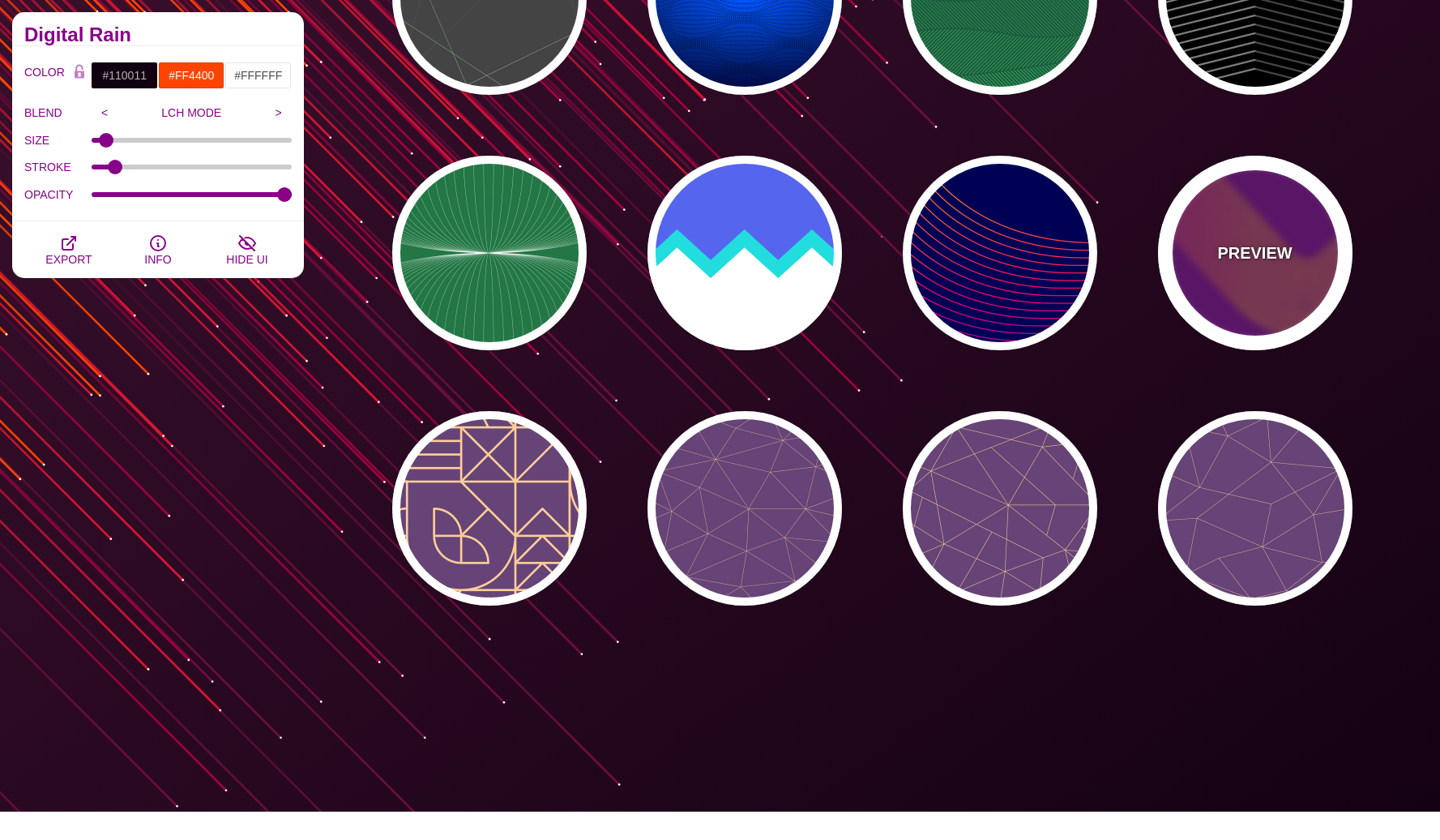
type input "1"
type input "2"
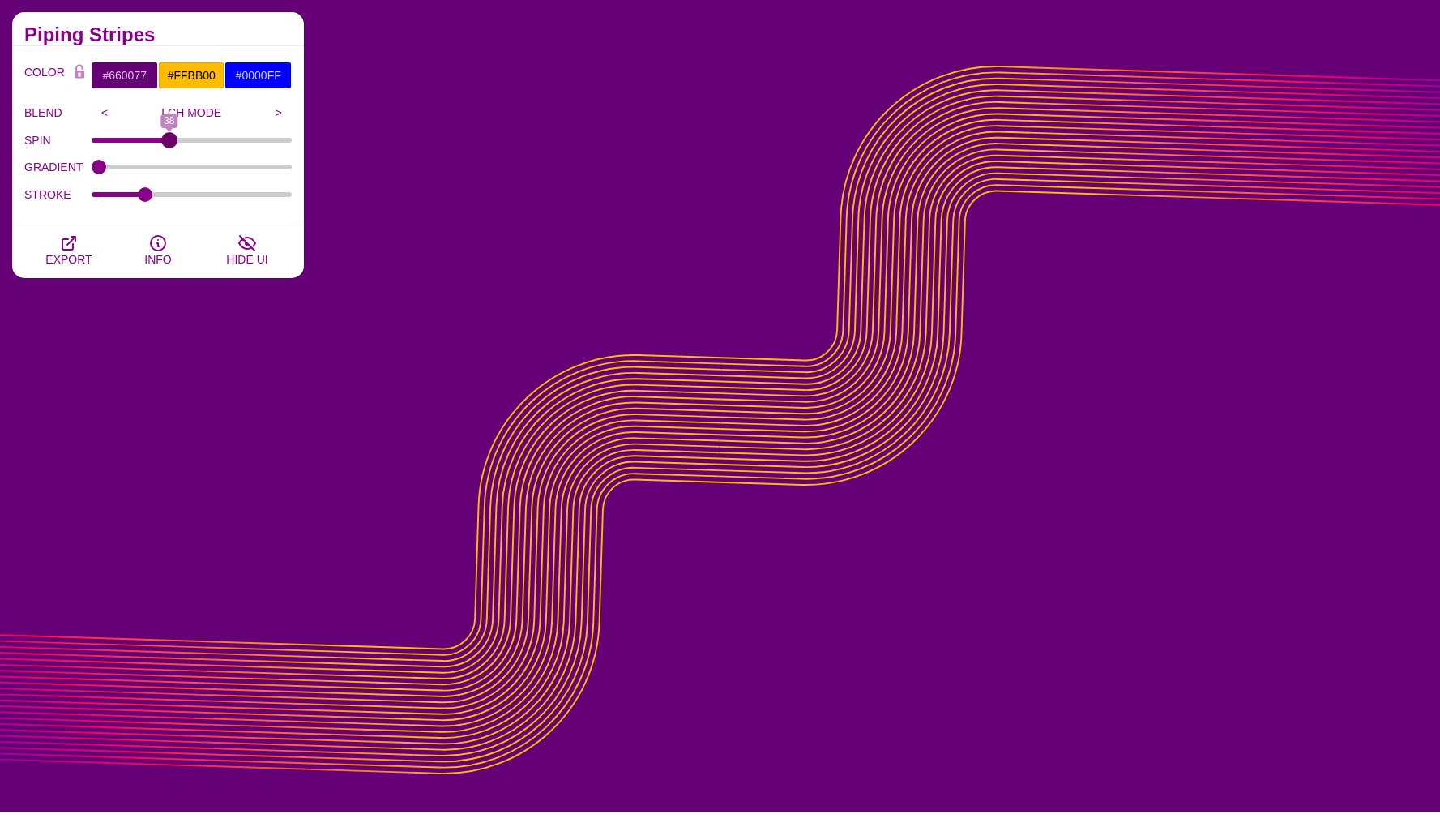
drag, startPoint x: 105, startPoint y: 141, endPoint x: 170, endPoint y: 134, distance: 65.4
click at [170, 137] on input "SPIN" at bounding box center [192, 140] width 201 height 6
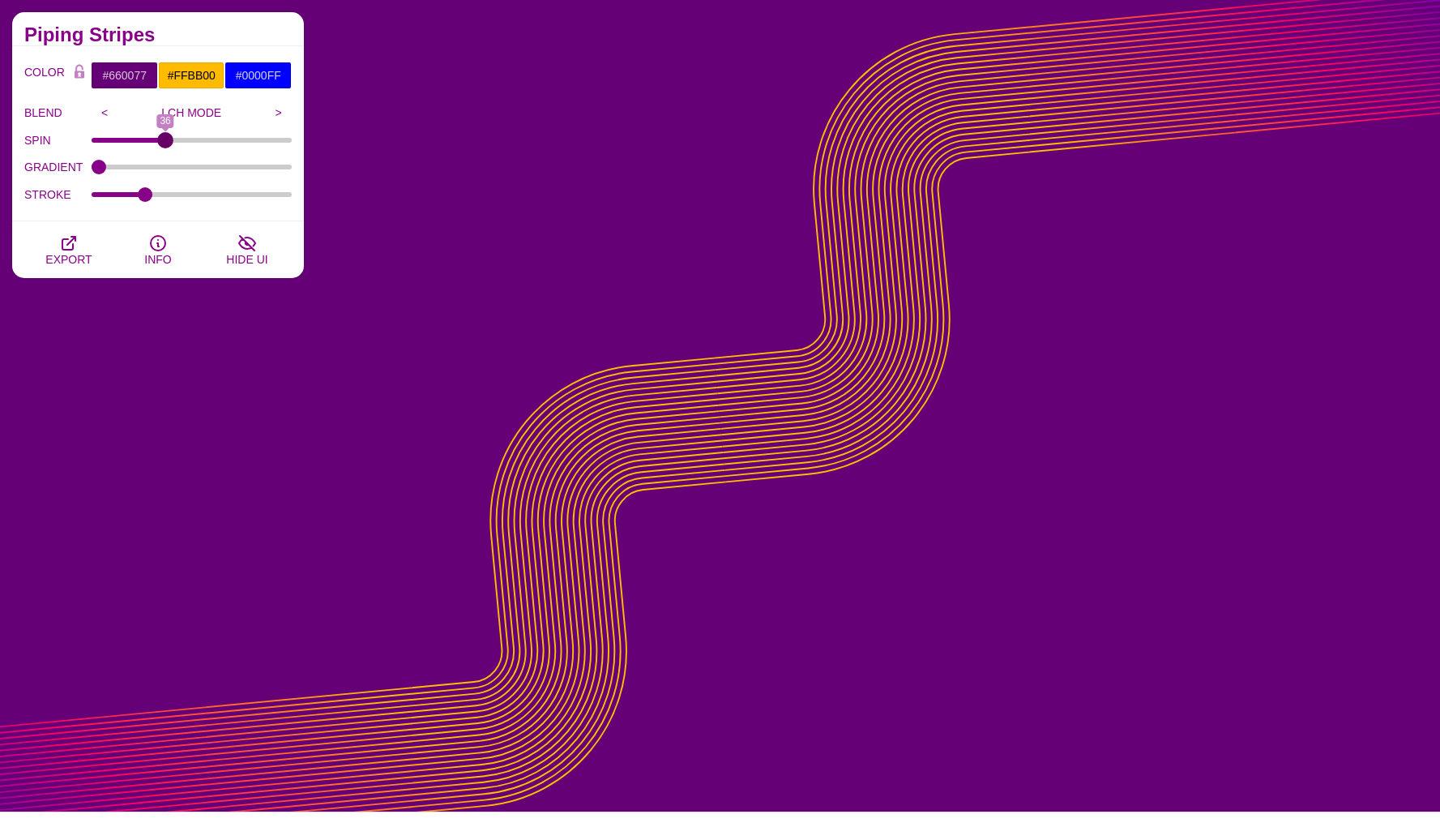
type input "36"
click at [165, 141] on input "SPIN" at bounding box center [192, 140] width 201 height 6
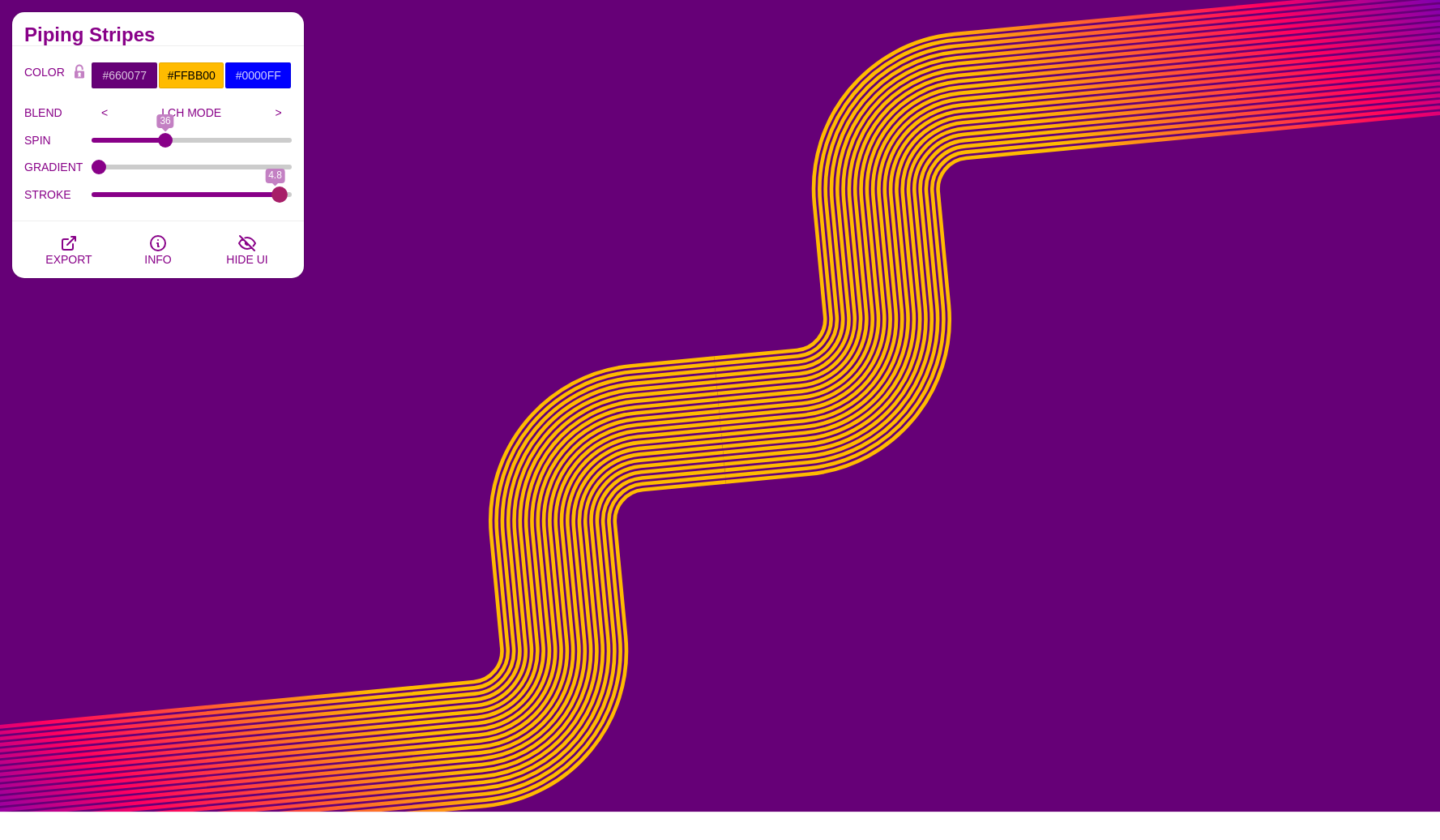
drag, startPoint x: 142, startPoint y: 196, endPoint x: 279, endPoint y: 205, distance: 137.3
click at [279, 198] on input "STROKE" at bounding box center [192, 194] width 201 height 6
drag, startPoint x: 279, startPoint y: 205, endPoint x: 249, endPoint y: 197, distance: 31.0
click at [247, 199] on div "STROKE 4.9" at bounding box center [158, 194] width 267 height 27
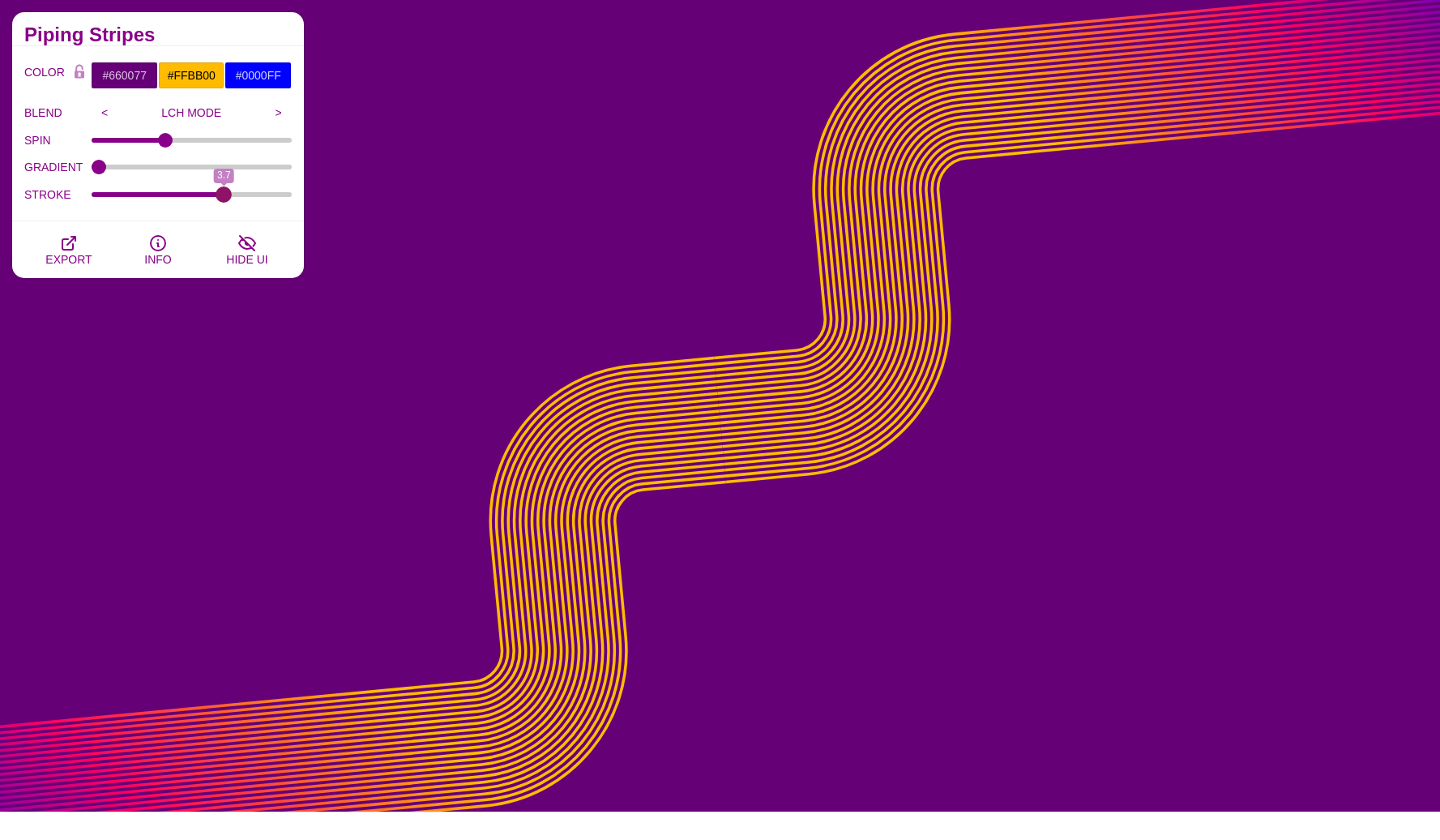
drag, startPoint x: 277, startPoint y: 192, endPoint x: 223, endPoint y: 199, distance: 54.5
click at [223, 198] on input "STROKE" at bounding box center [192, 194] width 201 height 6
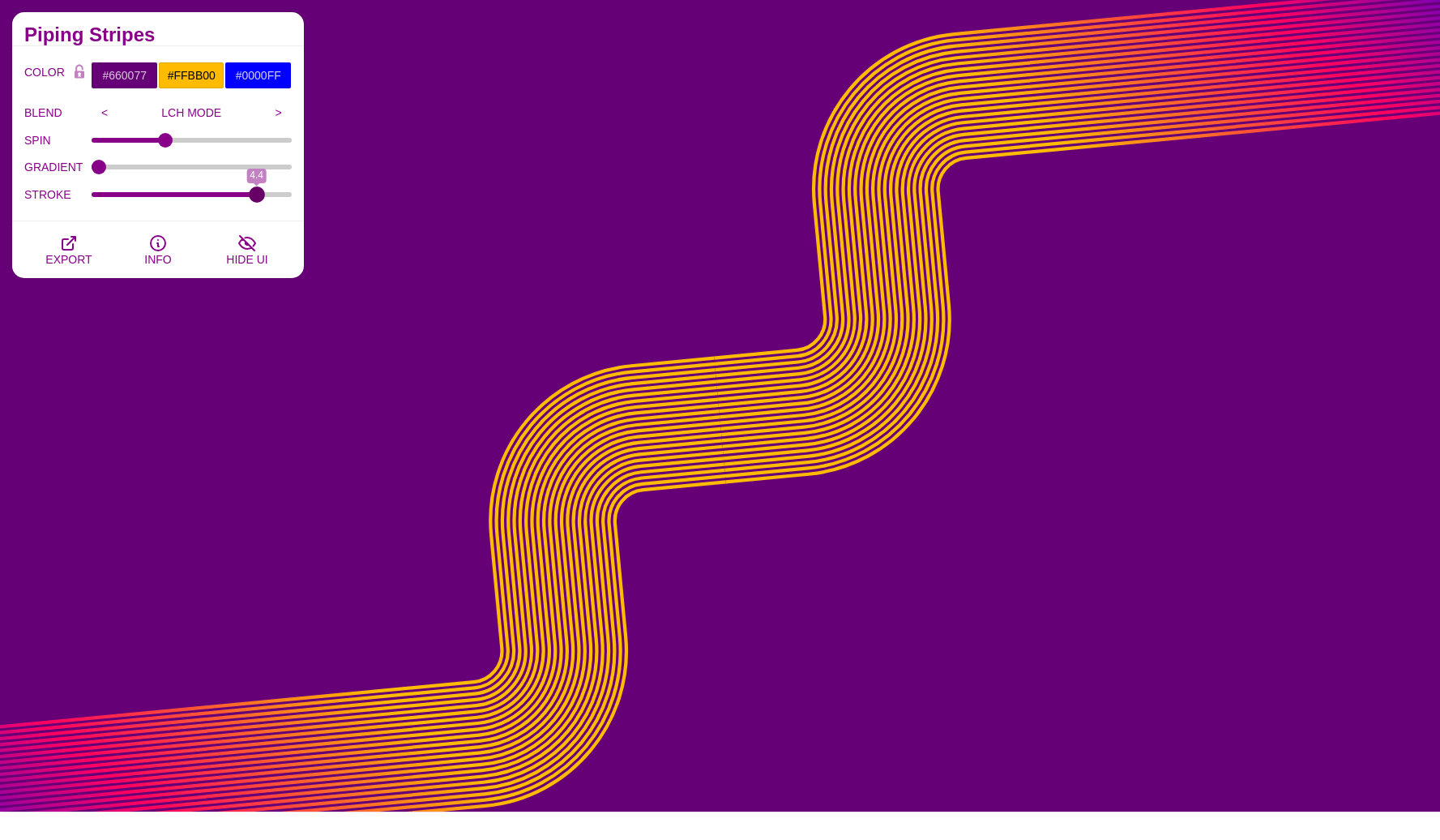
drag, startPoint x: 223, startPoint y: 199, endPoint x: 257, endPoint y: 199, distance: 34.0
type input "4.4"
click at [257, 198] on input "STROKE" at bounding box center [192, 194] width 201 height 6
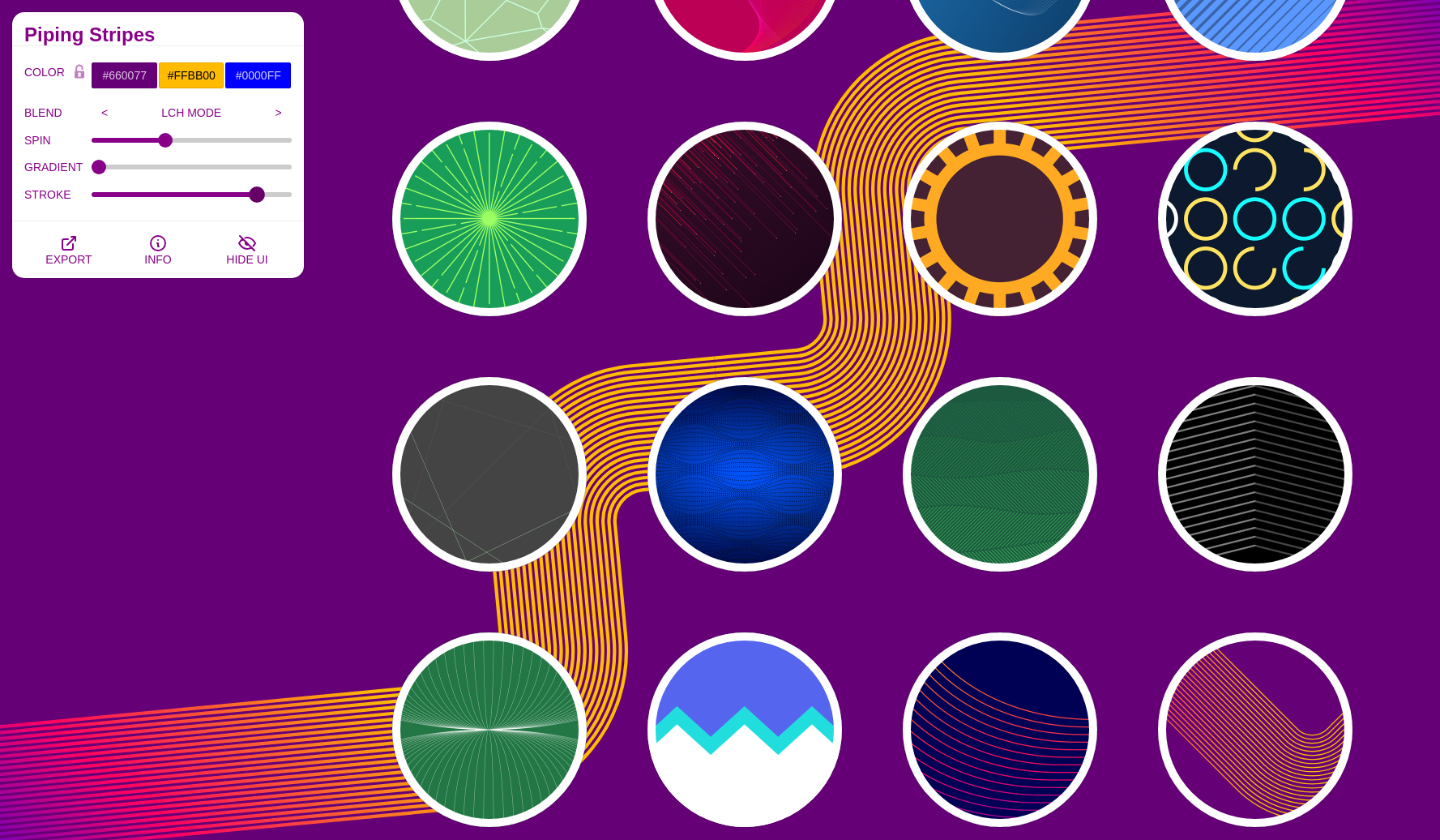
scroll to position [233, 0]
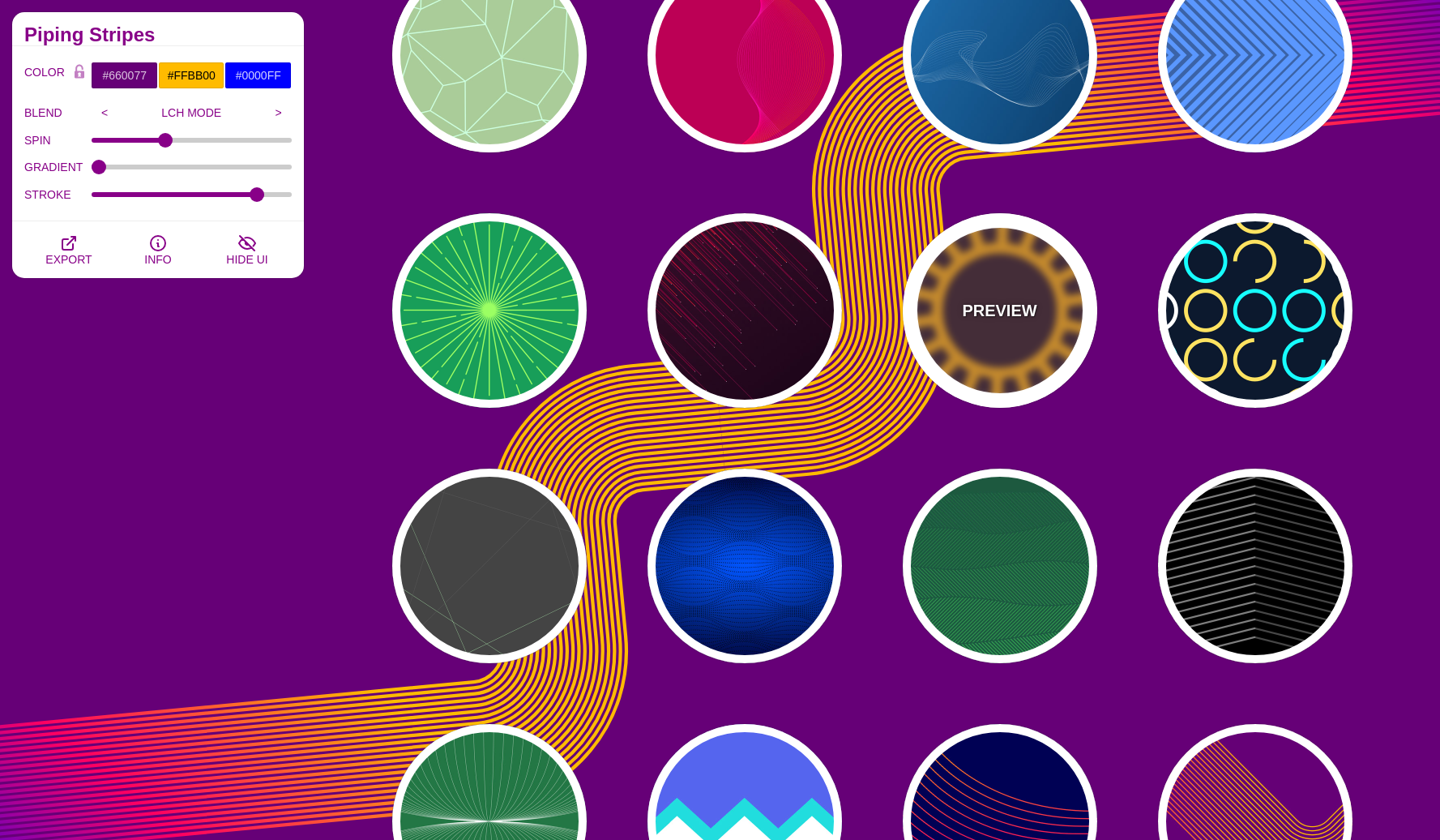
click at [1045, 338] on div "PREVIEW" at bounding box center [1000, 310] width 194 height 194
type input "#442233"
type input "#FFAA22"
type input "200"
type input "35"
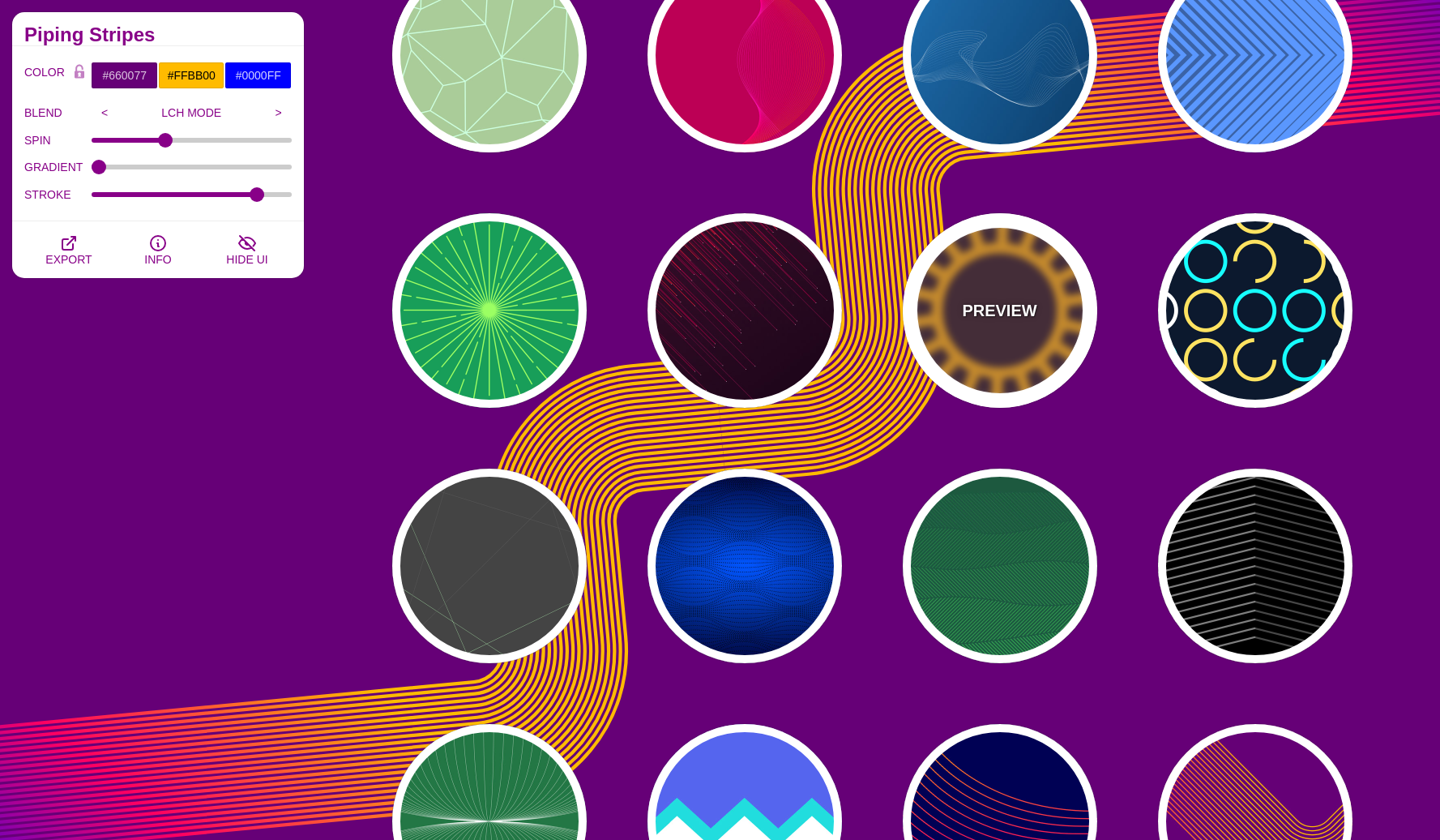
type input "1"
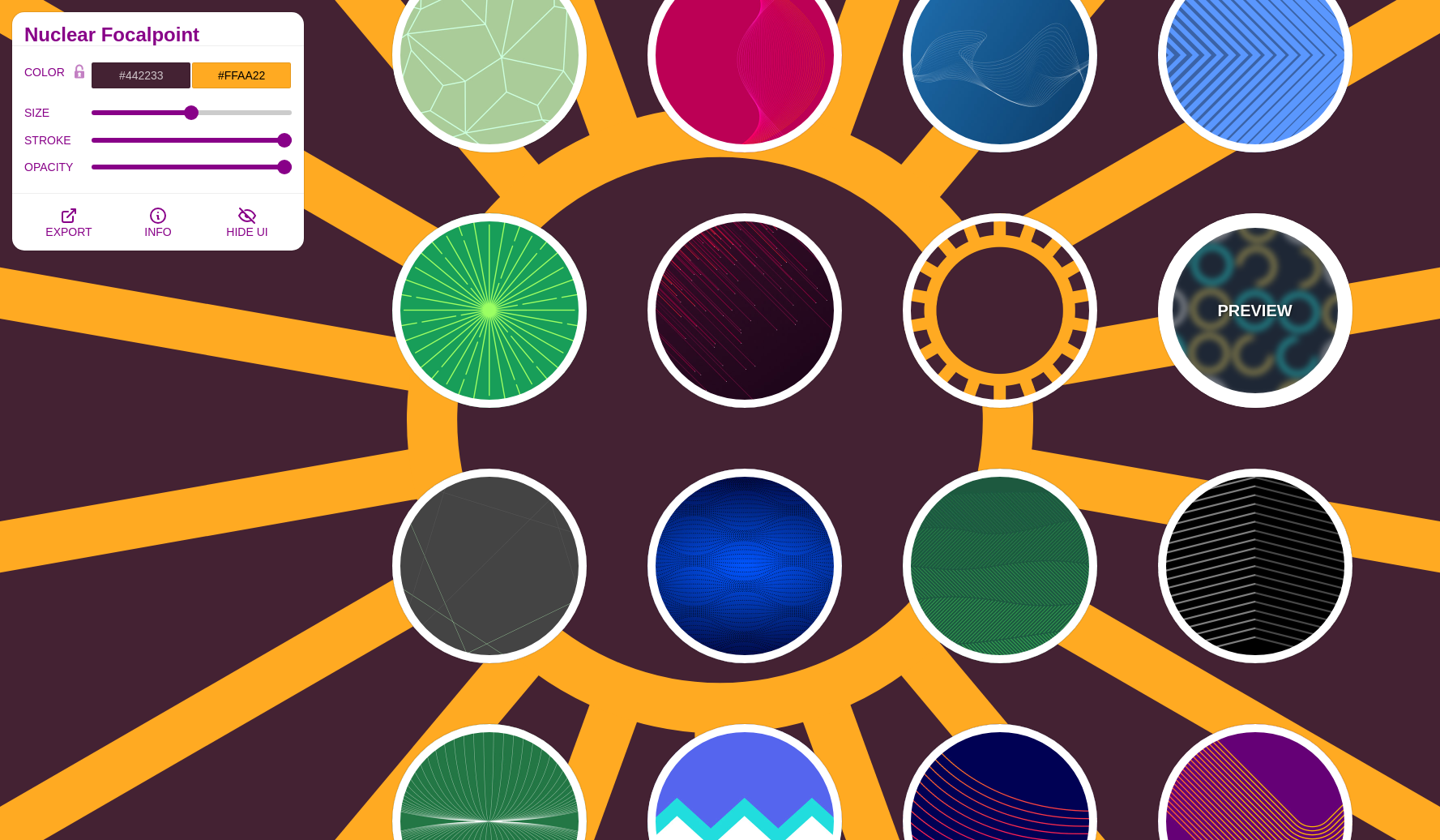
click at [1270, 351] on div "PREVIEW" at bounding box center [1255, 310] width 194 height 194
type input "#0C192E"
type input "#17FFFF"
type input "#FFFFFF"
type input "#FFE261"
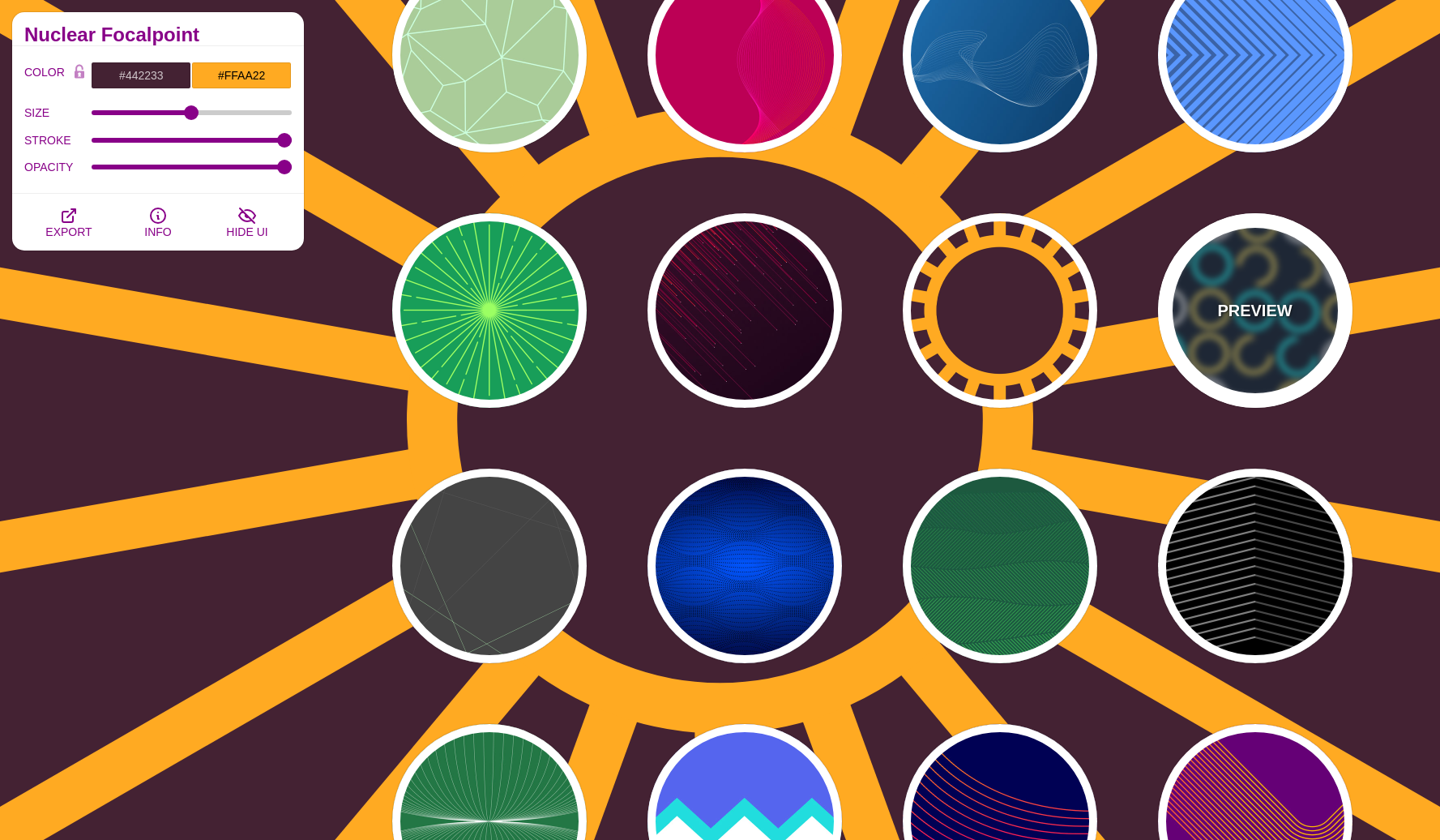
type input "0"
type input "15"
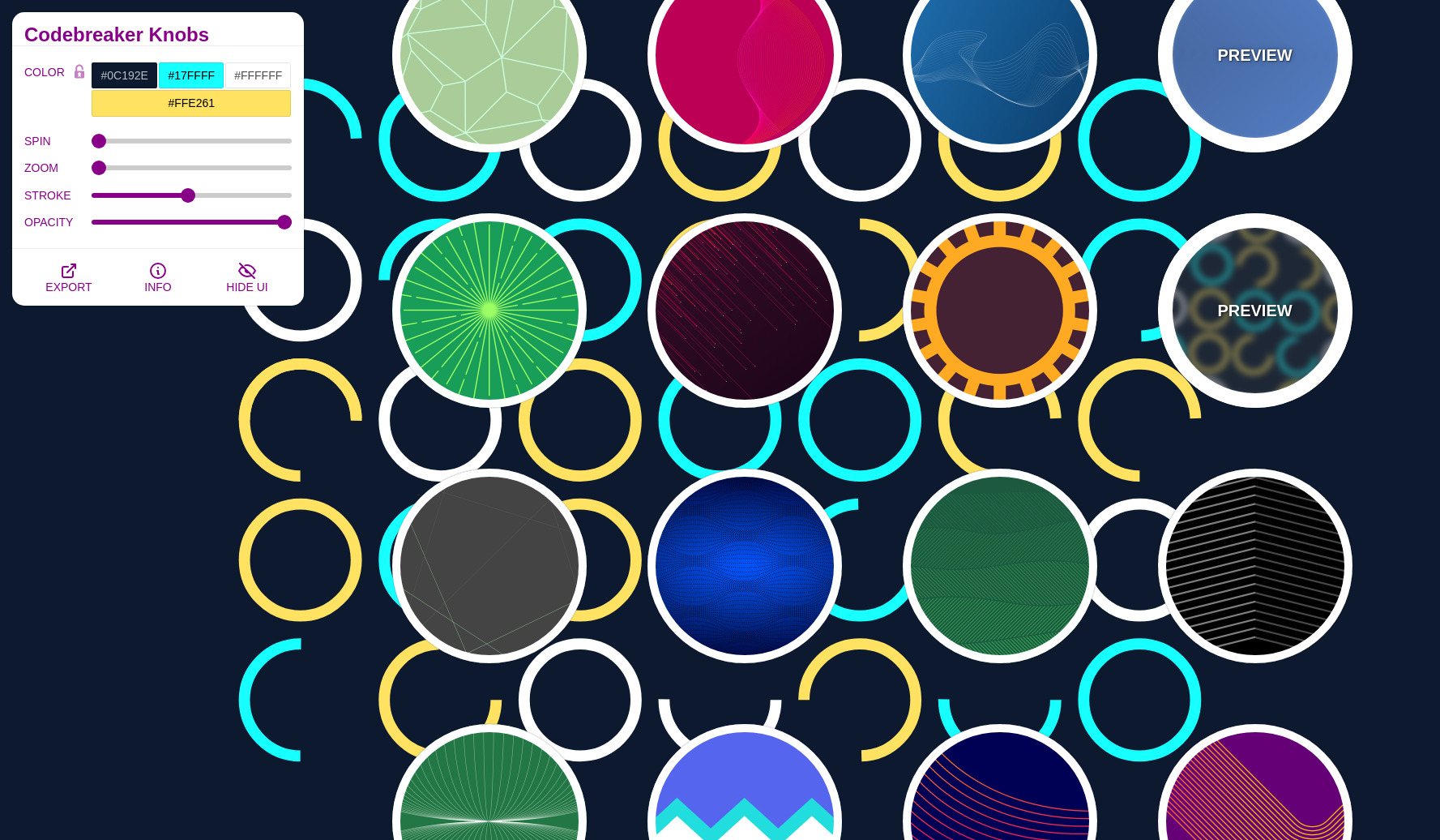
scroll to position [0, 0]
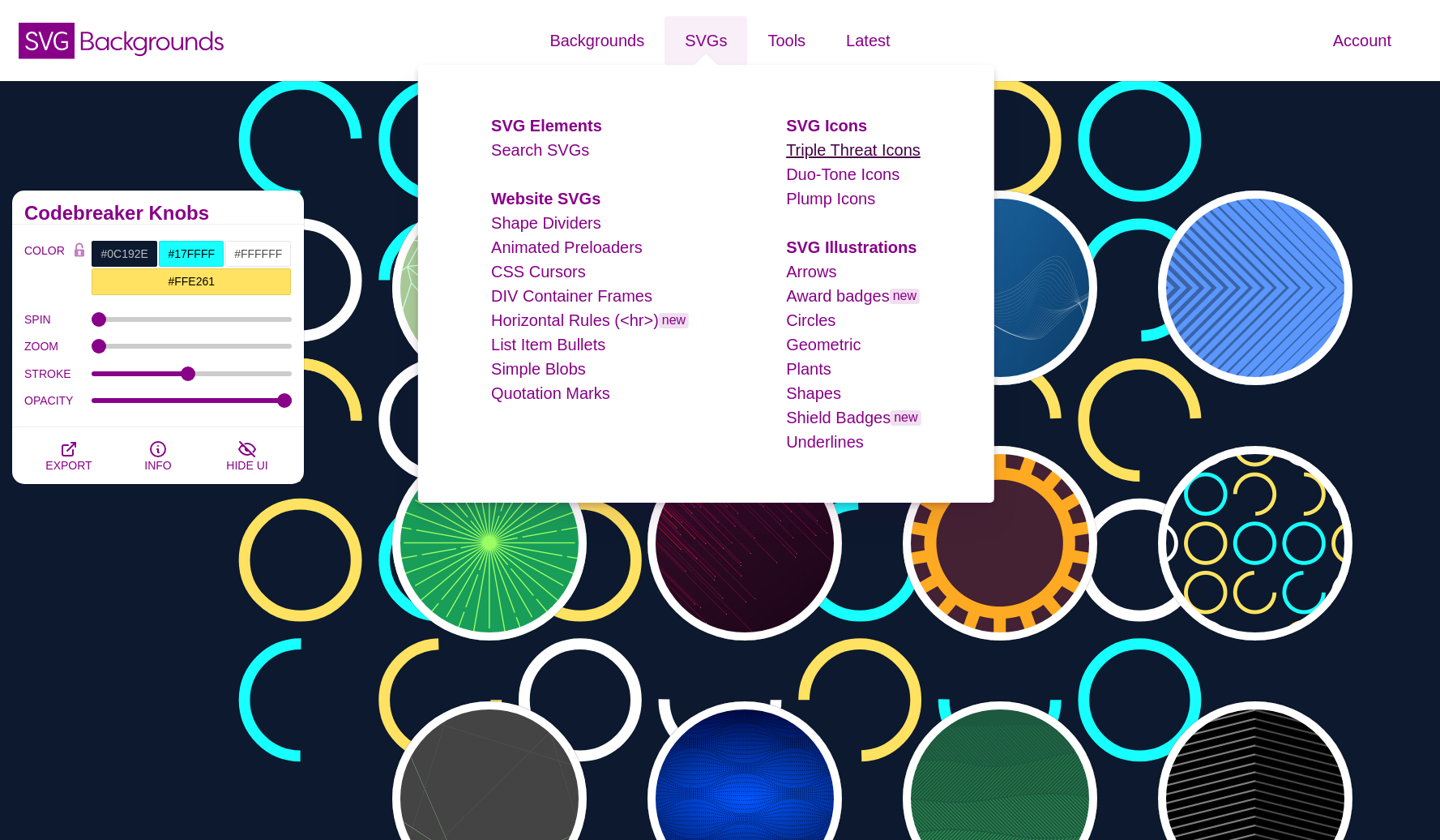
click at [832, 157] on link "Triple Threat Icons" at bounding box center [853, 150] width 134 height 18
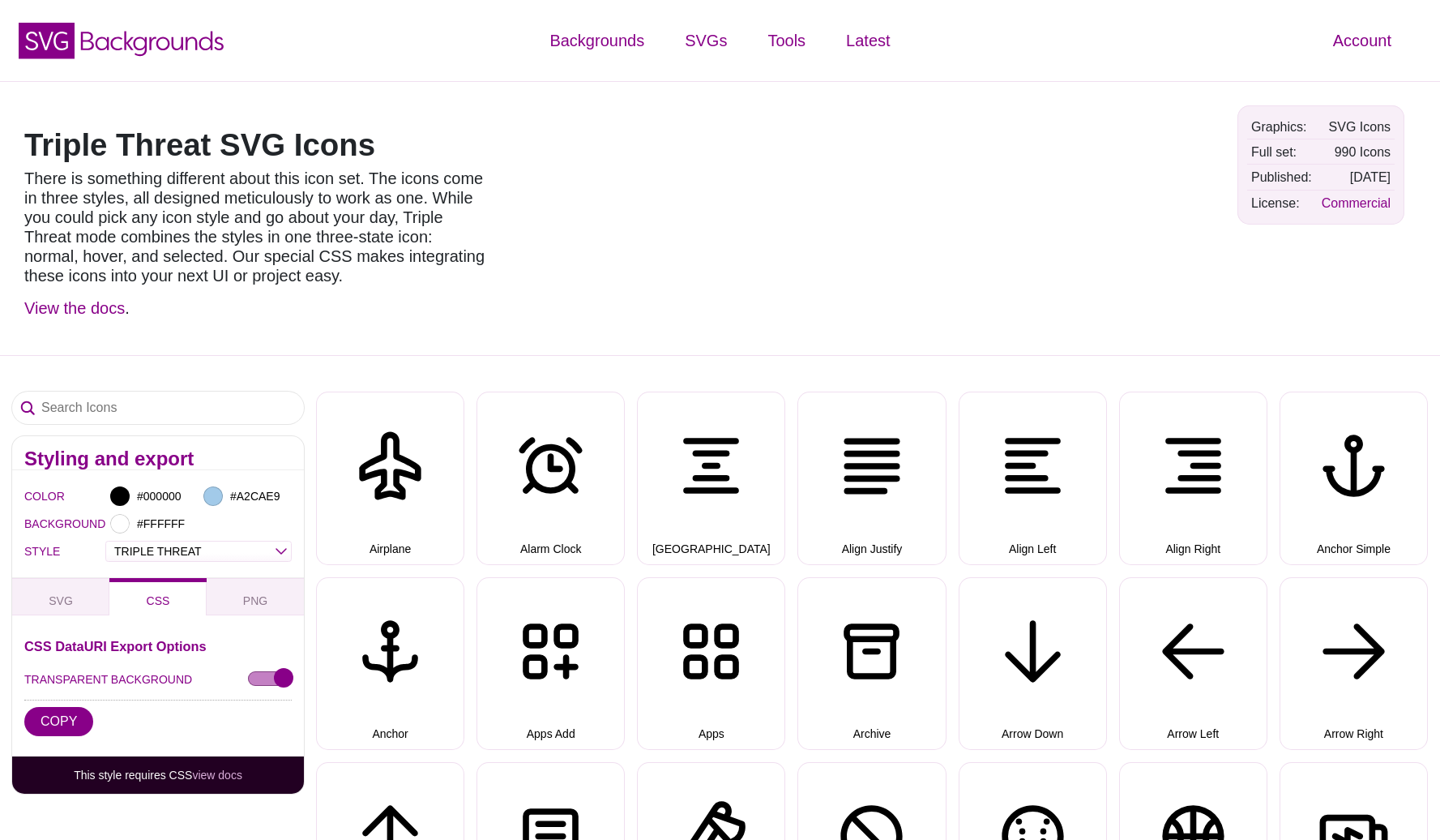
select select "triple threat"
